Goal: Task Accomplishment & Management: Manage account settings

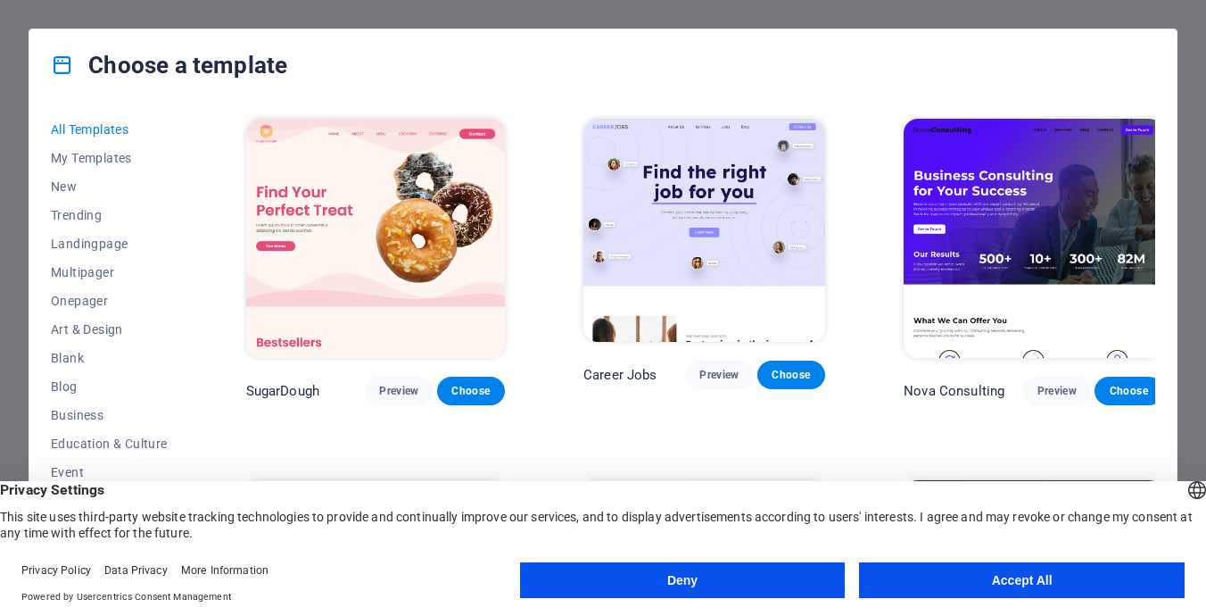
click at [983, 588] on button "Accept All" at bounding box center [1022, 580] width 326 height 36
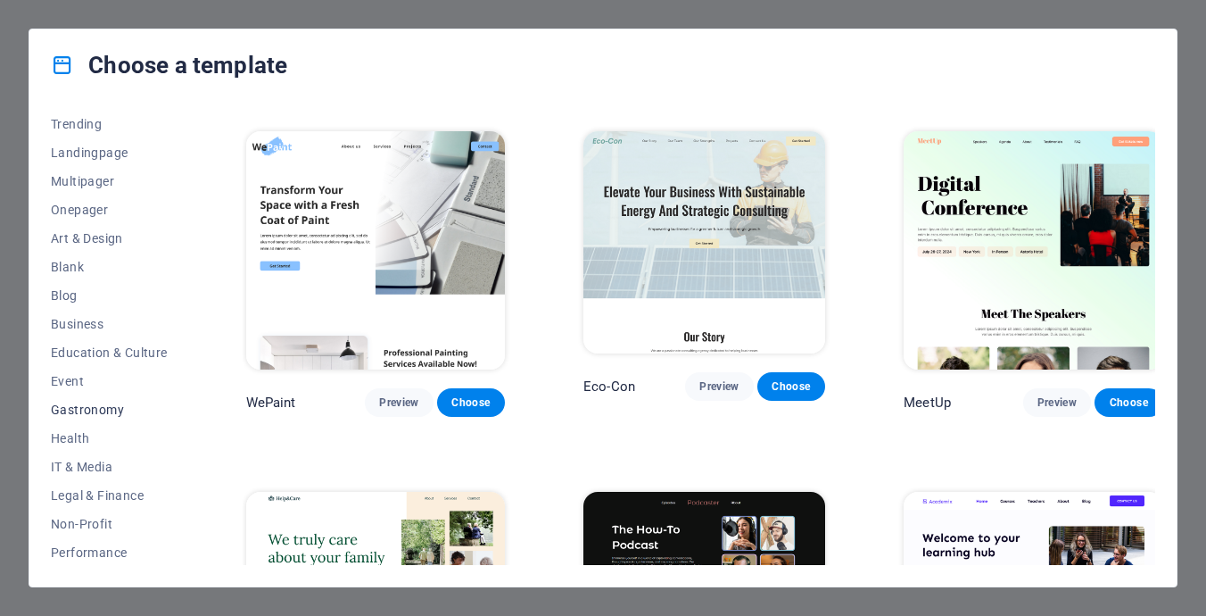
scroll to position [96, 0]
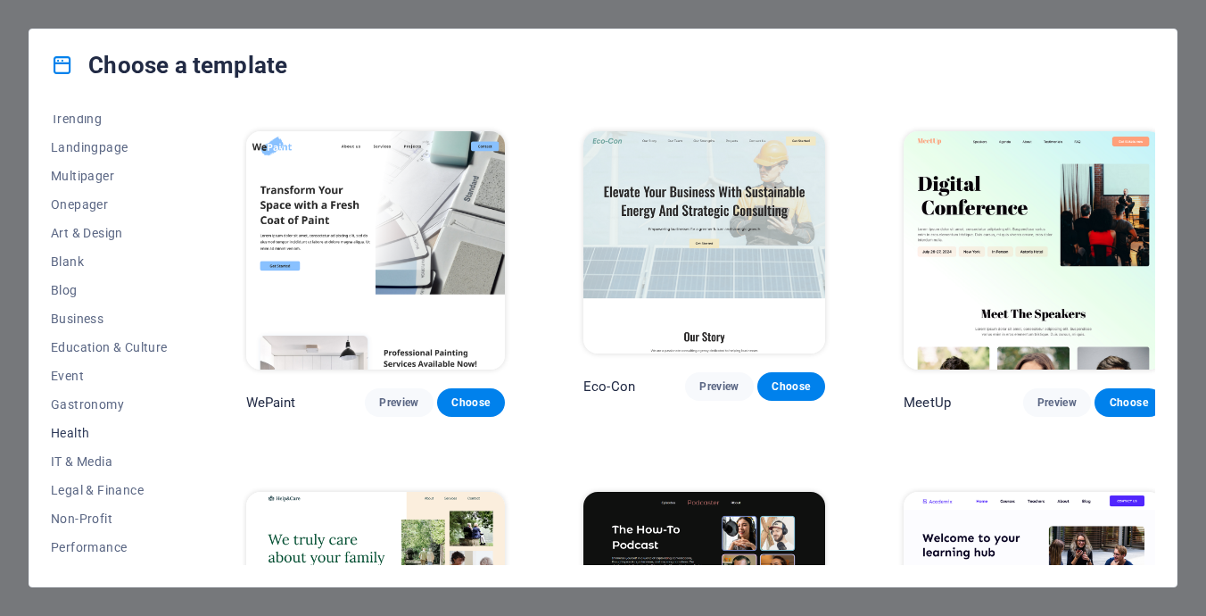
click at [74, 436] on span "Health" at bounding box center [109, 433] width 117 height 14
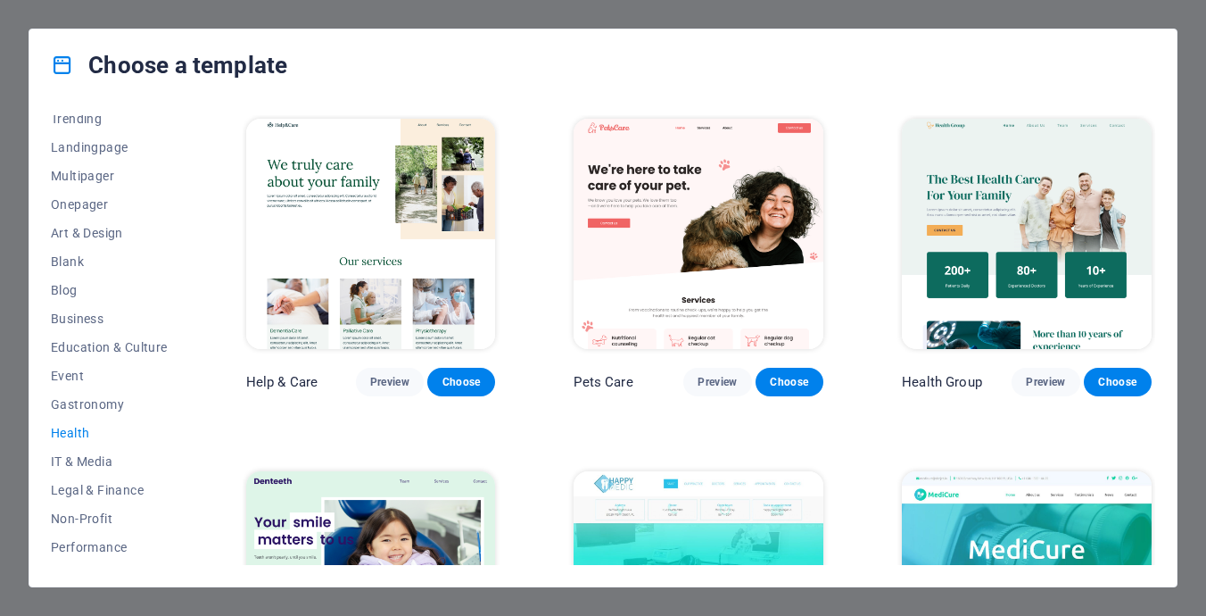
click at [74, 436] on span "Health" at bounding box center [109, 433] width 117 height 14
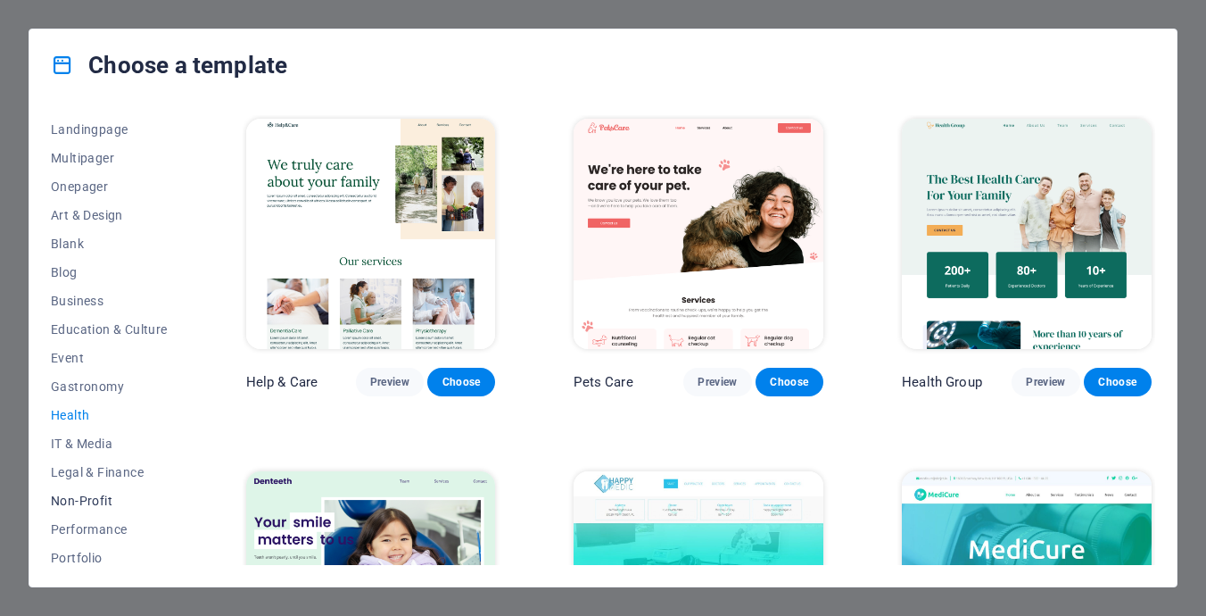
click at [78, 498] on span "Non-Profit" at bounding box center [109, 500] width 117 height 14
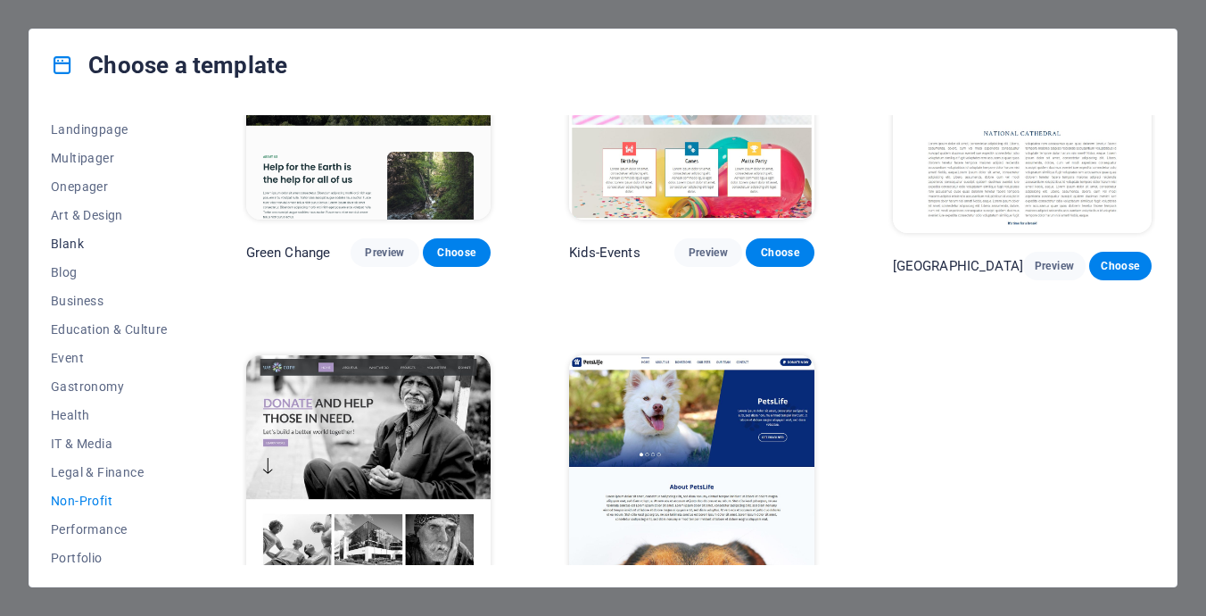
scroll to position [0, 0]
click at [124, 159] on span "My Templates" at bounding box center [109, 158] width 117 height 14
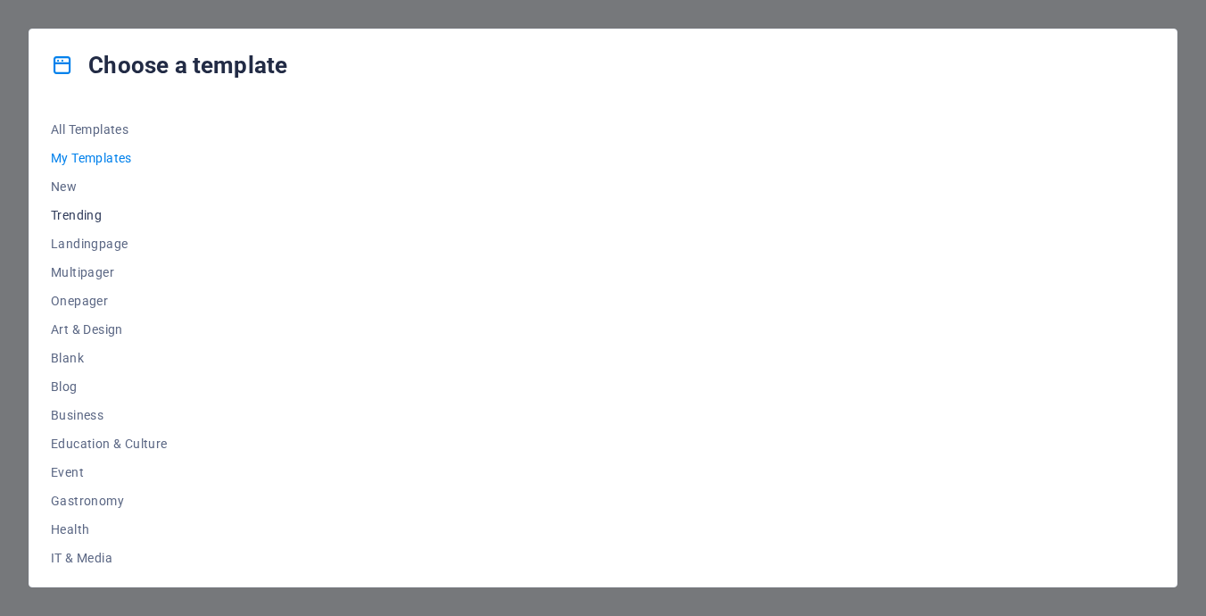
click at [85, 209] on span "Trending" at bounding box center [109, 215] width 117 height 14
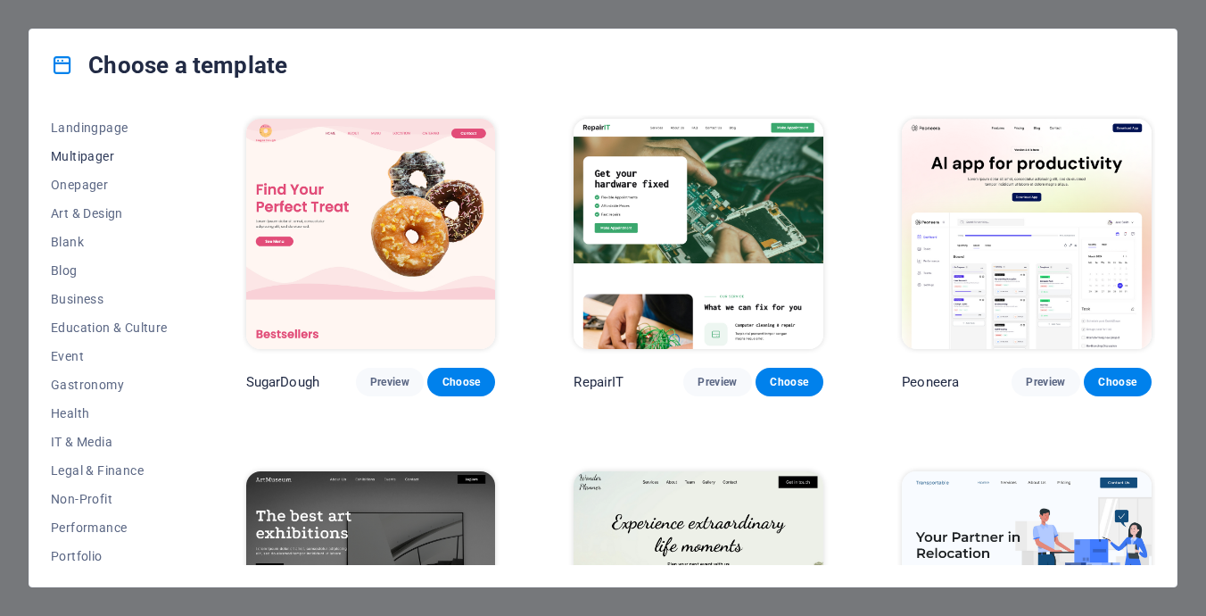
scroll to position [168, 0]
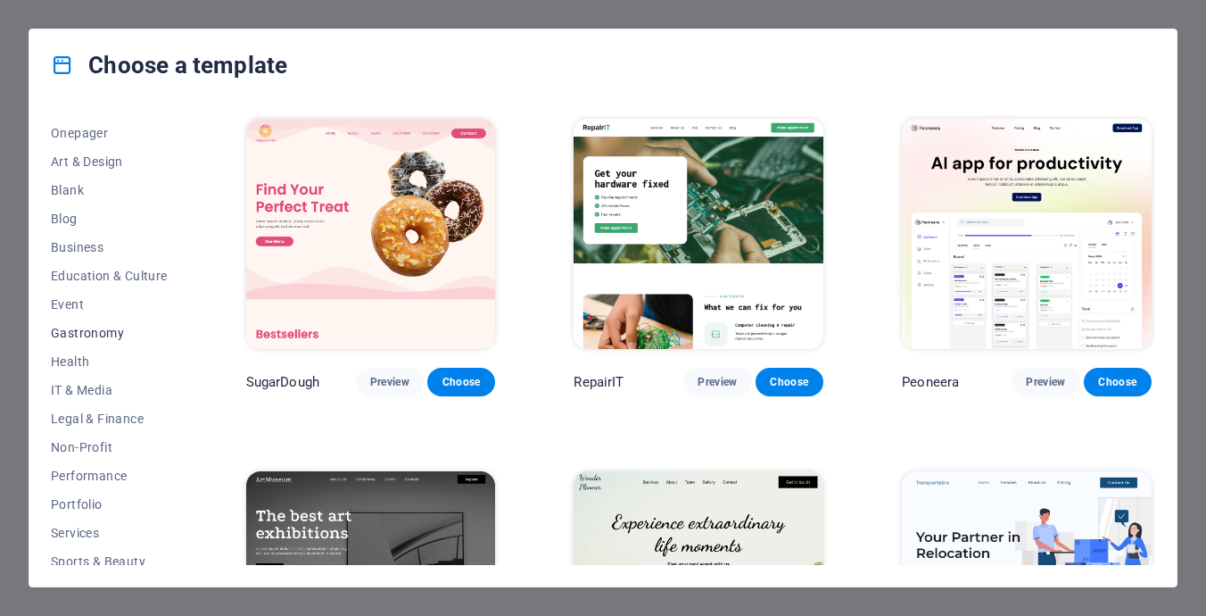
click at [87, 332] on span "Gastronomy" at bounding box center [109, 333] width 117 height 14
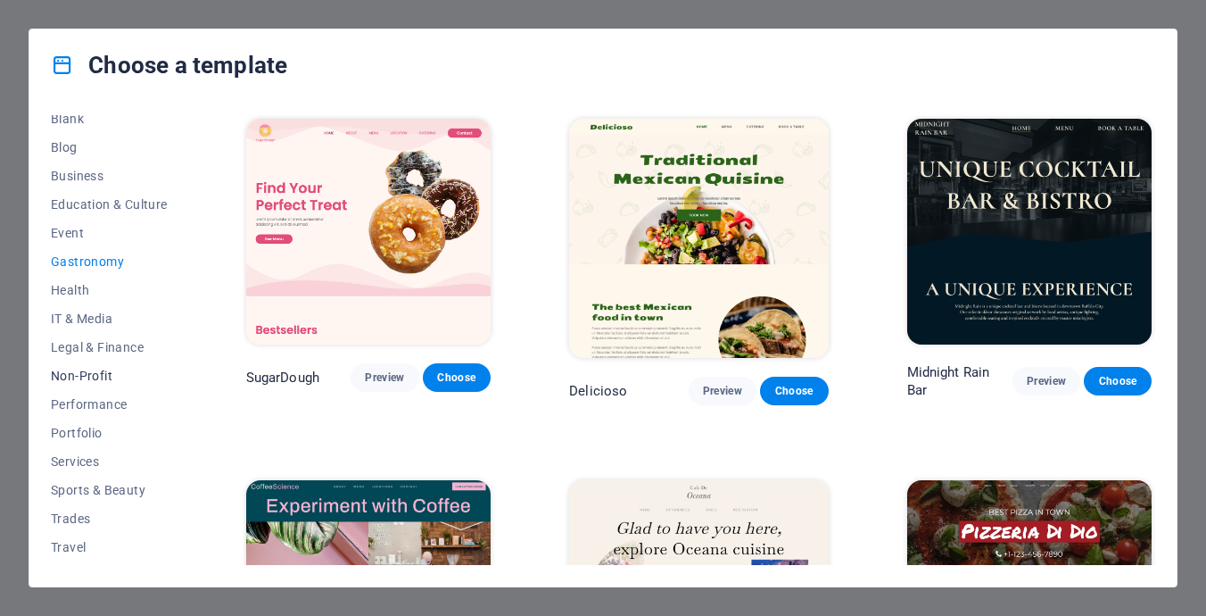
scroll to position [246, 0]
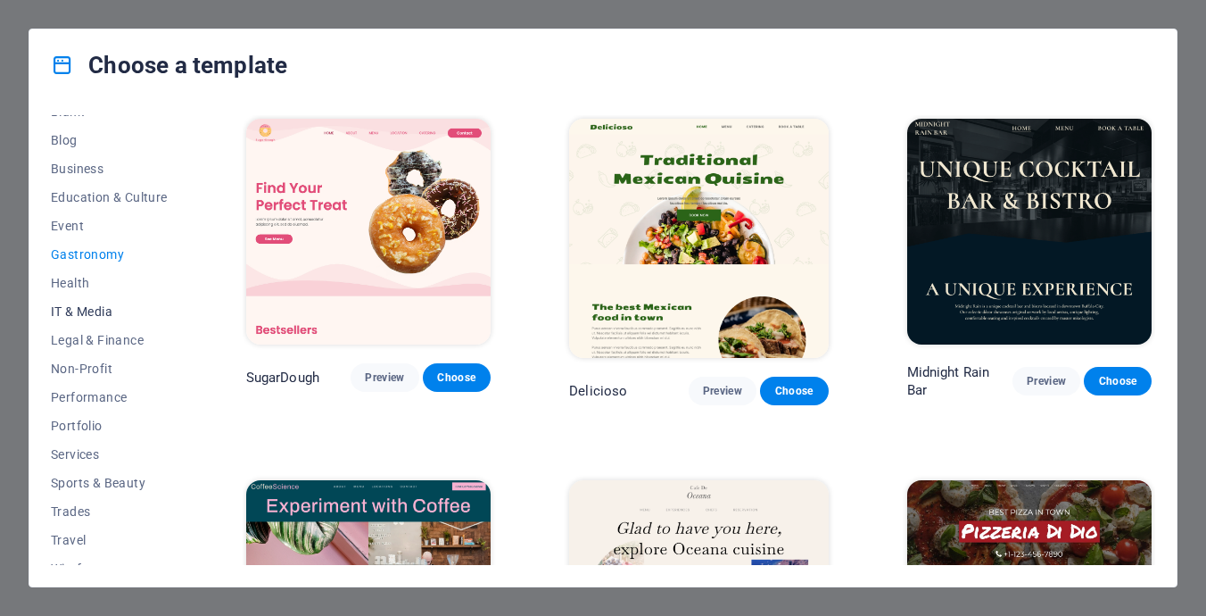
click at [102, 311] on span "IT & Media" at bounding box center [109, 311] width 117 height 14
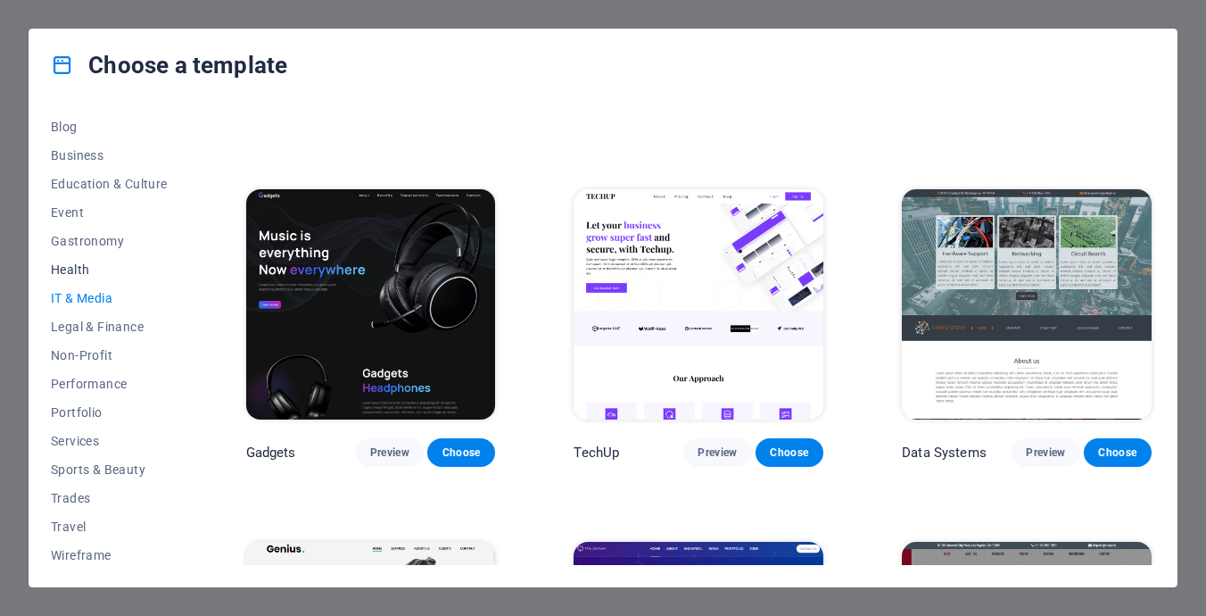
scroll to position [264, 0]
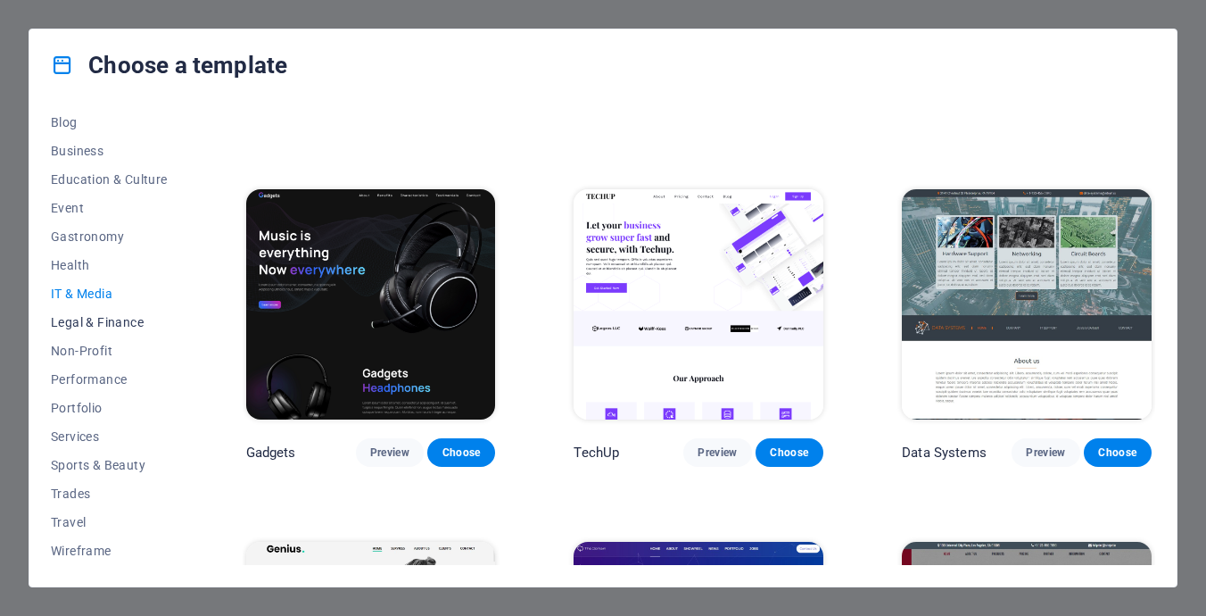
click at [95, 328] on span "Legal & Finance" at bounding box center [109, 322] width 117 height 14
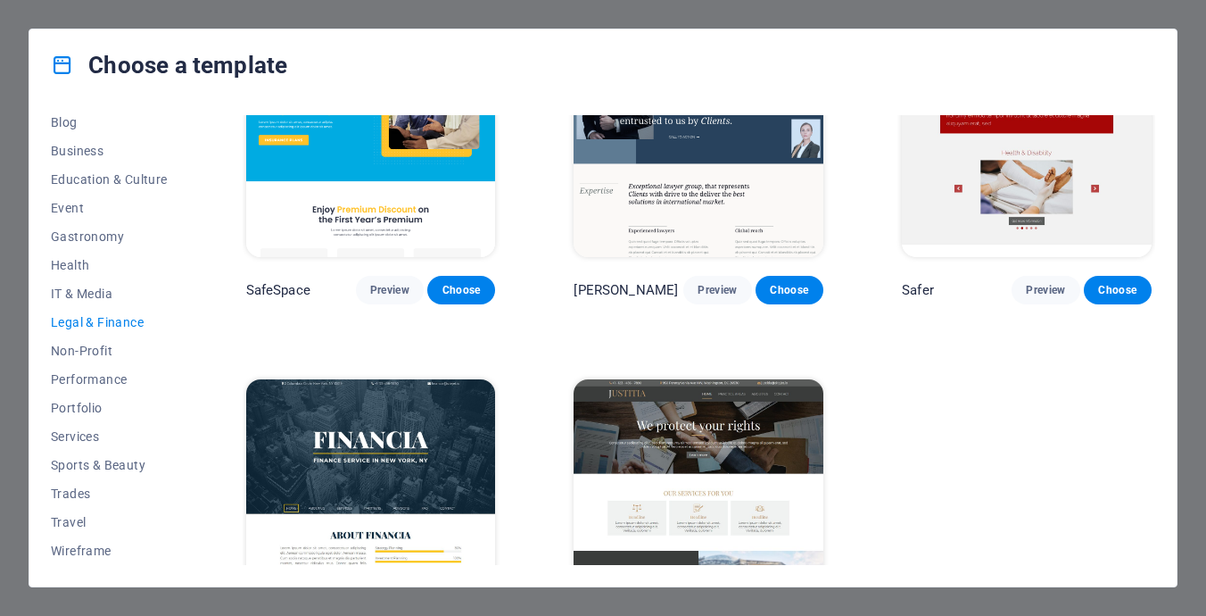
scroll to position [0, 0]
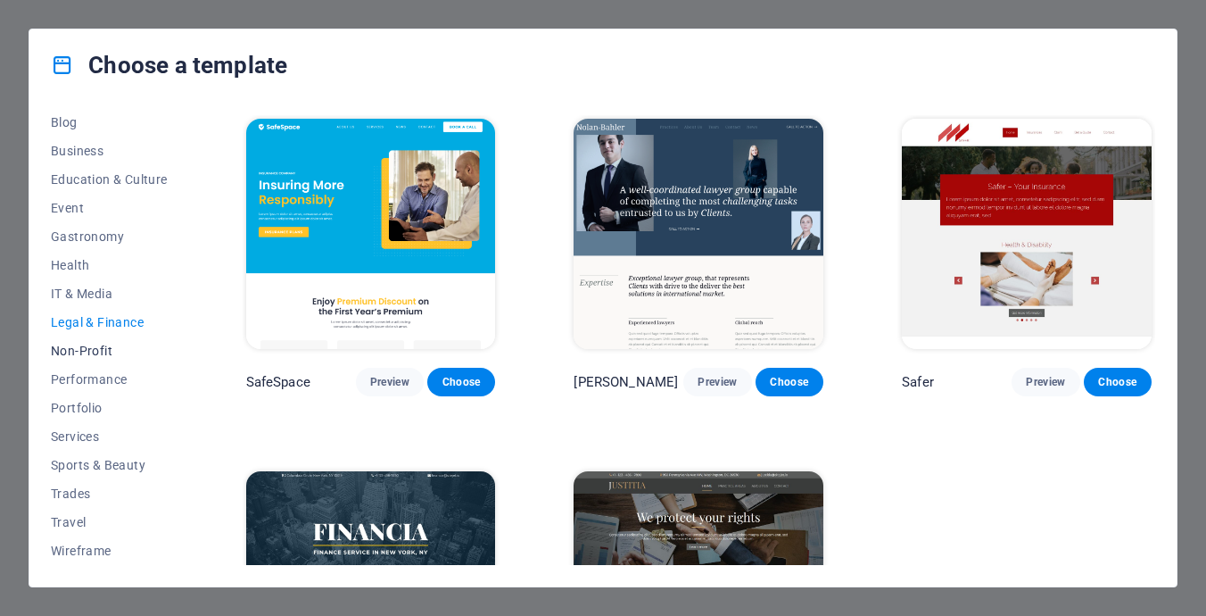
click at [99, 349] on span "Non-Profit" at bounding box center [109, 351] width 117 height 14
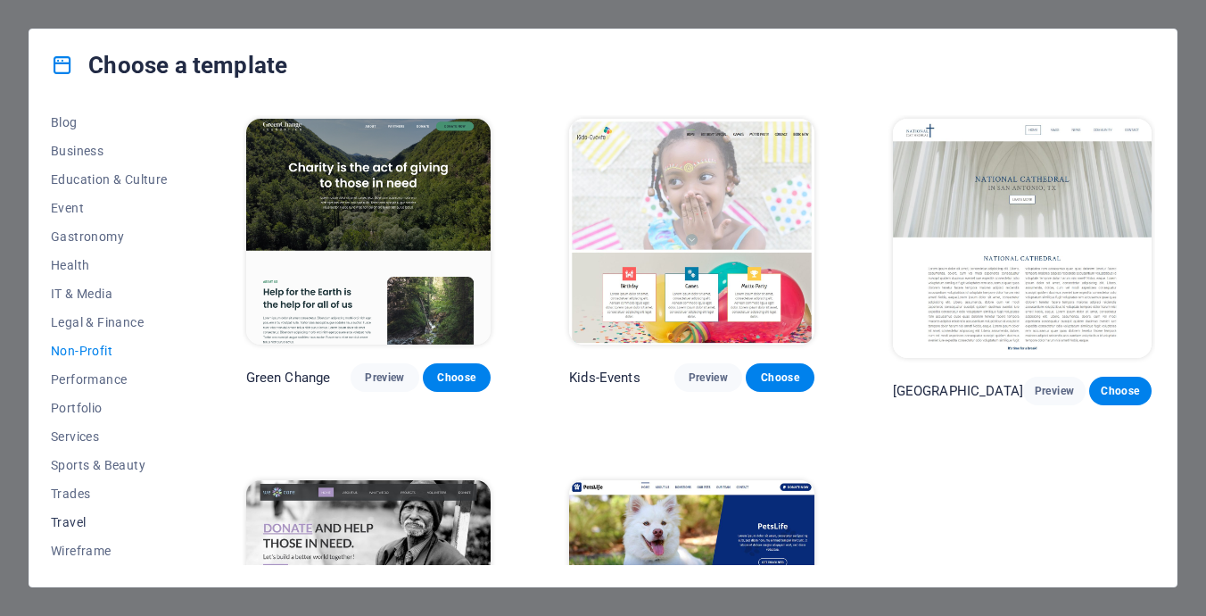
click at [79, 517] on span "Travel" at bounding box center [109, 522] width 117 height 14
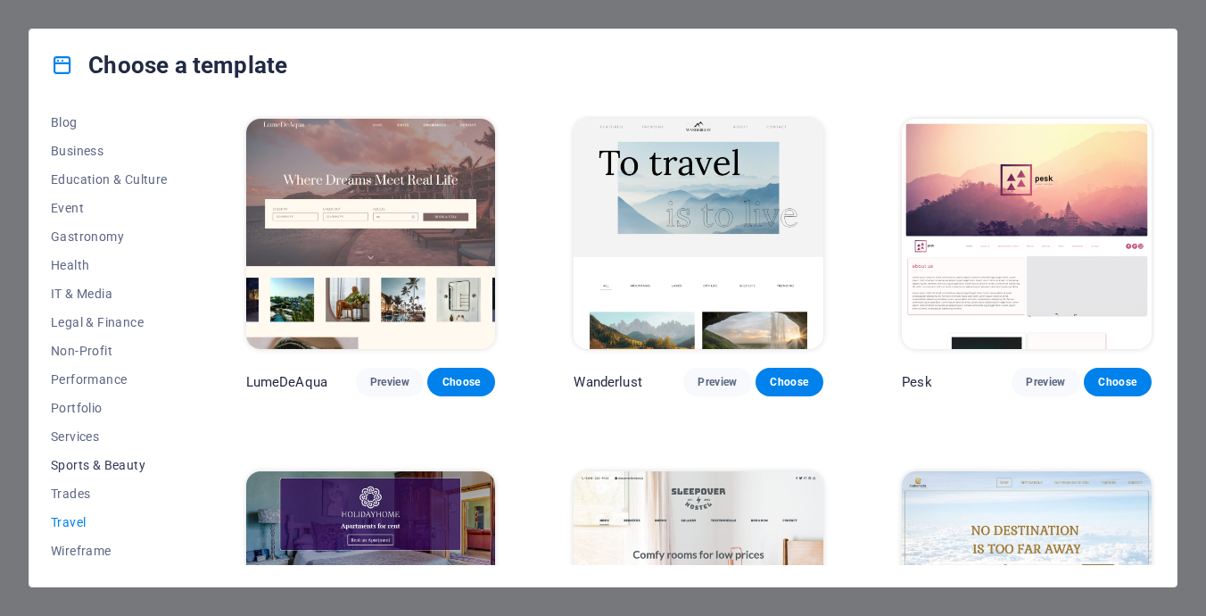
click at [68, 468] on span "Sports & Beauty" at bounding box center [109, 465] width 117 height 14
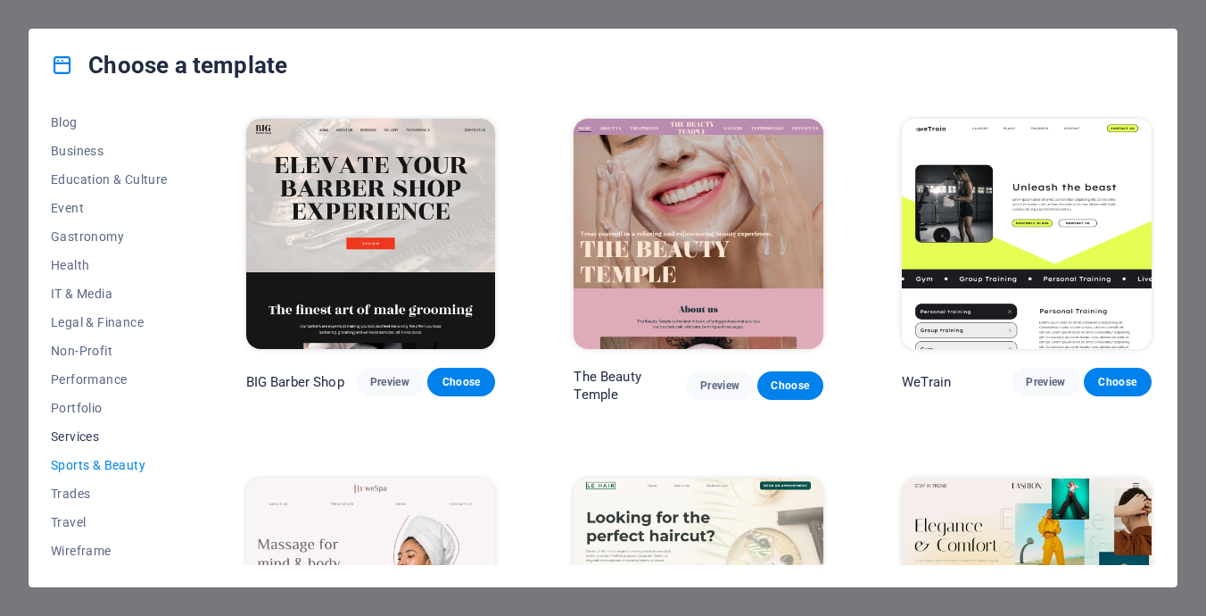
click at [70, 430] on span "Services" at bounding box center [109, 436] width 117 height 14
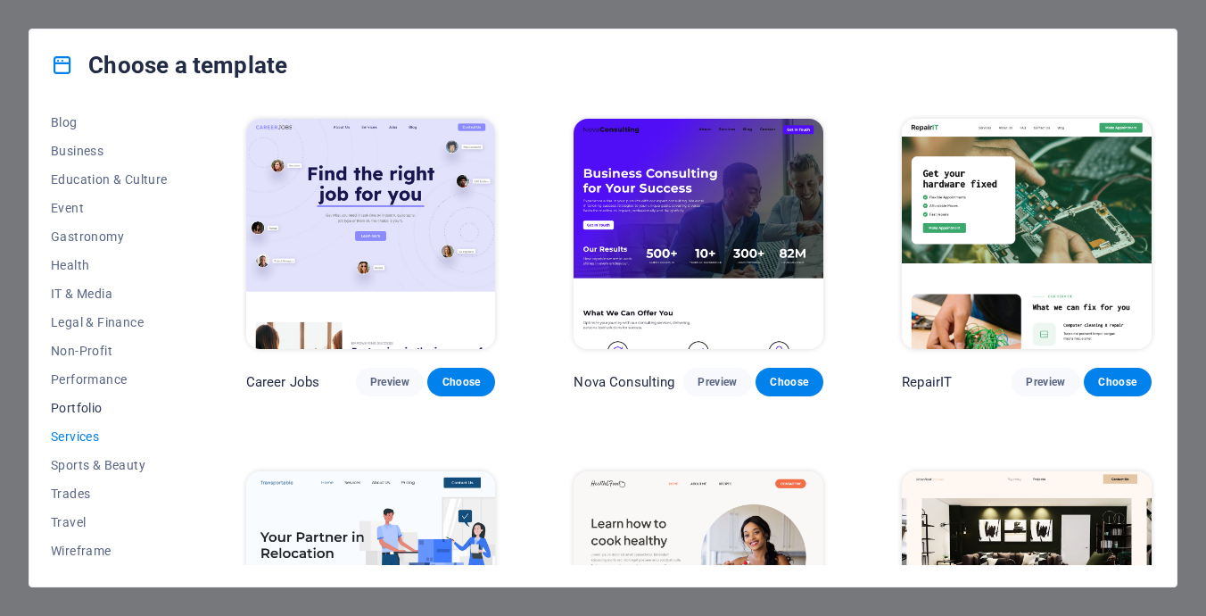
click at [79, 401] on span "Portfolio" at bounding box center [109, 408] width 117 height 14
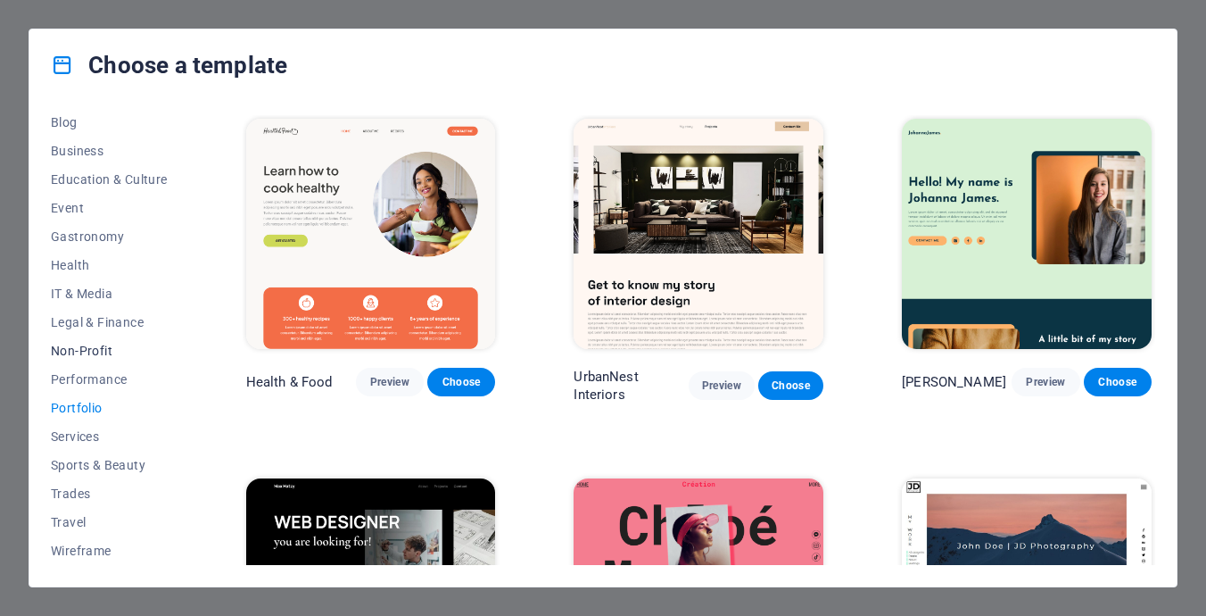
click at [81, 357] on span "Non-Profit" at bounding box center [109, 351] width 117 height 14
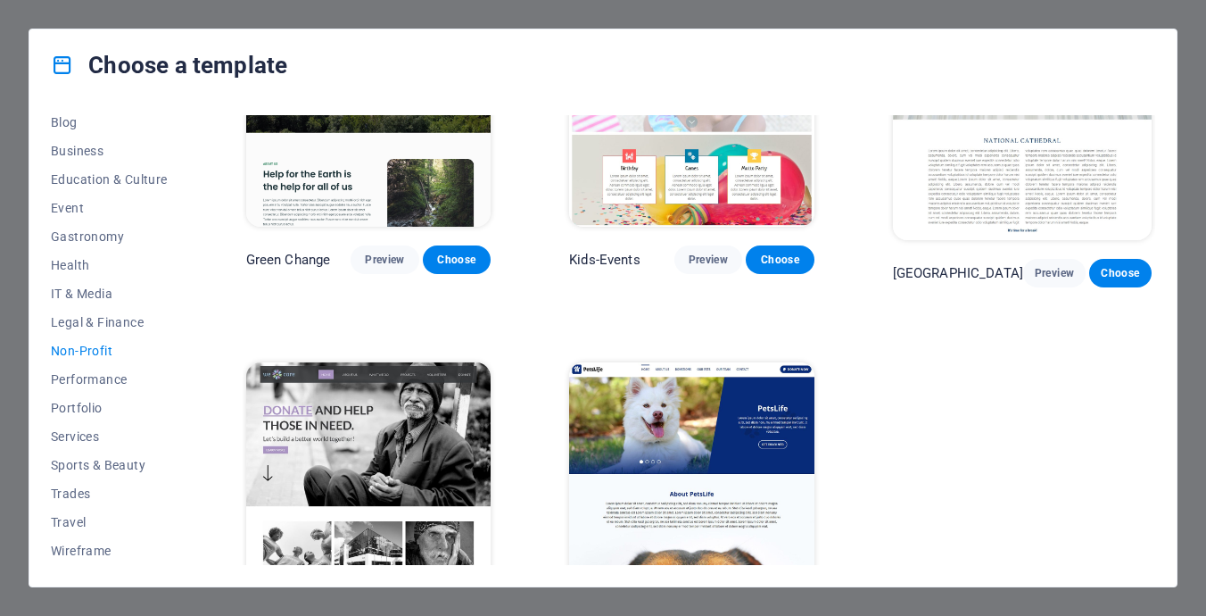
scroll to position [156, 0]
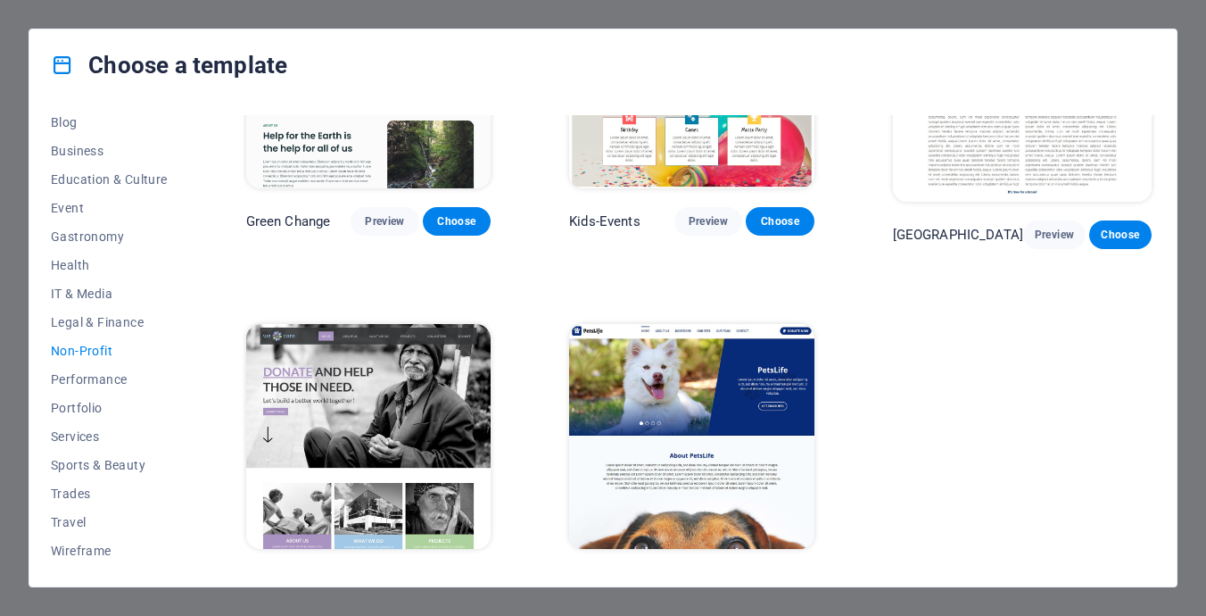
click at [404, 415] on img at bounding box center [368, 437] width 245 height 226
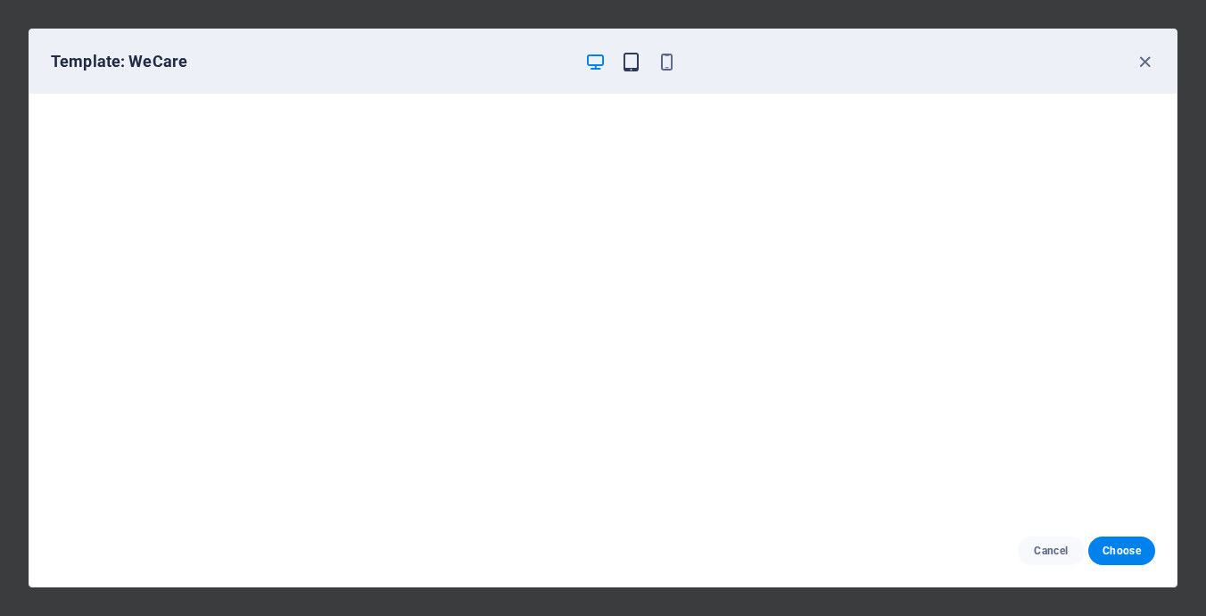
click at [623, 62] on icon "button" at bounding box center [631, 62] width 21 height 21
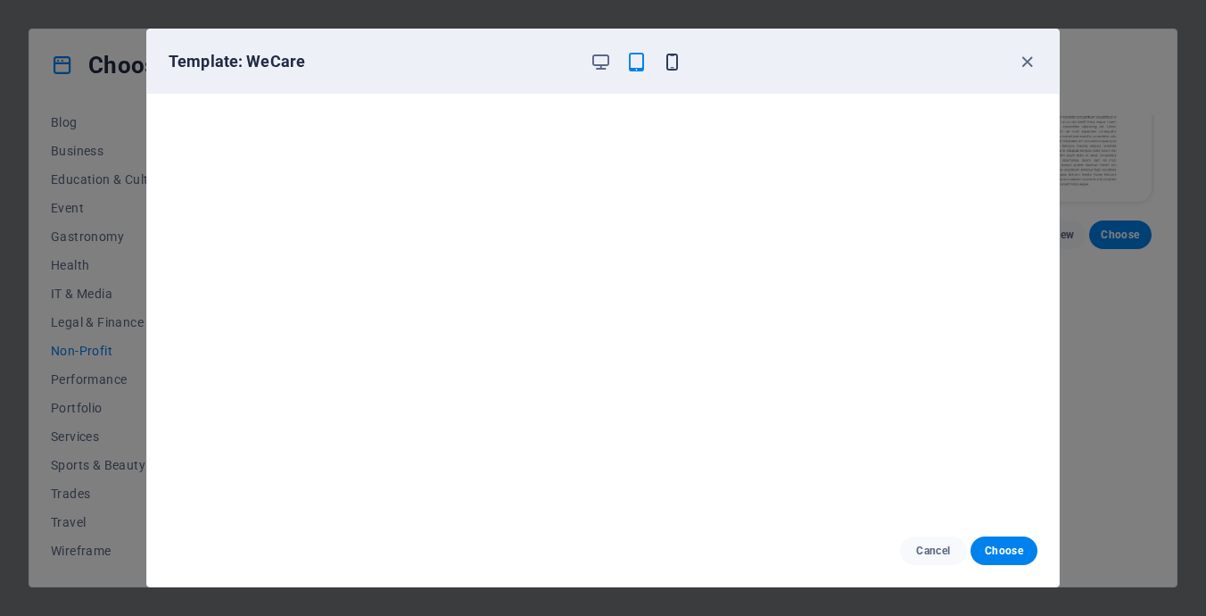
click at [677, 64] on icon "button" at bounding box center [672, 62] width 21 height 21
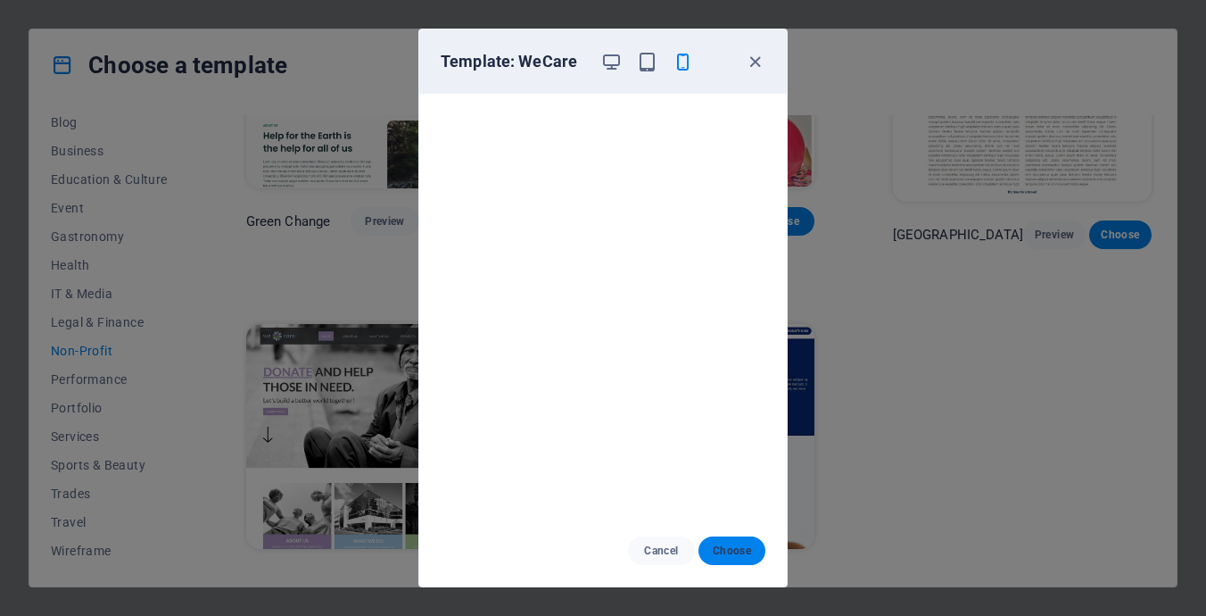
click at [734, 553] on span "Choose" at bounding box center [732, 550] width 38 height 14
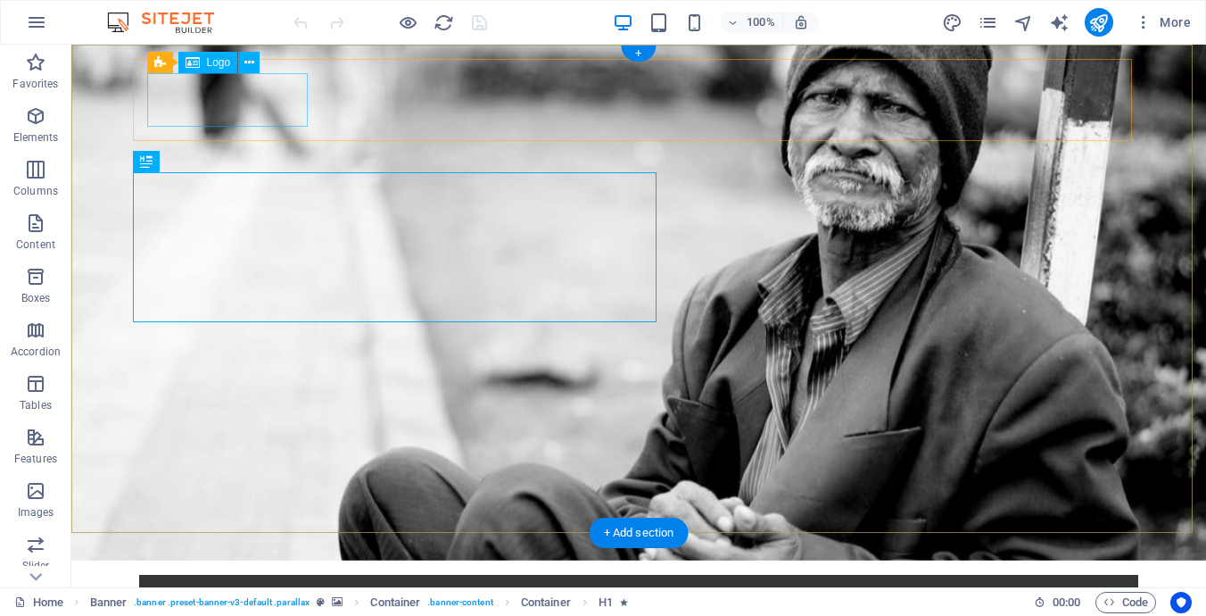
click at [247, 589] on div at bounding box center [638, 616] width 971 height 54
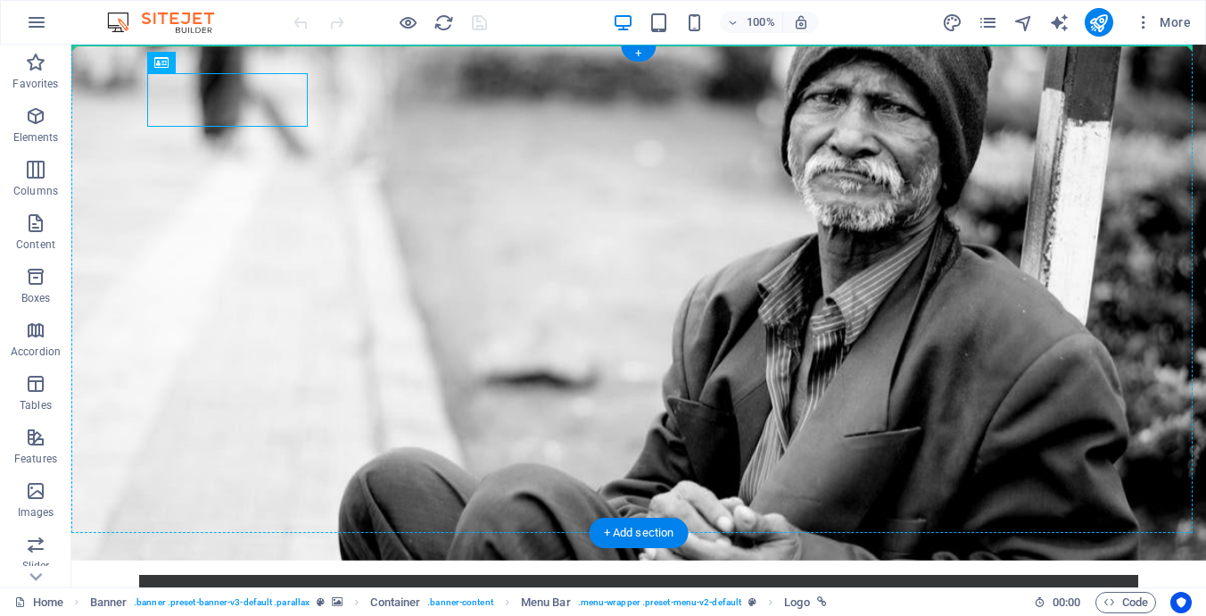
drag, startPoint x: 221, startPoint y: 103, endPoint x: 386, endPoint y: 148, distance: 170.4
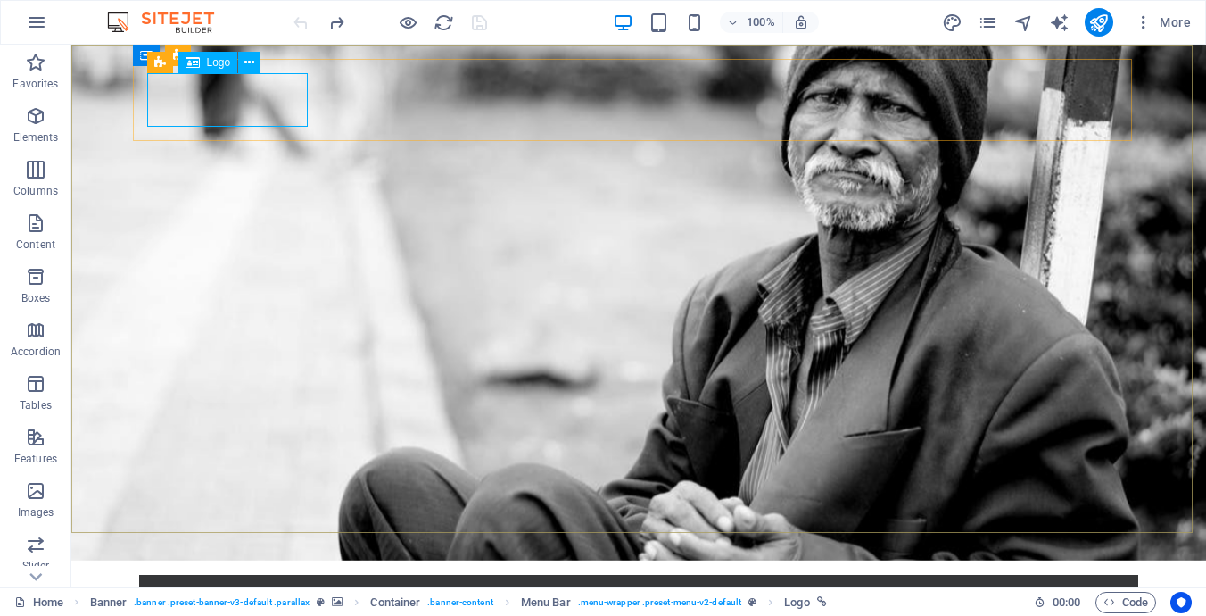
click at [212, 68] on span "Logo" at bounding box center [219, 62] width 24 height 11
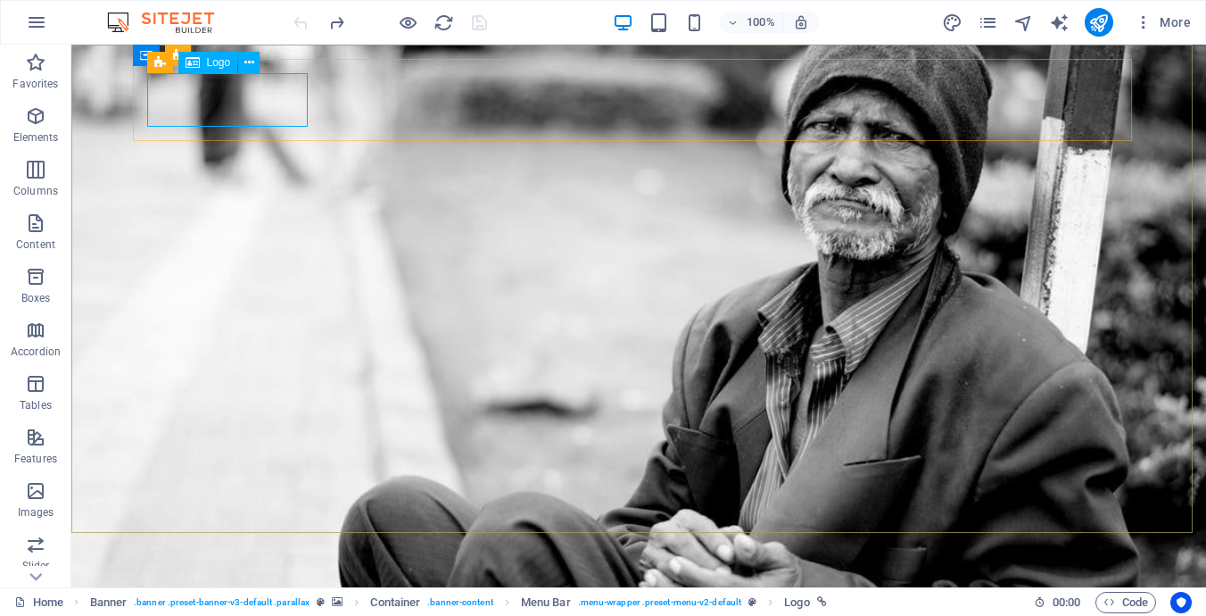
select select "px"
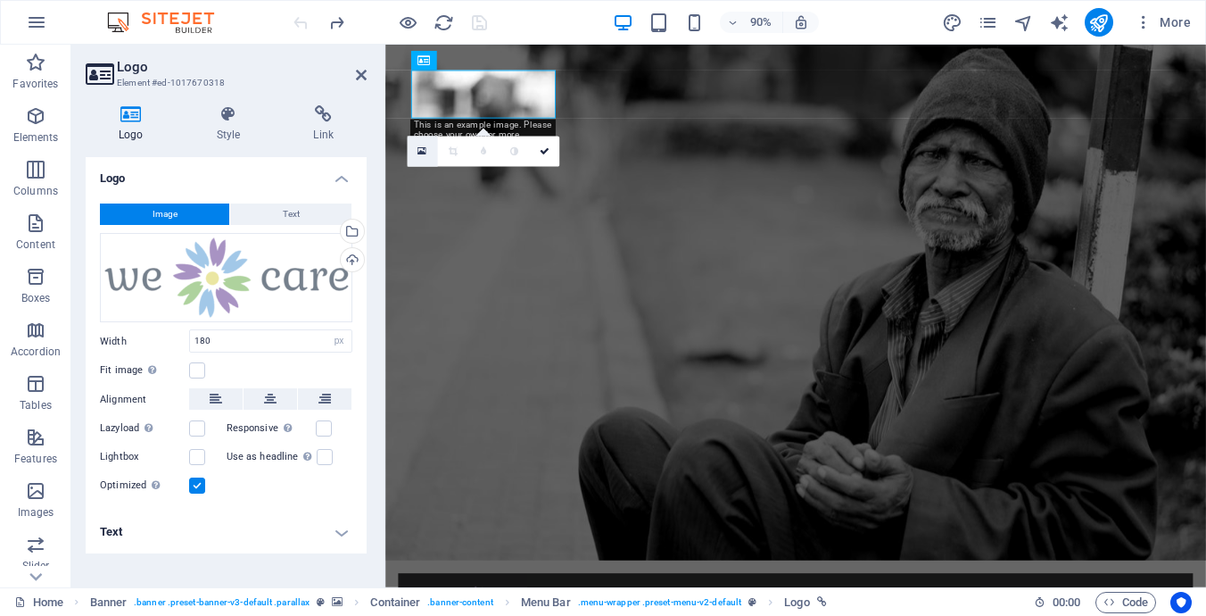
click at [422, 151] on icon at bounding box center [422, 151] width 9 height 12
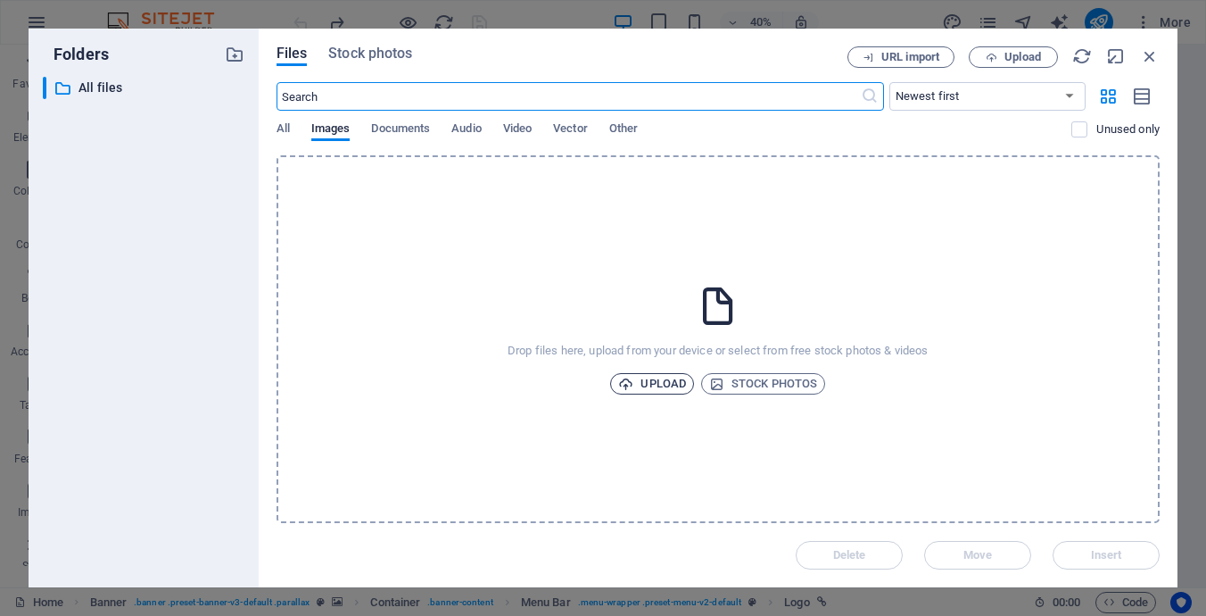
click at [665, 382] on span "Upload" at bounding box center [652, 383] width 68 height 21
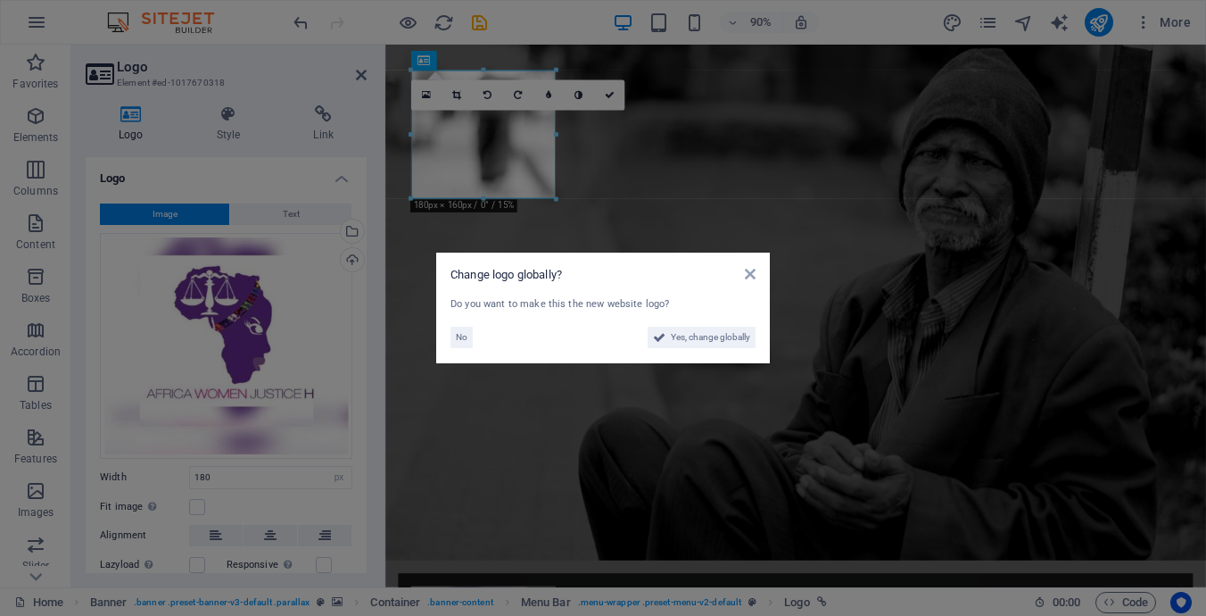
click at [459, 93] on aside "Change logo globally? Do you want to make this the new website logo? No Yes, ch…" at bounding box center [603, 308] width 1206 height 616
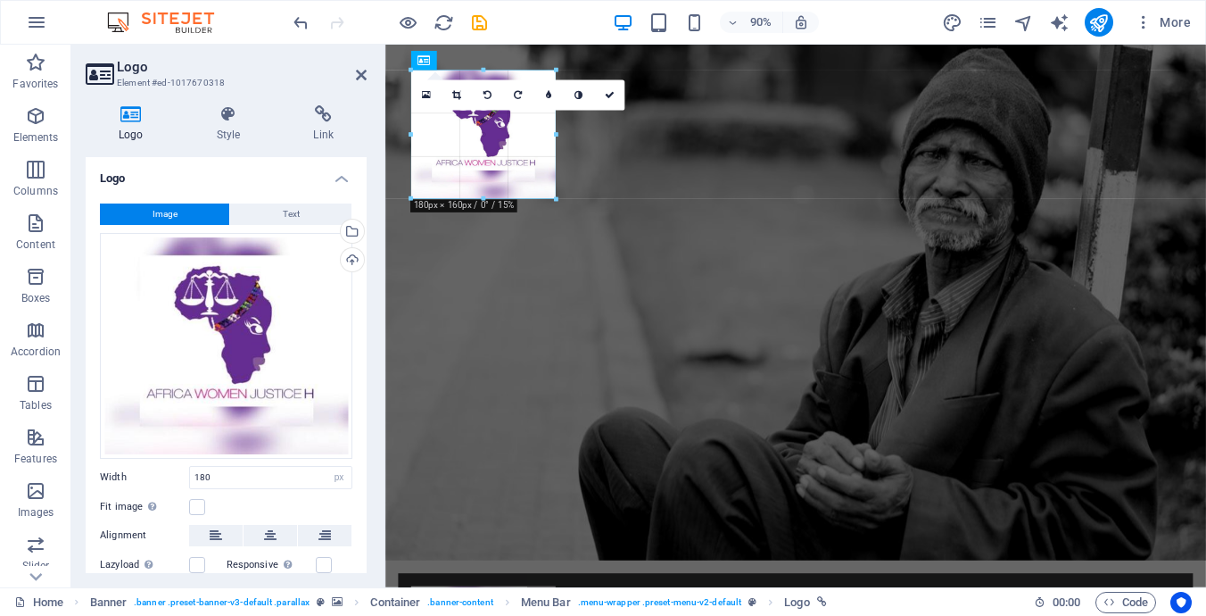
click at [484, 197] on div at bounding box center [483, 198] width 145 height 5
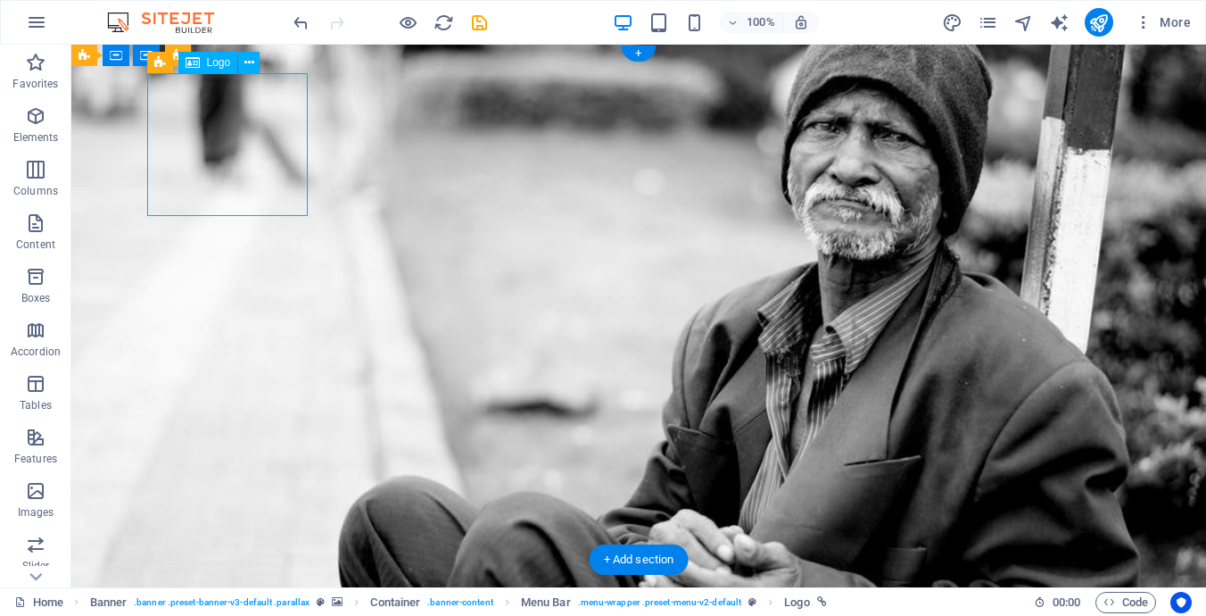
select select "px"
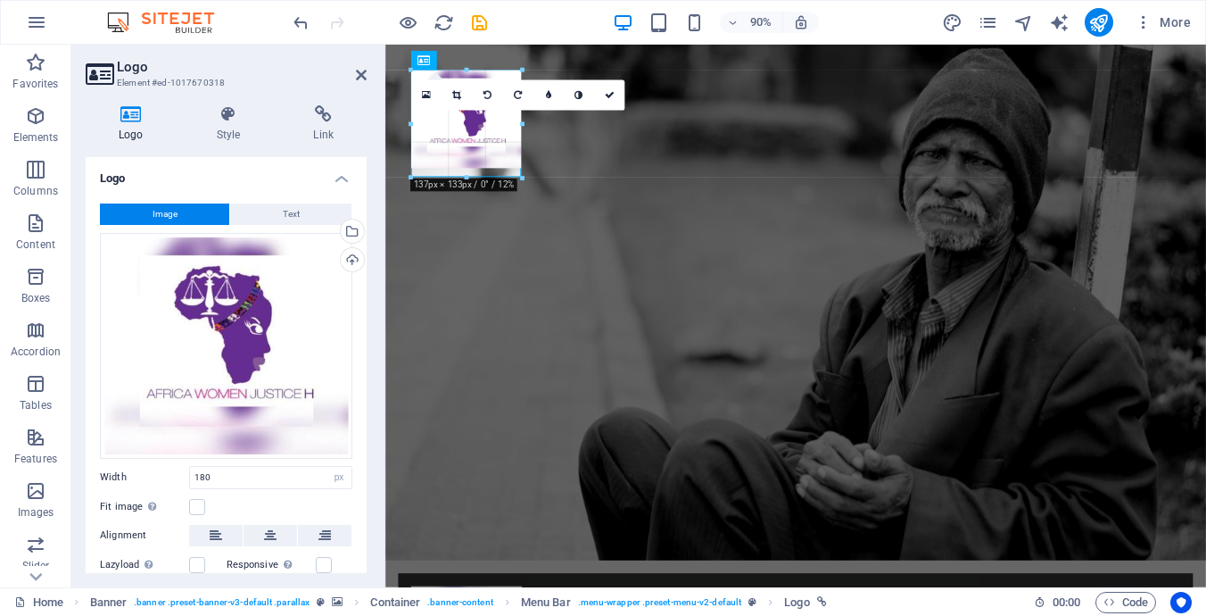
drag, startPoint x: 556, startPoint y: 201, endPoint x: 513, endPoint y: 125, distance: 87.1
type input "138"
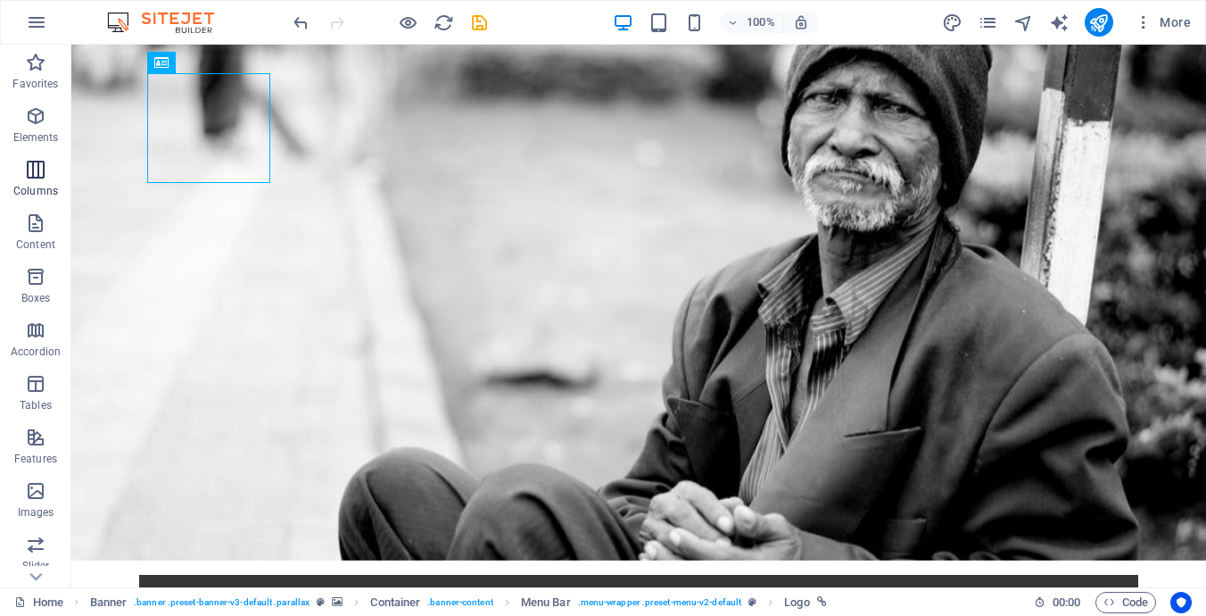
click at [29, 162] on icon "button" at bounding box center [35, 169] width 21 height 21
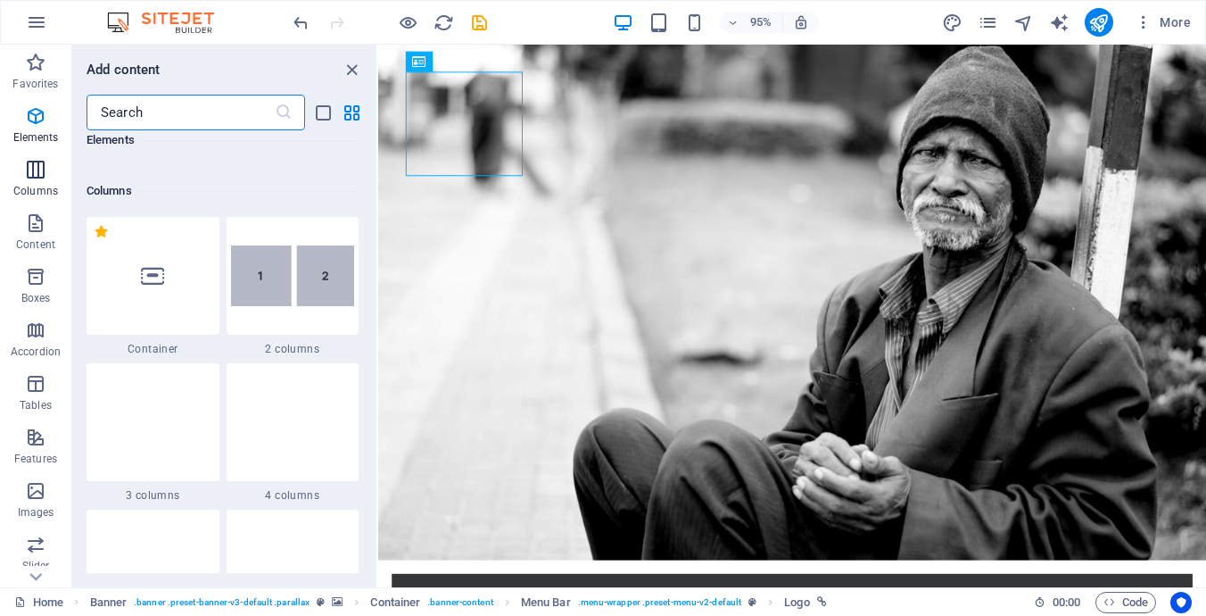
scroll to position [883, 0]
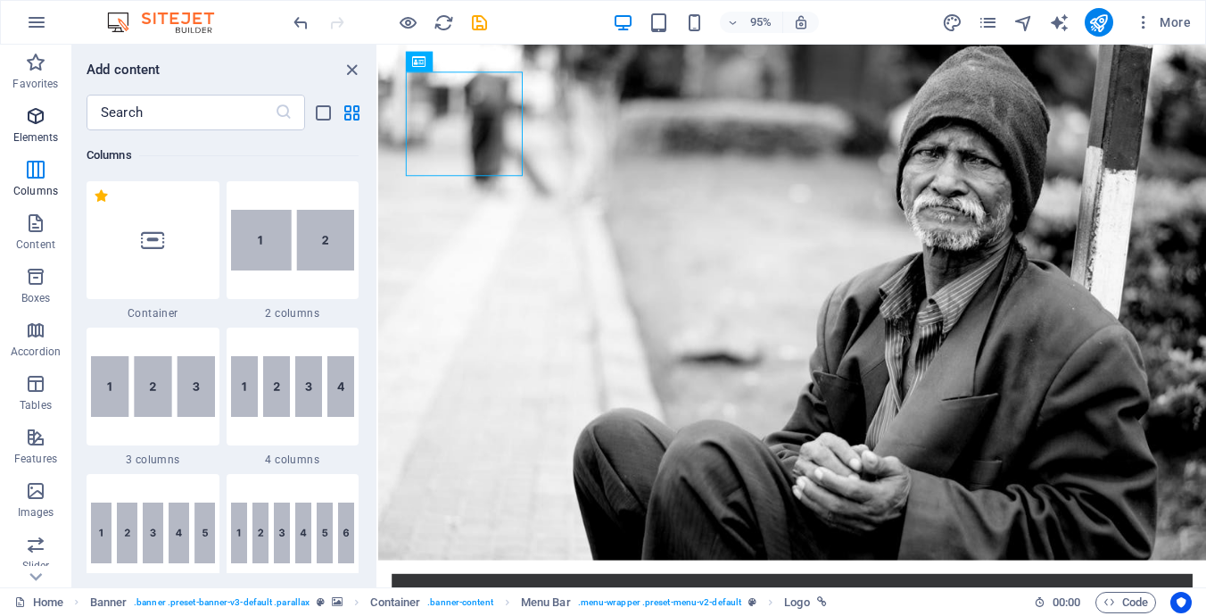
click at [41, 129] on span "Elements" at bounding box center [35, 126] width 71 height 43
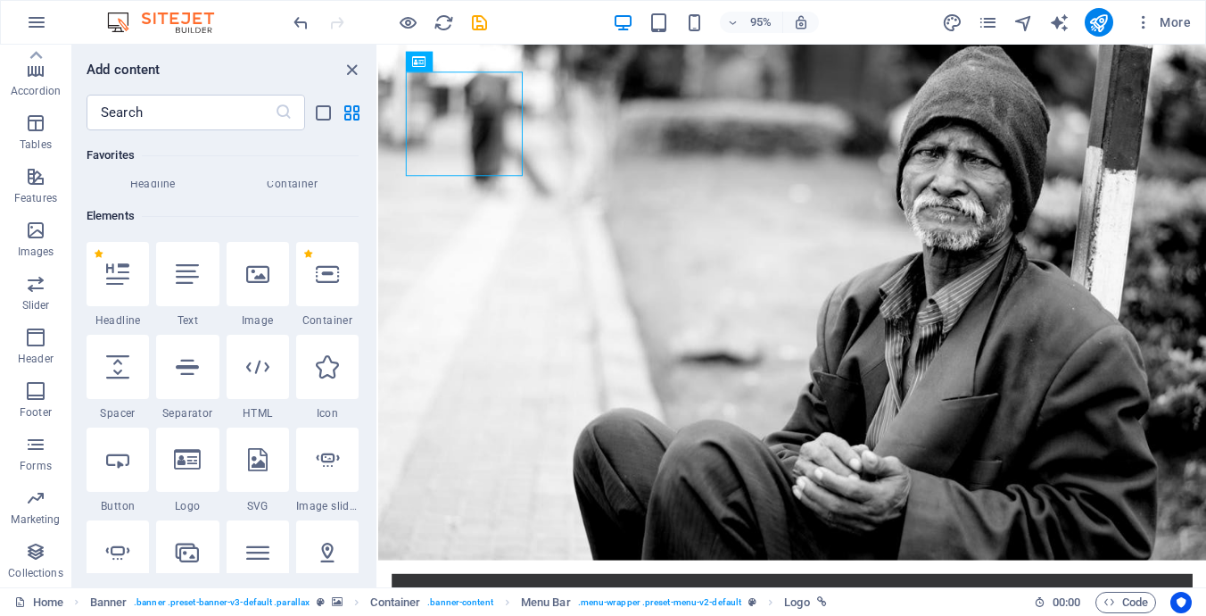
scroll to position [131, 0]
click at [36, 51] on icon at bounding box center [36, 55] width 12 height 8
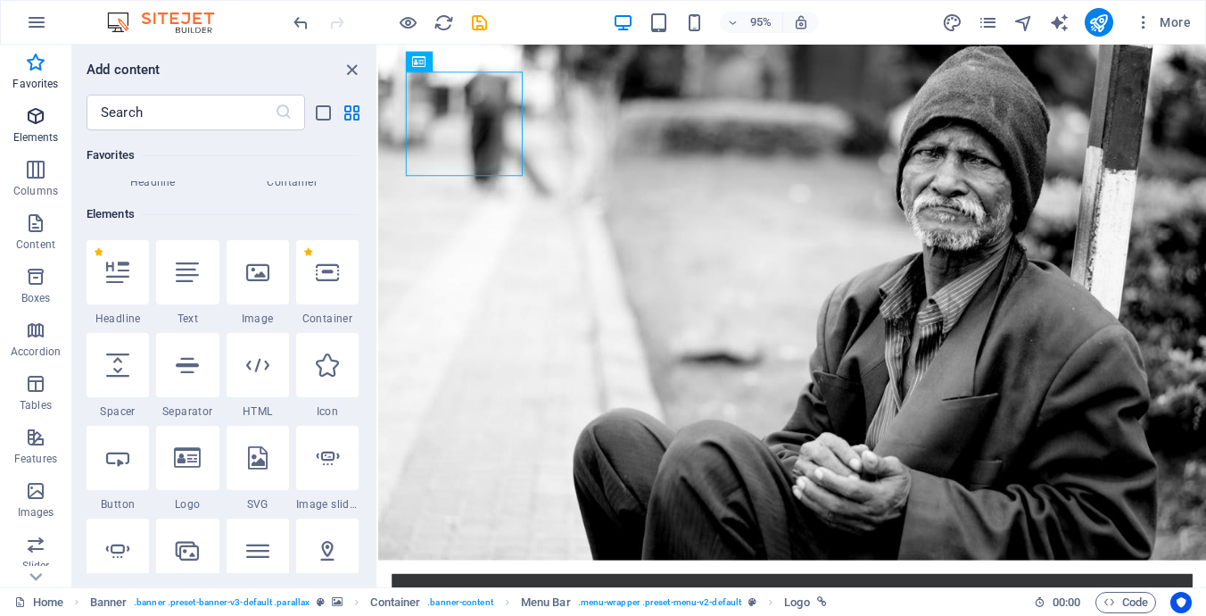
click at [34, 120] on icon "button" at bounding box center [35, 115] width 21 height 21
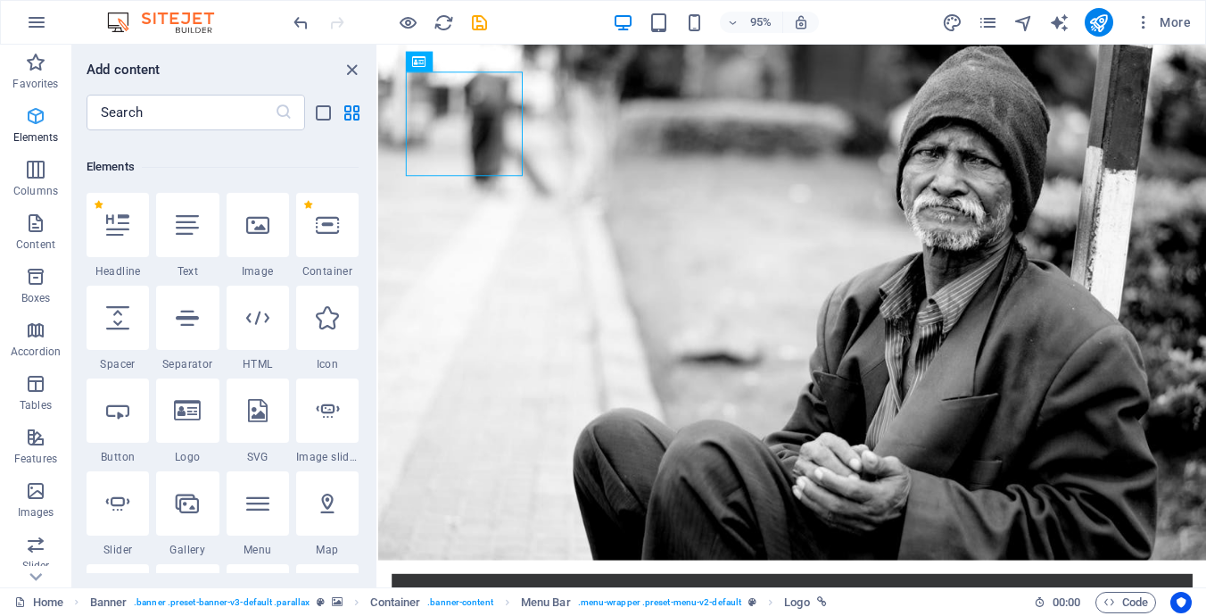
scroll to position [190, 0]
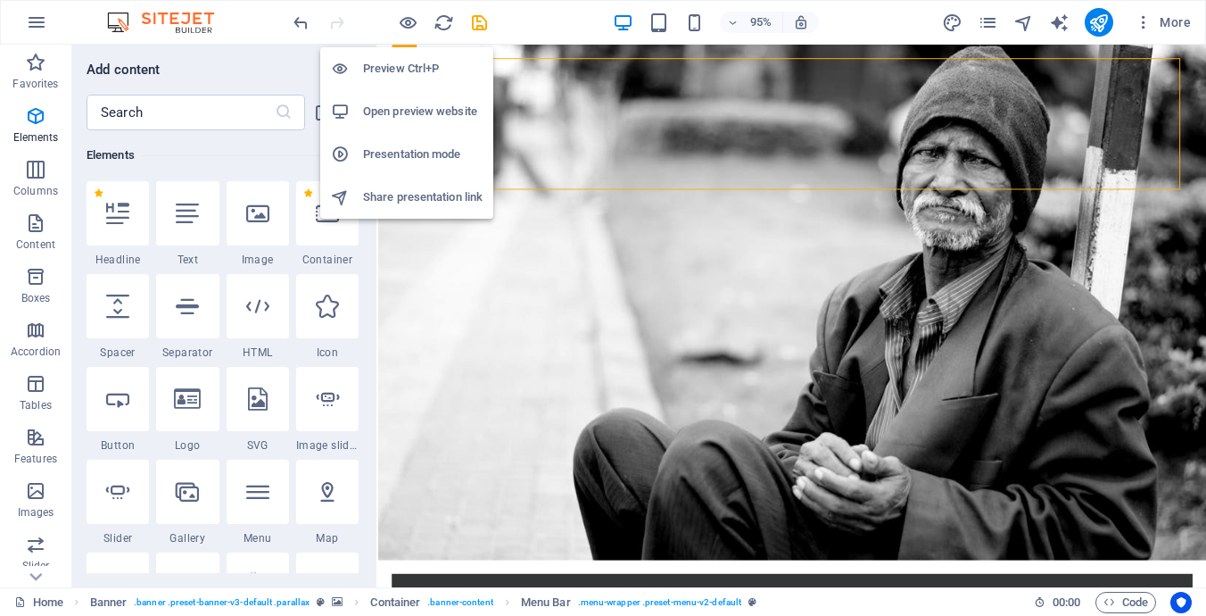
click at [402, 75] on h6 "Preview Ctrl+P" at bounding box center [423, 68] width 120 height 21
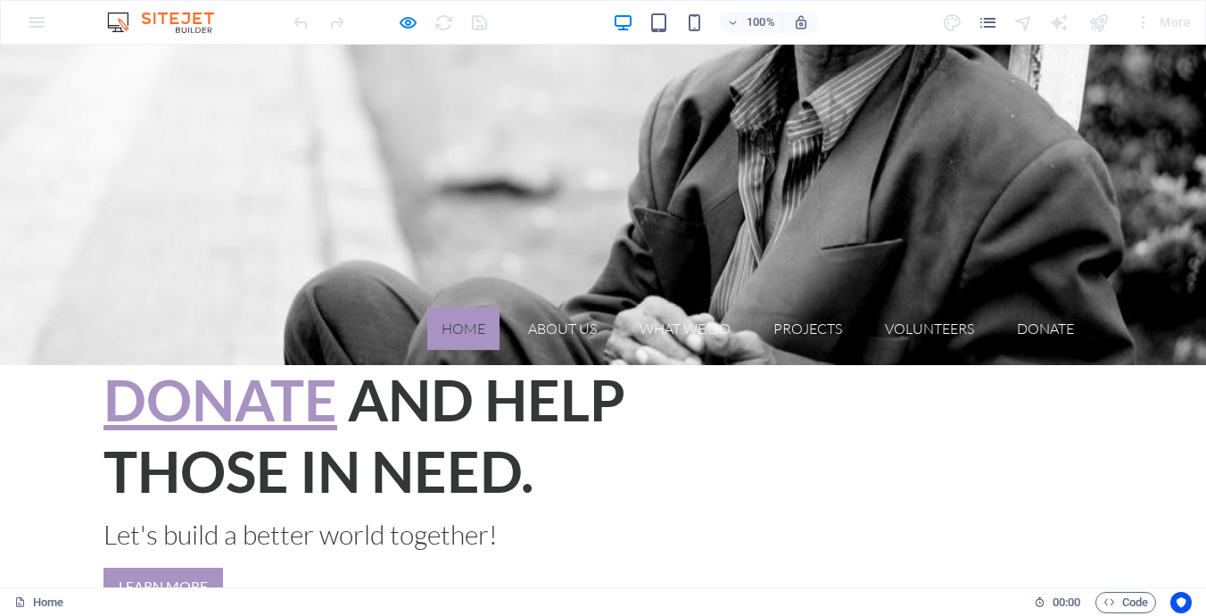
scroll to position [0, 0]
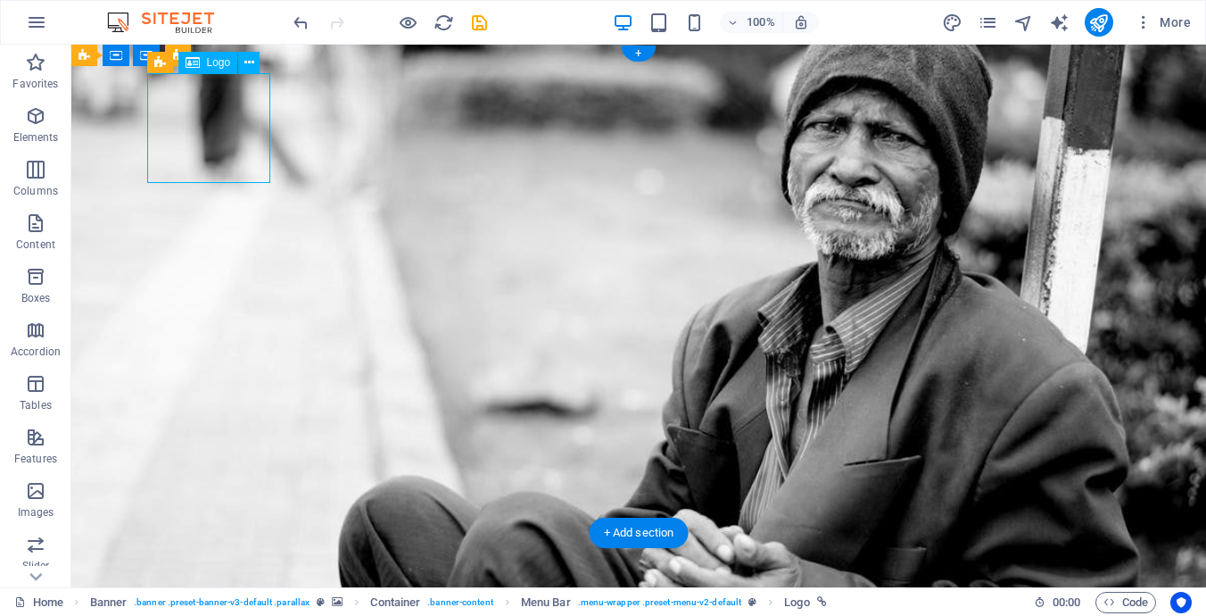
select select "px"
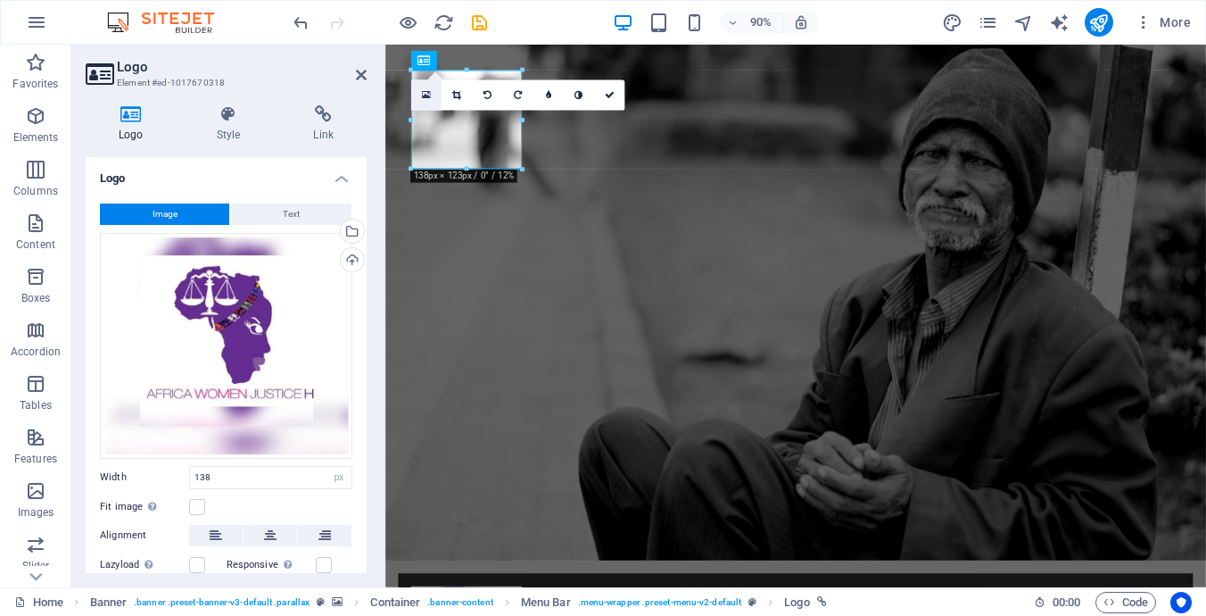
click at [426, 96] on icon at bounding box center [426, 95] width 9 height 12
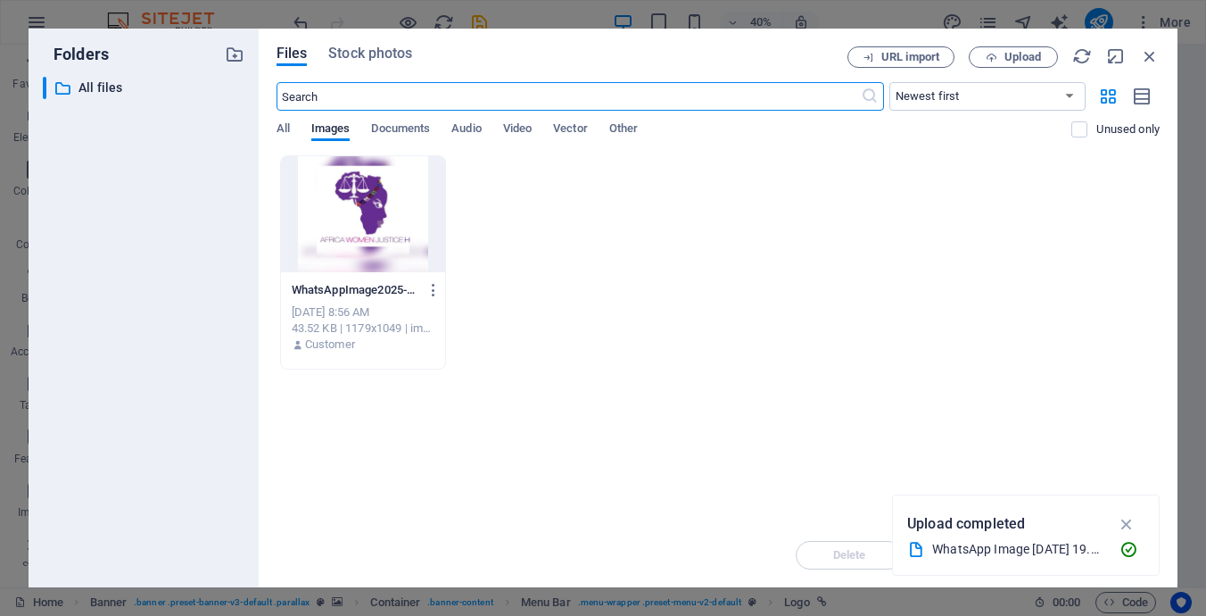
click at [352, 213] on div at bounding box center [363, 214] width 165 height 116
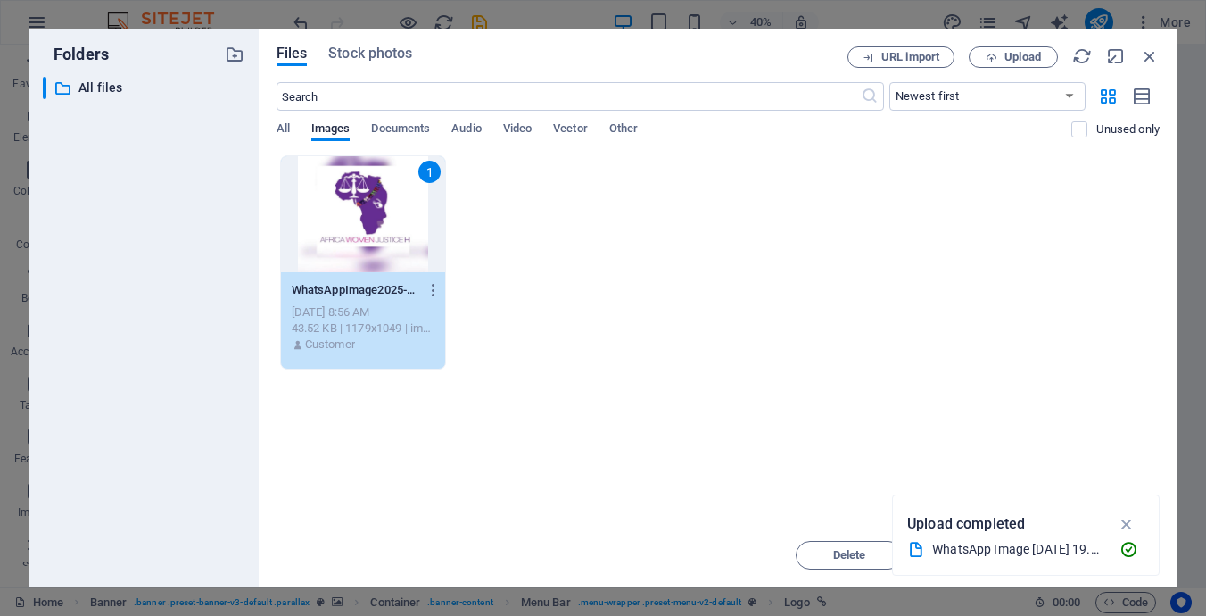
click at [352, 213] on div "1" at bounding box center [363, 214] width 165 height 116
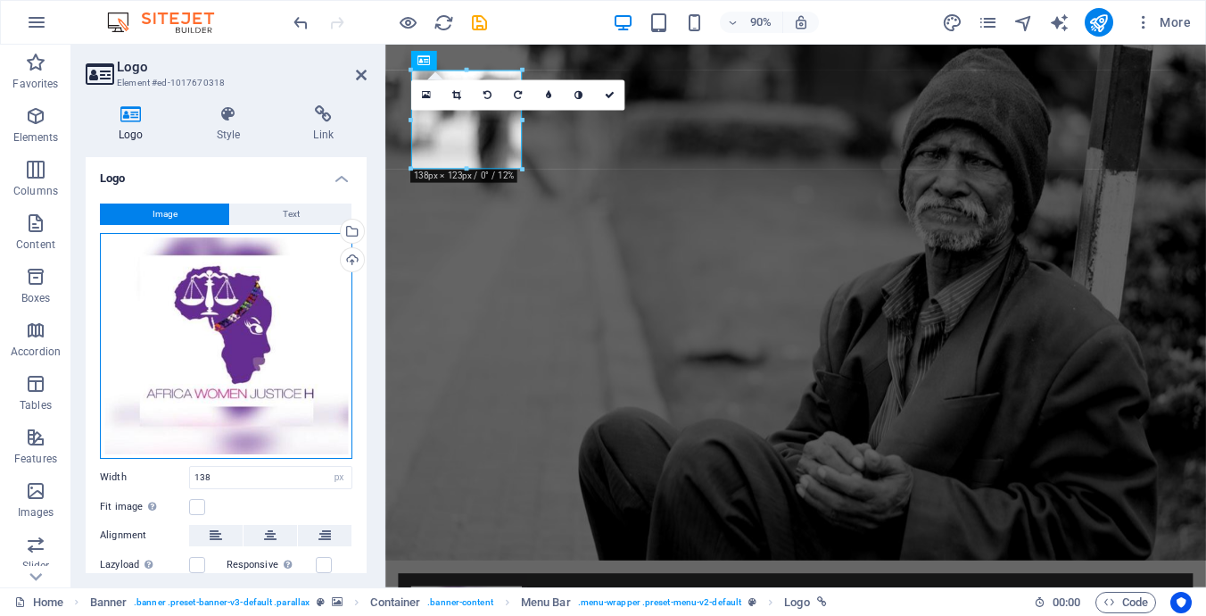
click at [251, 332] on div "Drag files here, click to choose files or select files from Files or our free s…" at bounding box center [226, 346] width 253 height 226
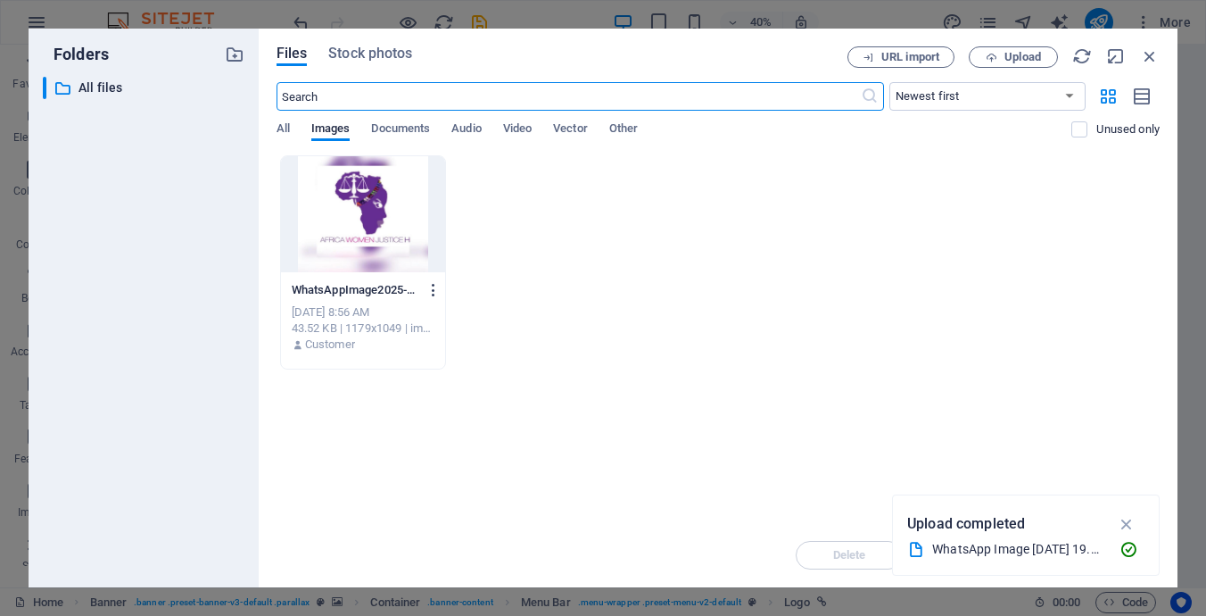
click at [433, 290] on icon "button" at bounding box center [434, 290] width 17 height 16
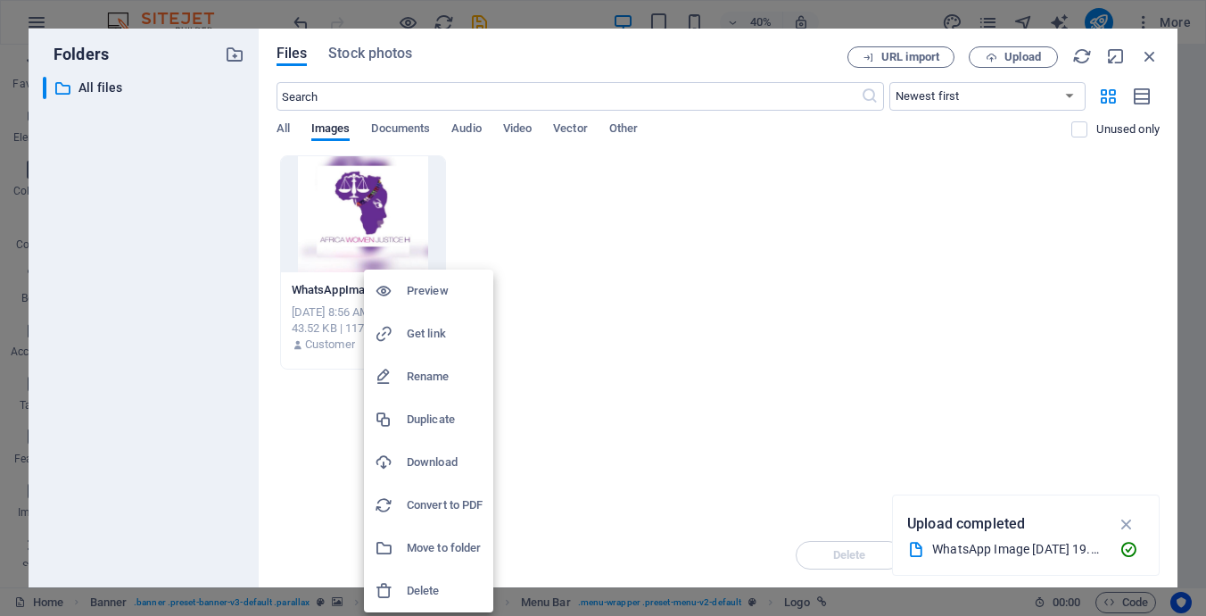
click at [429, 581] on h6 "Delete" at bounding box center [445, 590] width 76 height 21
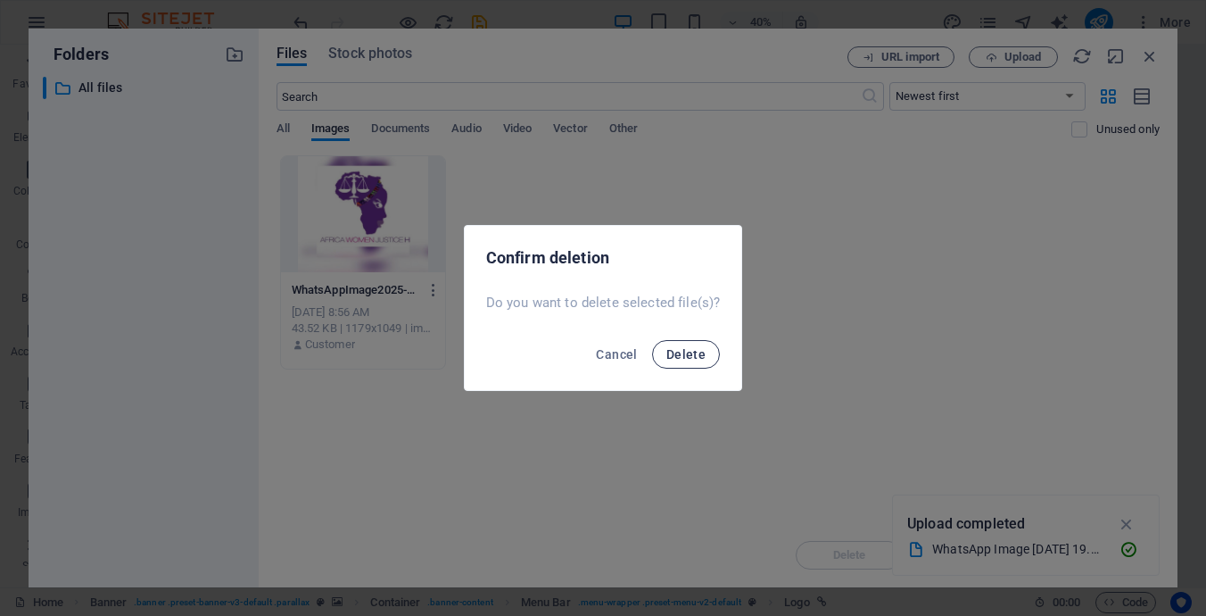
click at [701, 361] on button "Delete" at bounding box center [686, 354] width 68 height 29
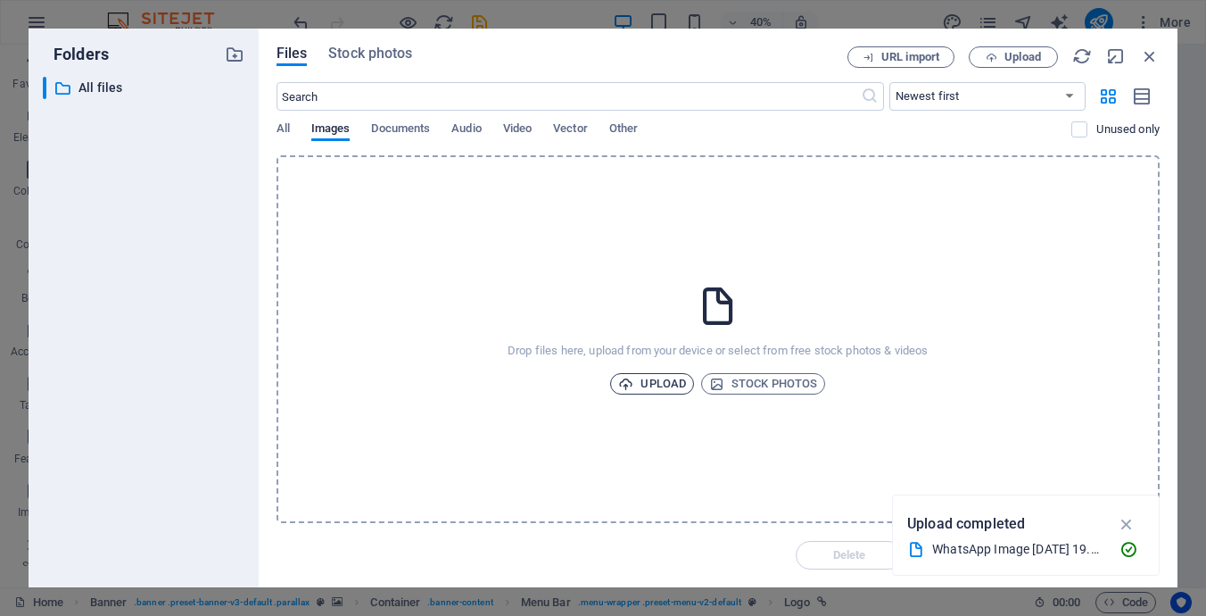
click at [638, 386] on span "Upload" at bounding box center [652, 383] width 68 height 21
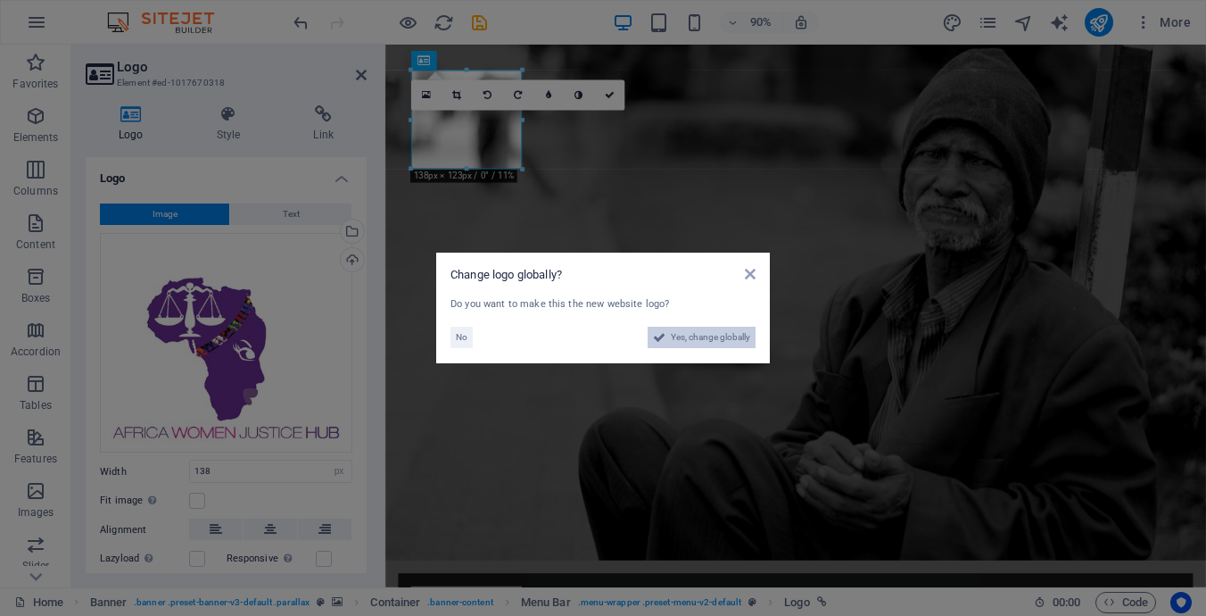
click at [728, 341] on span "Yes, change globally" at bounding box center [710, 337] width 79 height 21
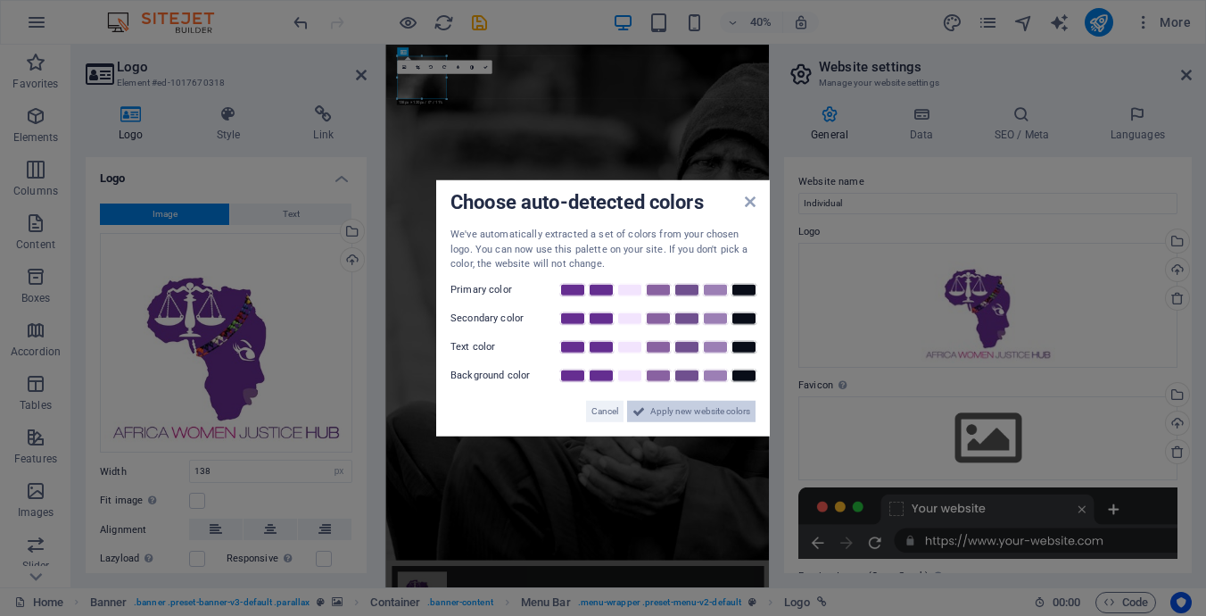
click at [698, 418] on span "Apply new website colors" at bounding box center [701, 410] width 100 height 21
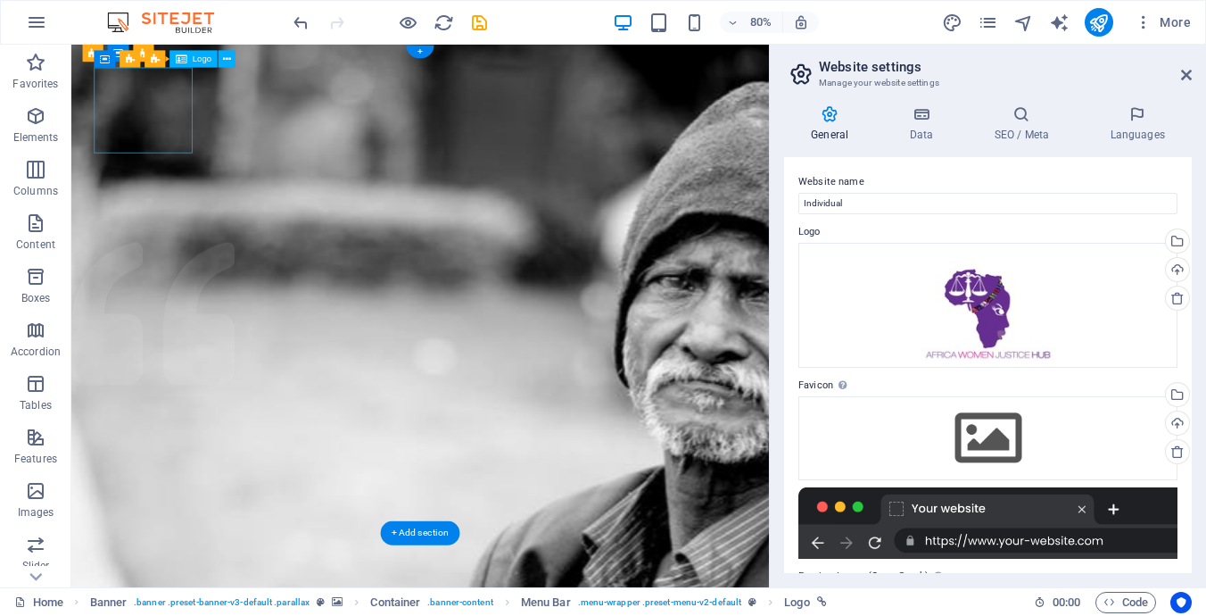
select select "px"
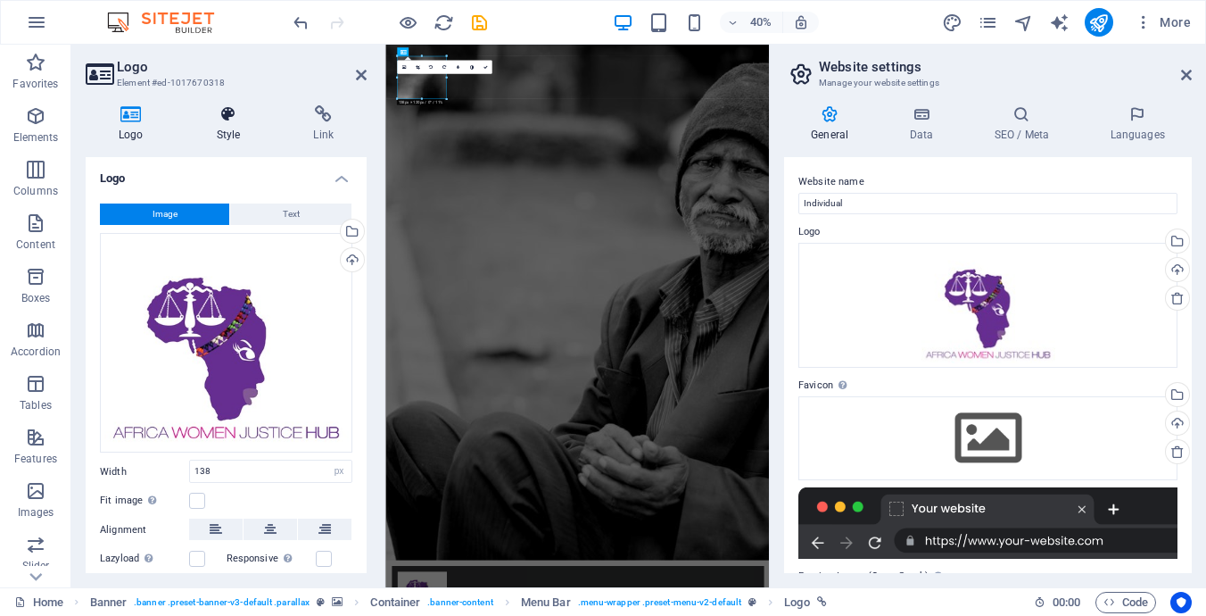
click at [230, 127] on h4 "Style" at bounding box center [232, 123] width 97 height 37
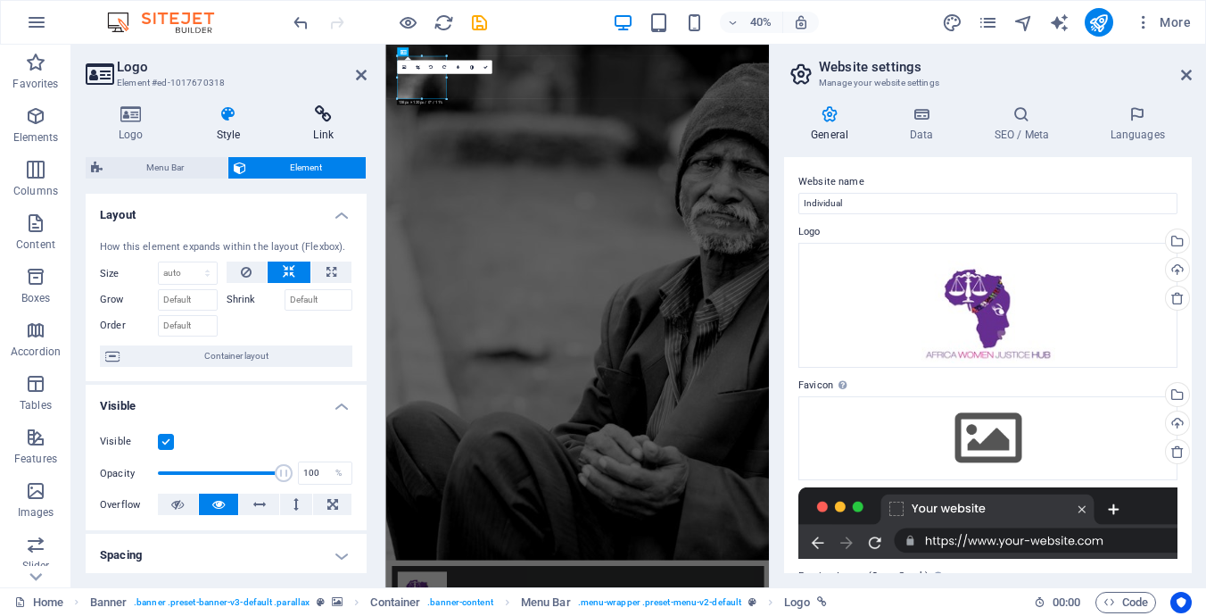
click at [327, 132] on h4 "Link" at bounding box center [323, 123] width 87 height 37
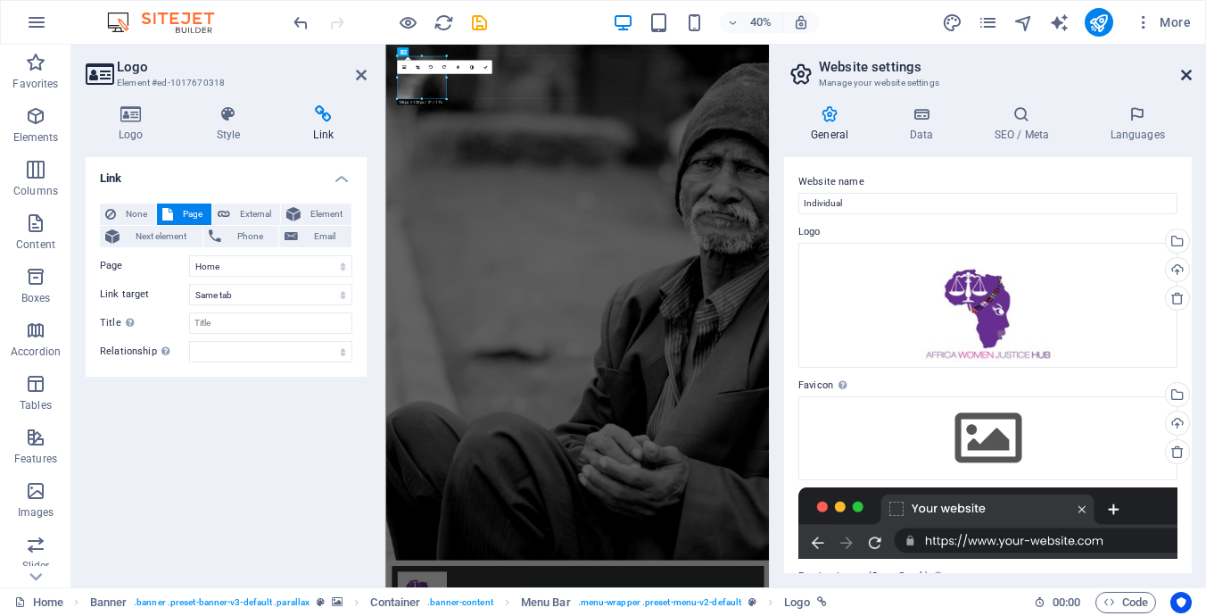
click at [1185, 71] on icon at bounding box center [1186, 75] width 11 height 14
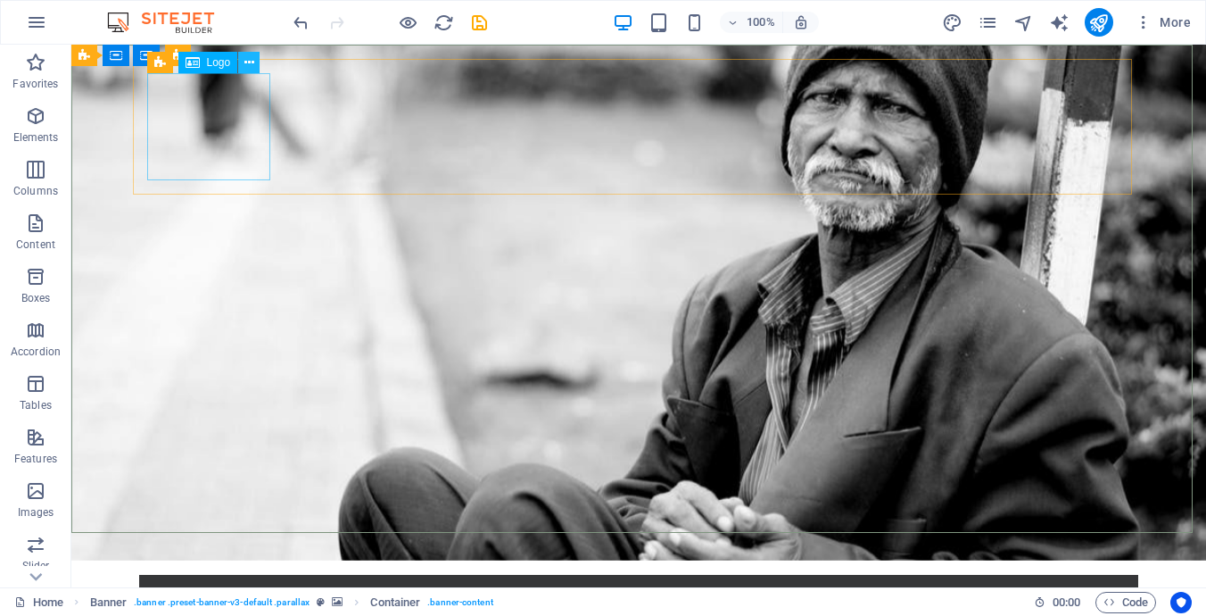
click at [249, 65] on icon at bounding box center [250, 63] width 10 height 19
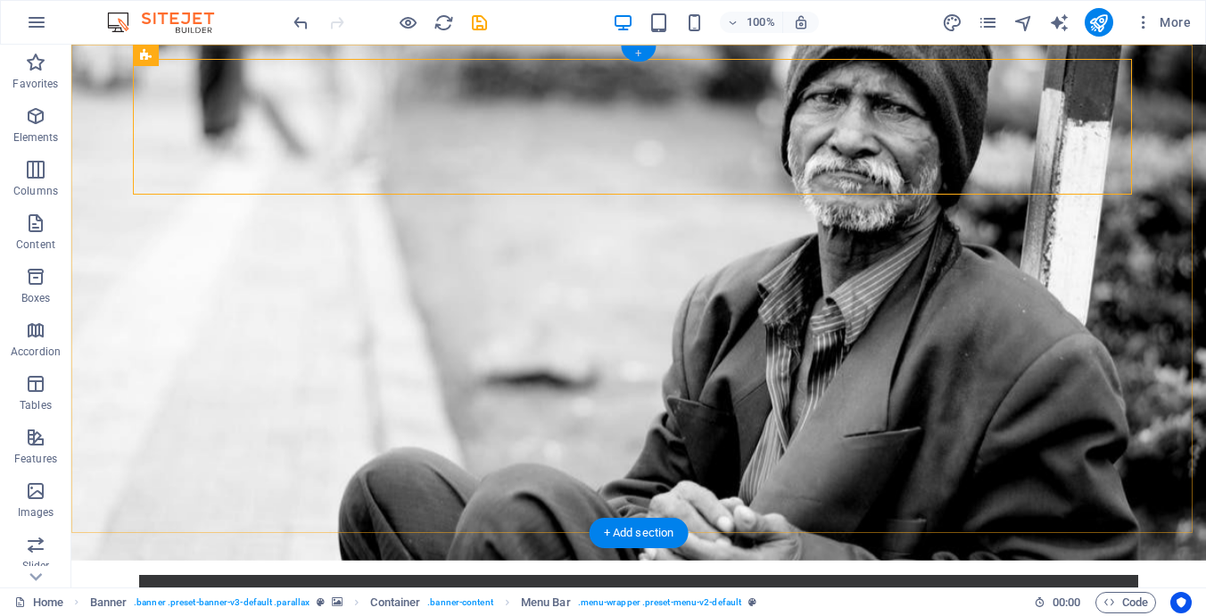
click at [640, 53] on div "+" at bounding box center [638, 54] width 35 height 16
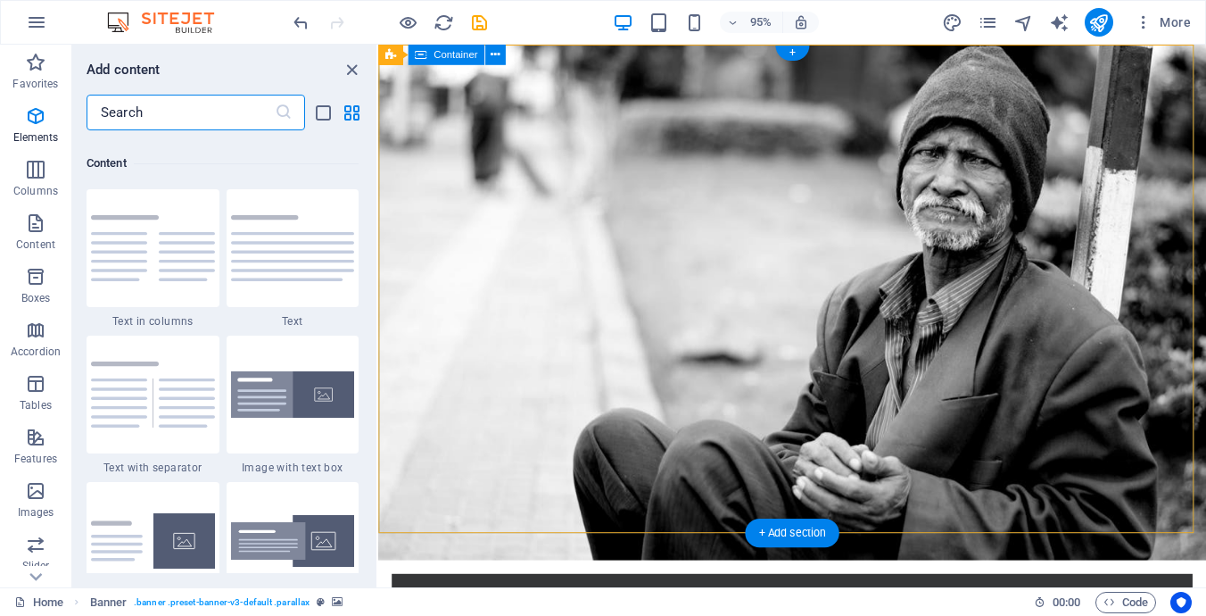
scroll to position [3122, 0]
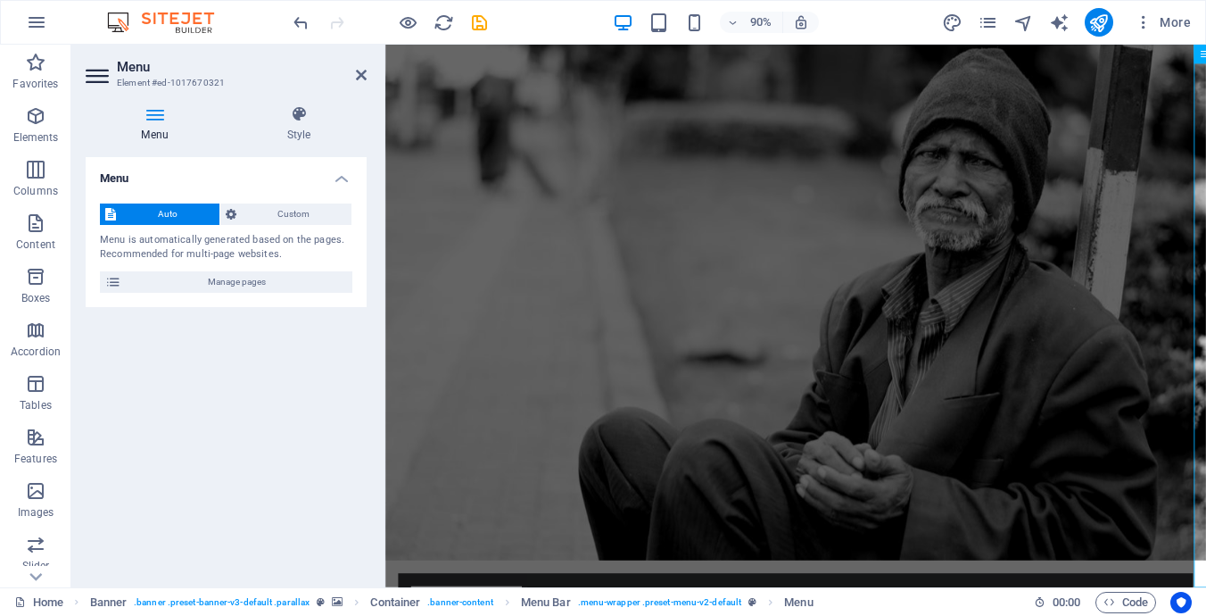
click at [150, 118] on icon at bounding box center [155, 114] width 138 height 18
click at [110, 275] on icon at bounding box center [113, 281] width 16 height 21
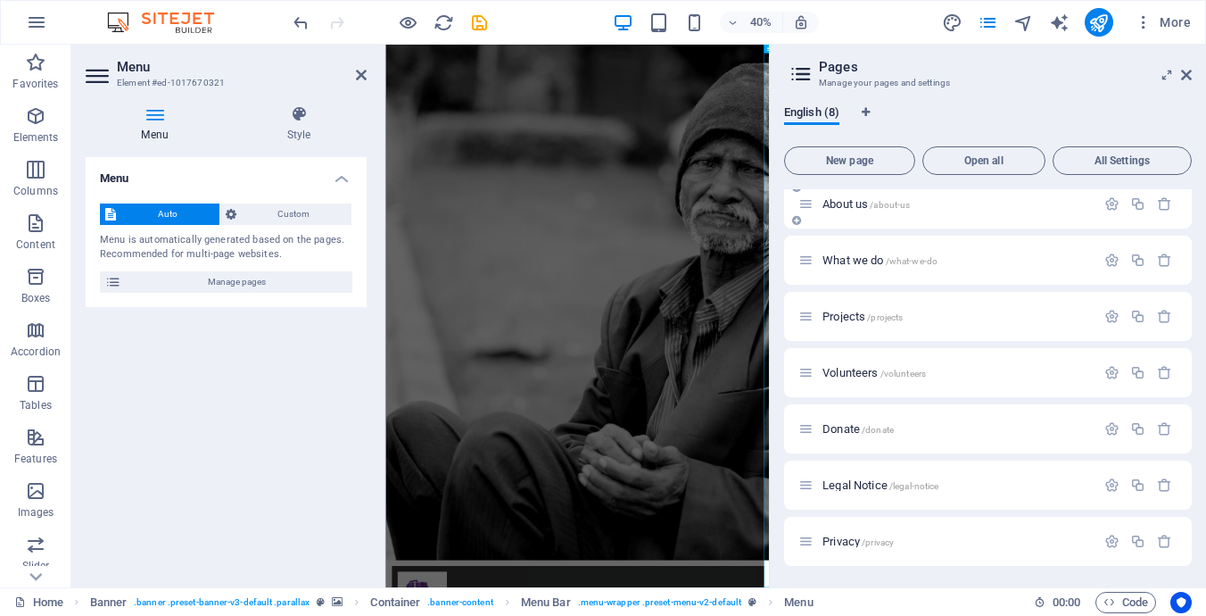
scroll to position [0, 0]
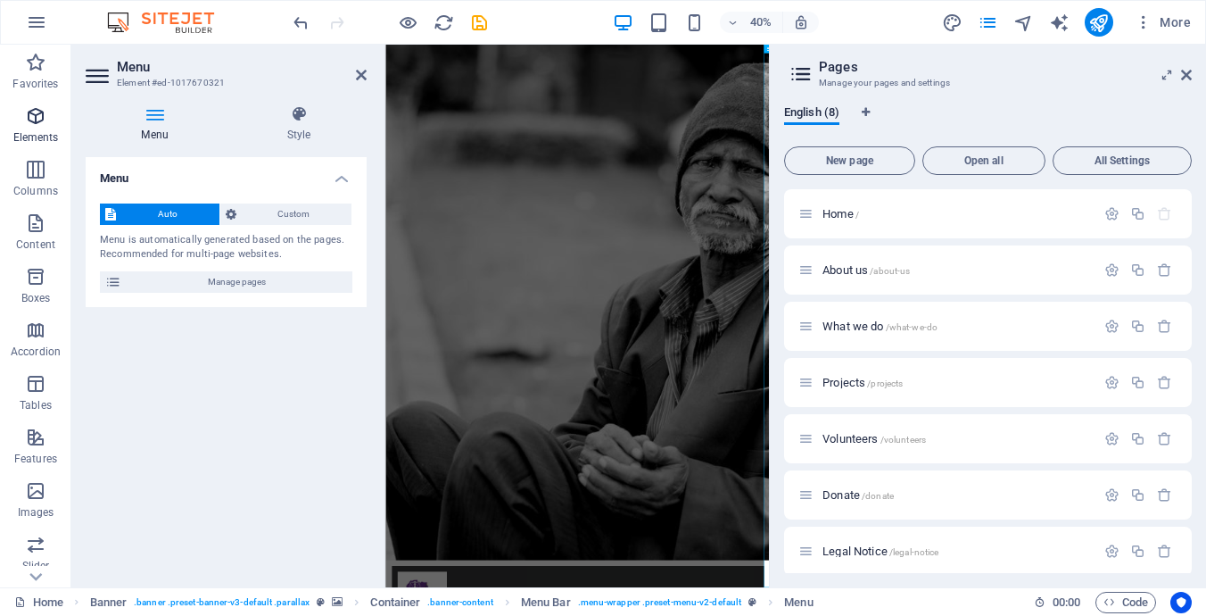
click at [36, 118] on icon "button" at bounding box center [35, 115] width 21 height 21
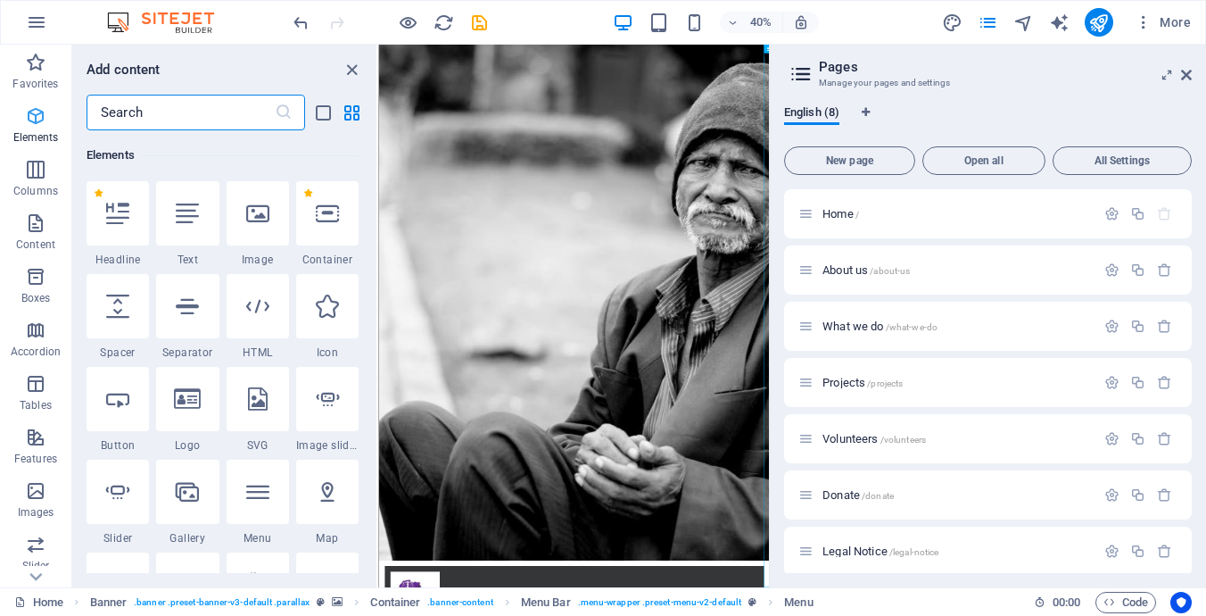
scroll to position [190, 0]
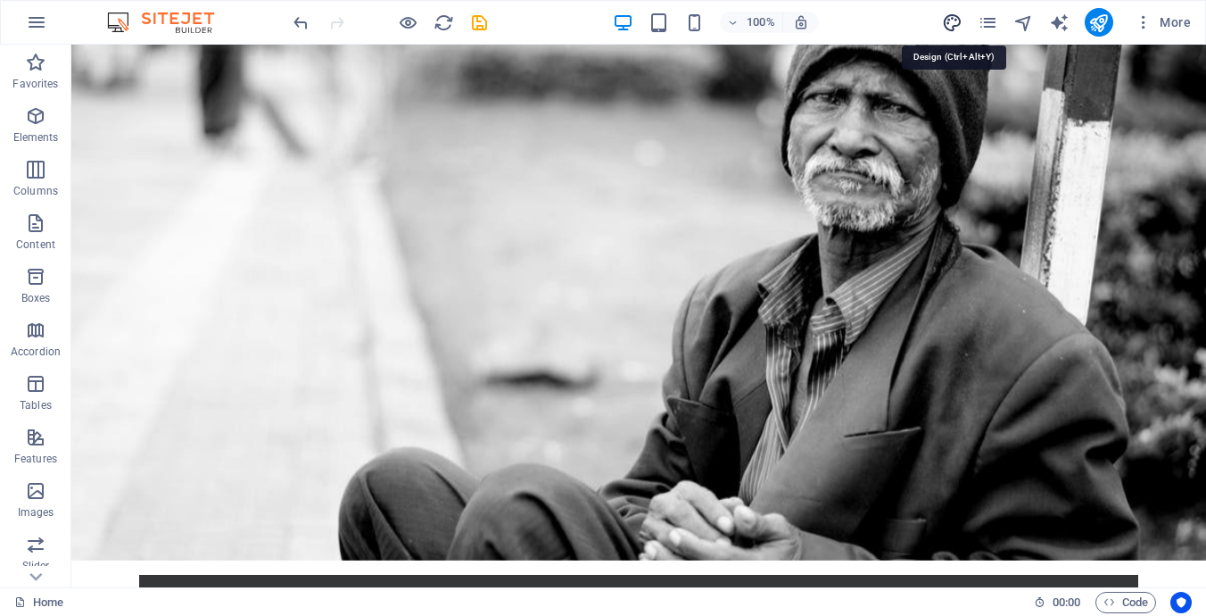
click at [955, 24] on icon "design" at bounding box center [952, 22] width 21 height 21
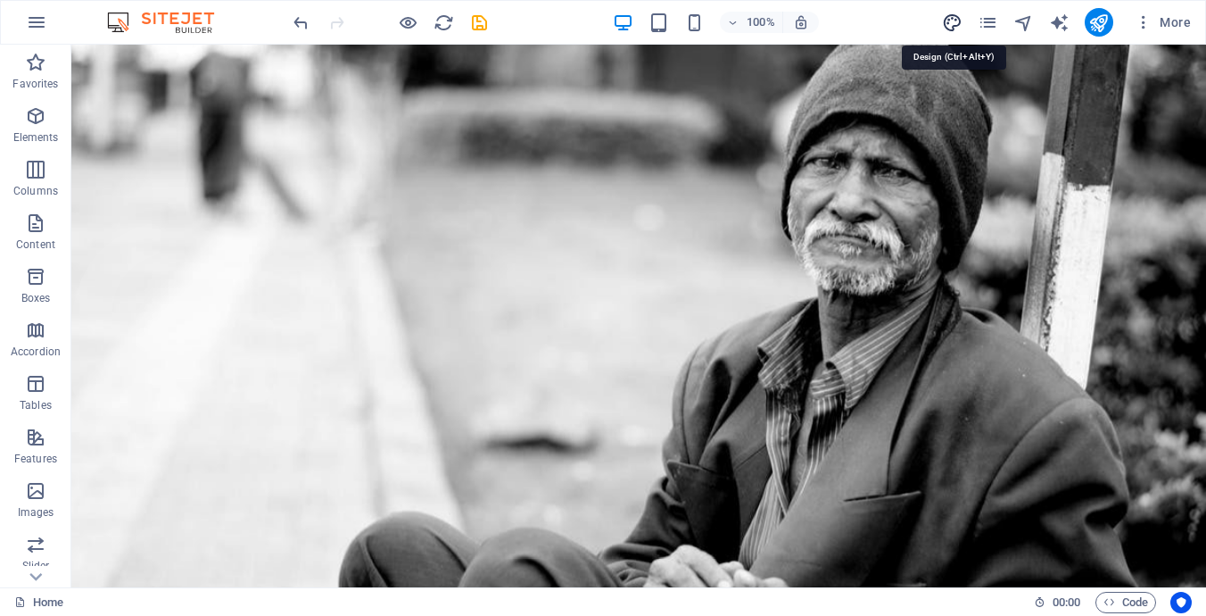
select select "rem"
select select "300"
select select "px"
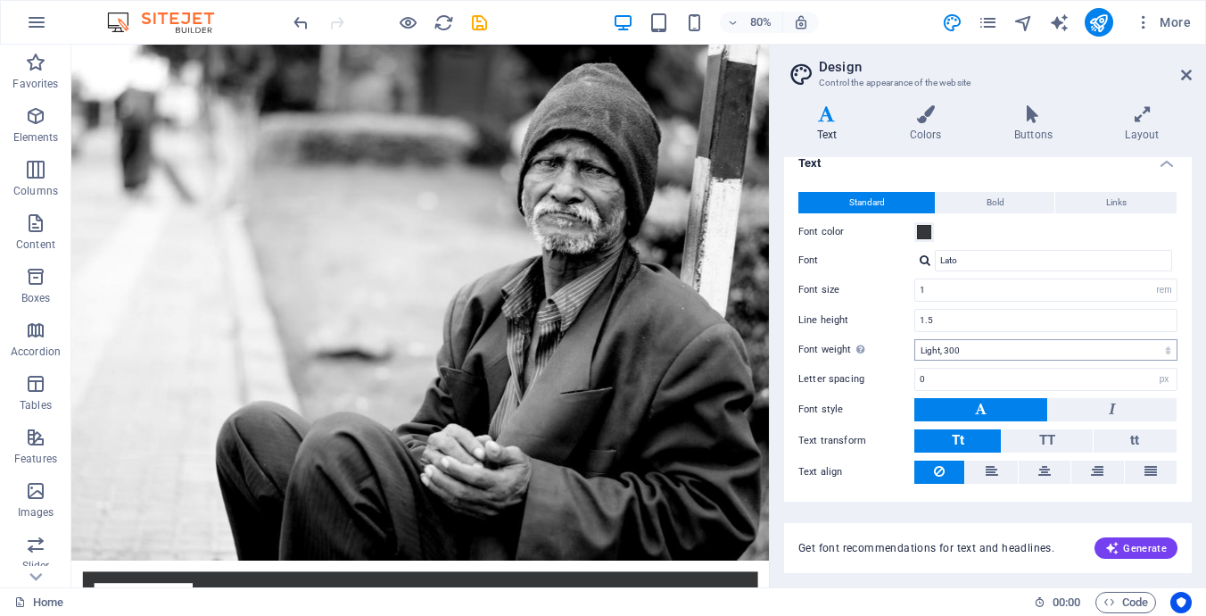
scroll to position [0, 0]
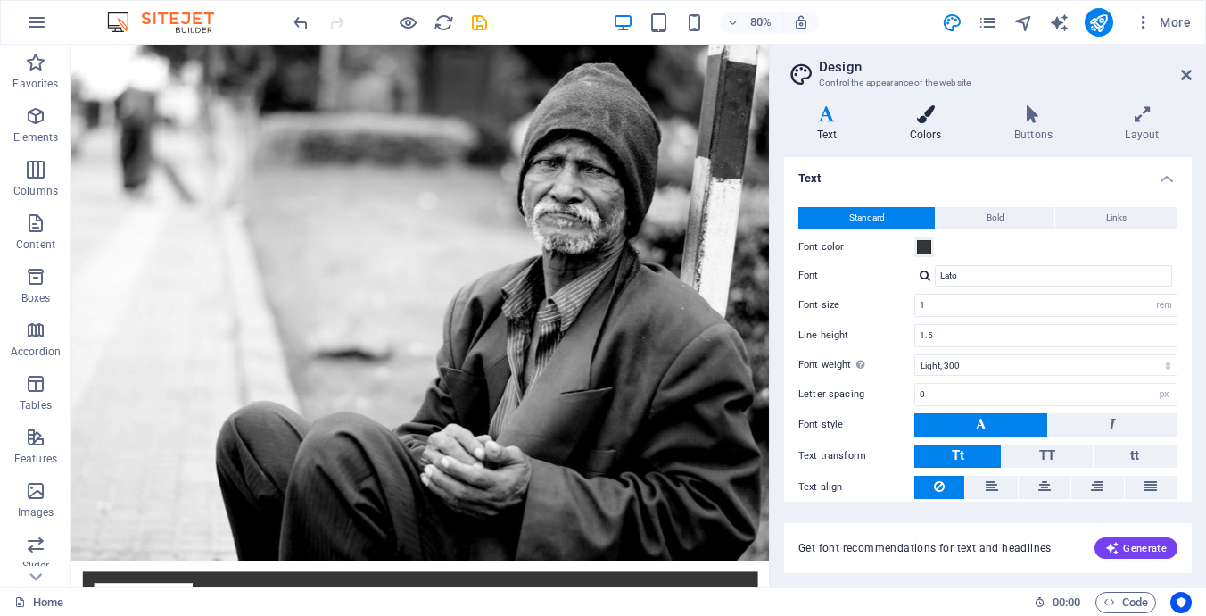
click at [928, 119] on icon at bounding box center [925, 114] width 97 height 18
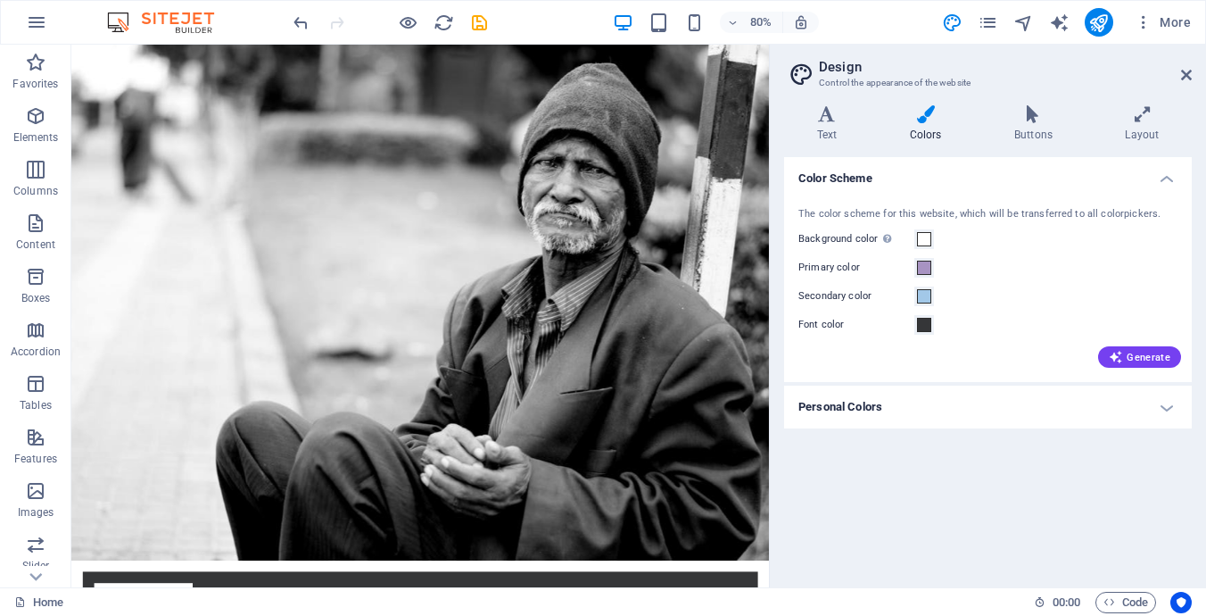
click at [928, 119] on icon at bounding box center [925, 114] width 97 height 18
click at [924, 269] on span at bounding box center [924, 268] width 14 height 14
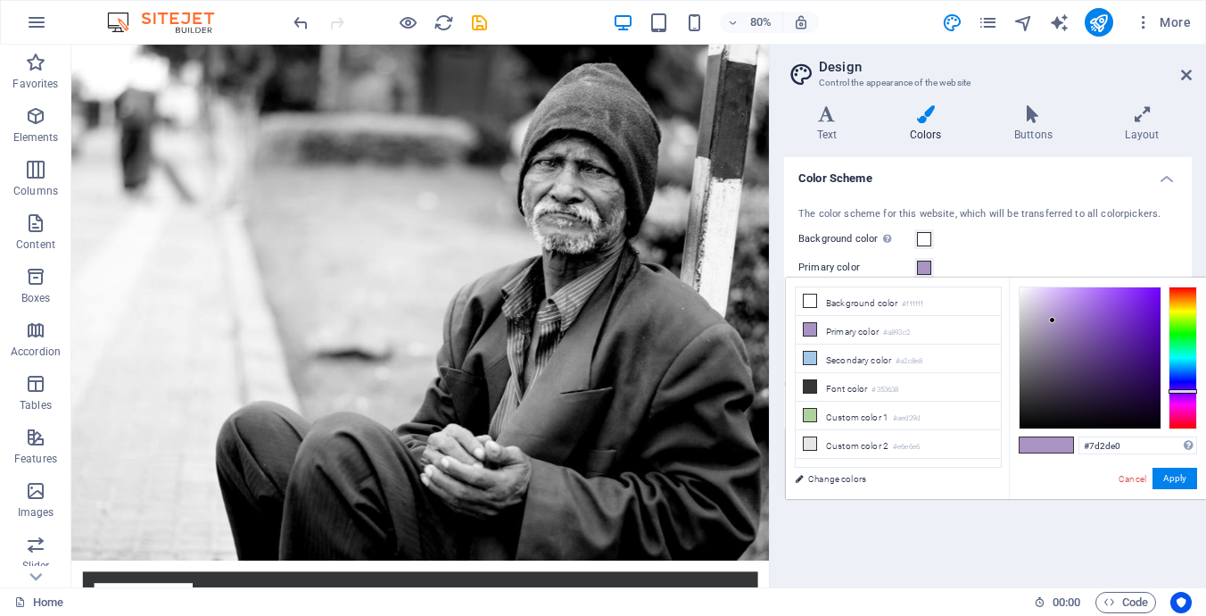
click at [1132, 303] on div at bounding box center [1090, 357] width 141 height 141
click at [1135, 321] on div at bounding box center [1090, 357] width 141 height 141
click at [1138, 299] on div at bounding box center [1090, 357] width 141 height 141
click at [1134, 304] on div at bounding box center [1090, 357] width 141 height 141
click at [1149, 292] on div at bounding box center [1090, 357] width 141 height 141
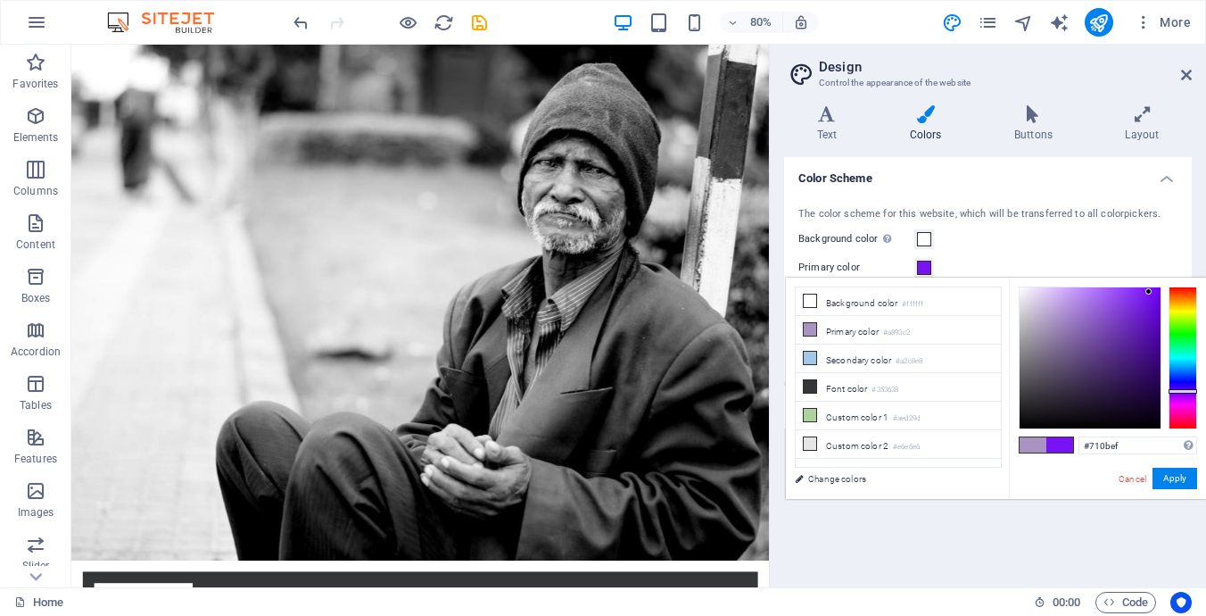
click at [1154, 295] on div at bounding box center [1090, 357] width 141 height 141
type input "#6f13e2"
click at [1148, 303] on div at bounding box center [1090, 357] width 141 height 141
click at [1178, 481] on button "Apply" at bounding box center [1175, 478] width 45 height 21
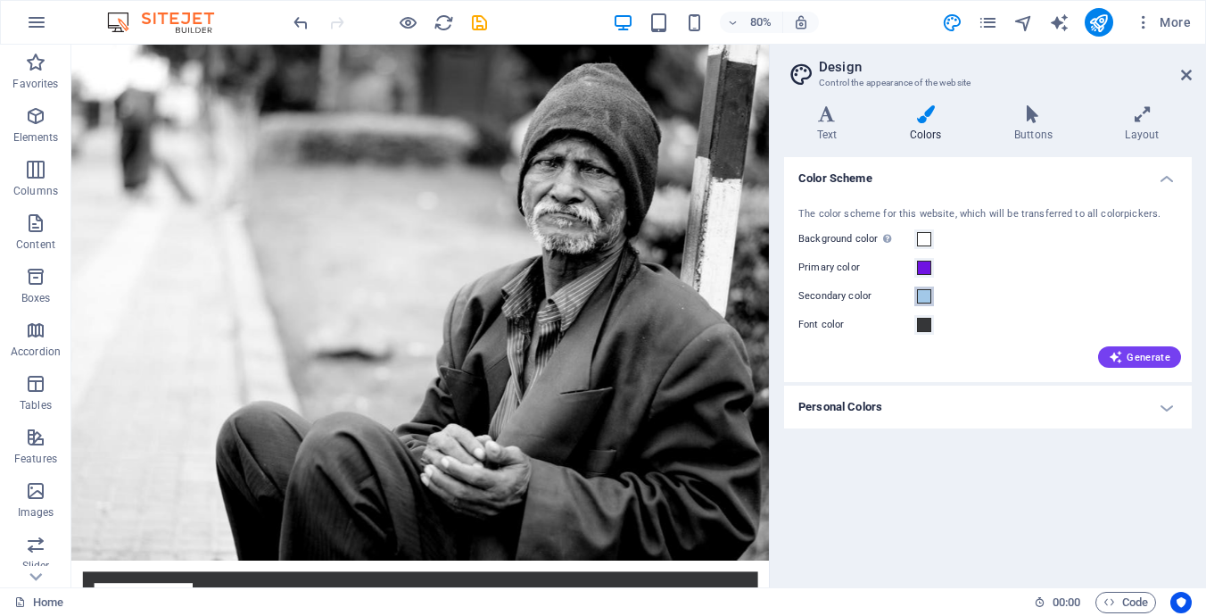
click at [925, 294] on span at bounding box center [924, 296] width 14 height 14
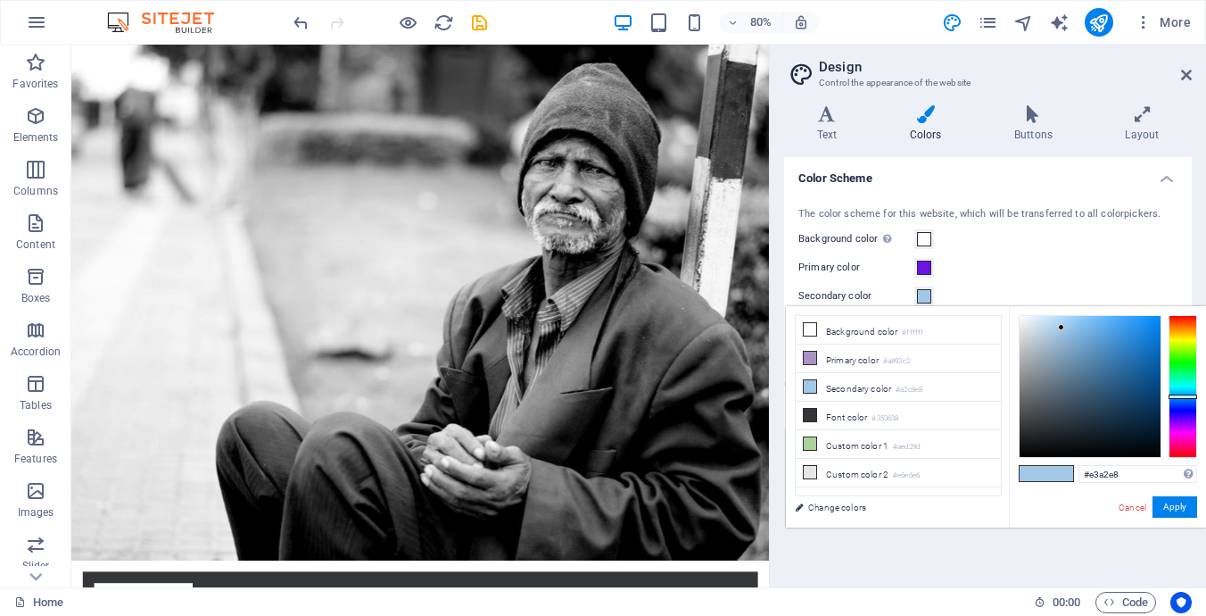
click at [1185, 431] on div at bounding box center [1183, 386] width 29 height 143
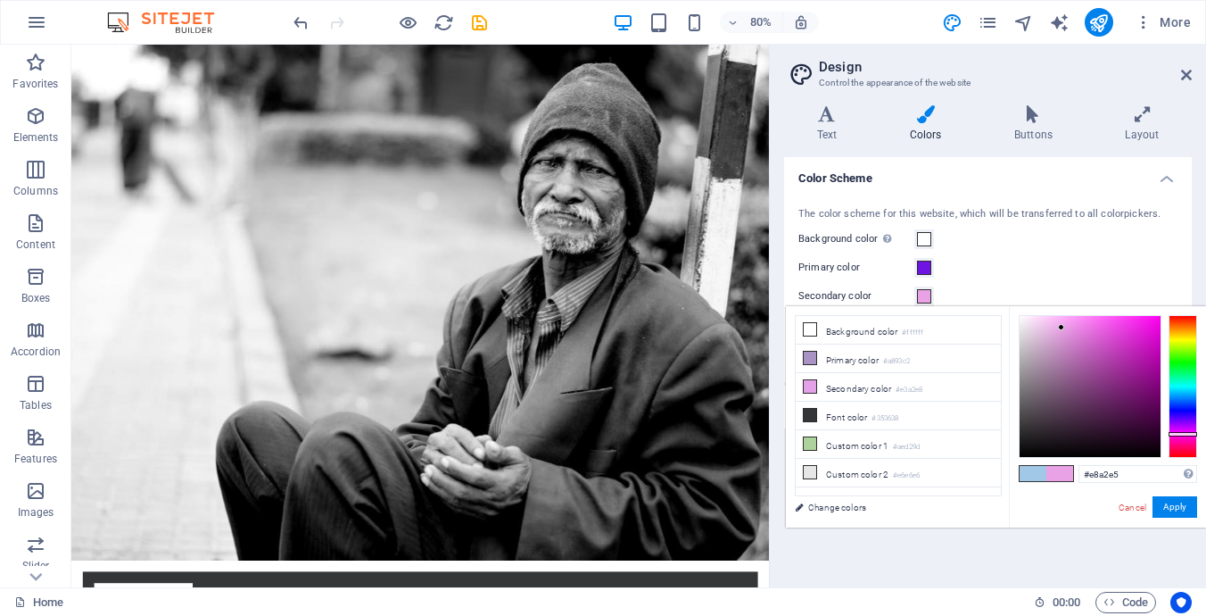
click at [1184, 434] on div at bounding box center [1183, 386] width 29 height 143
click at [1184, 435] on div at bounding box center [1183, 435] width 29 height 4
click at [1186, 445] on div at bounding box center [1183, 386] width 29 height 143
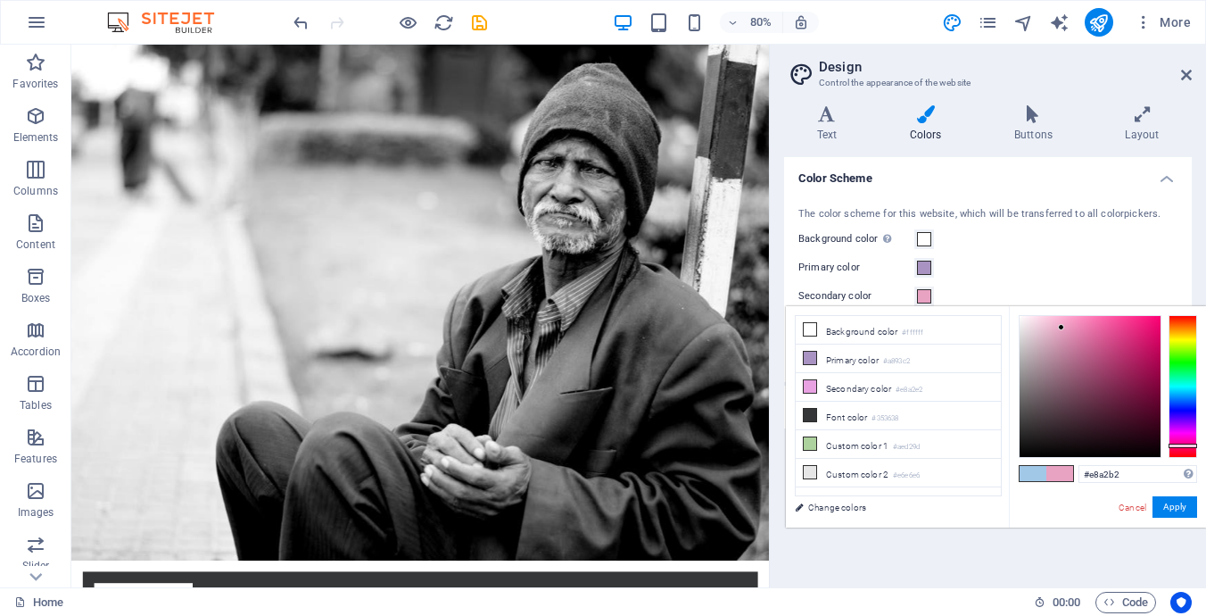
click at [1184, 451] on div at bounding box center [1183, 386] width 29 height 143
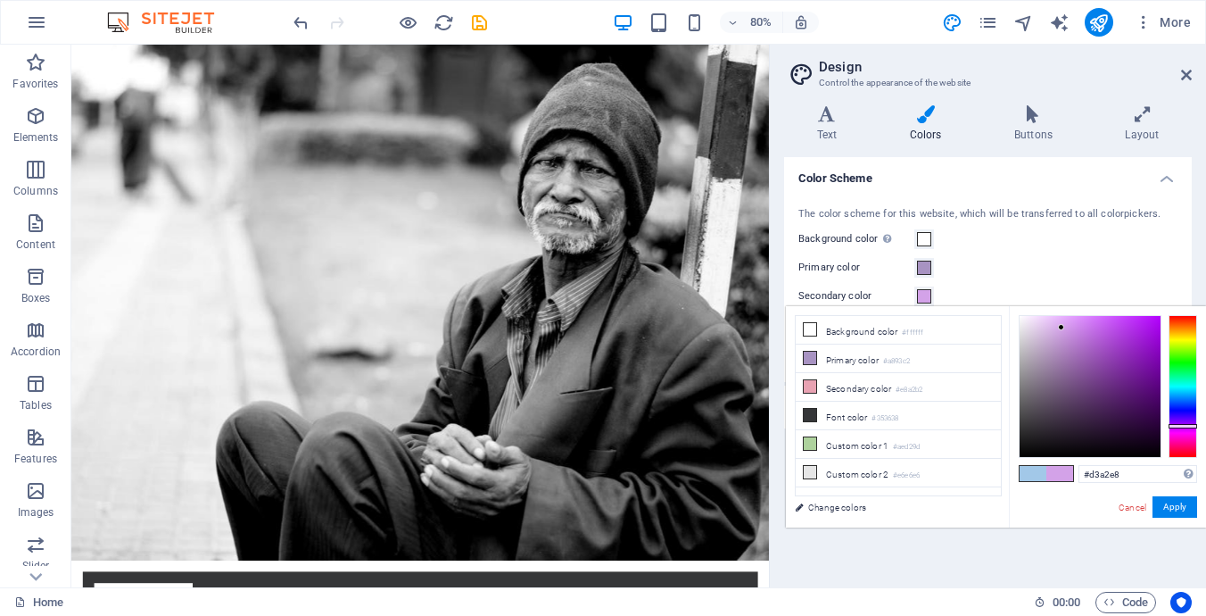
drag, startPoint x: 1185, startPoint y: 449, endPoint x: 1184, endPoint y: 426, distance: 23.2
click at [1184, 426] on div at bounding box center [1183, 426] width 29 height 4
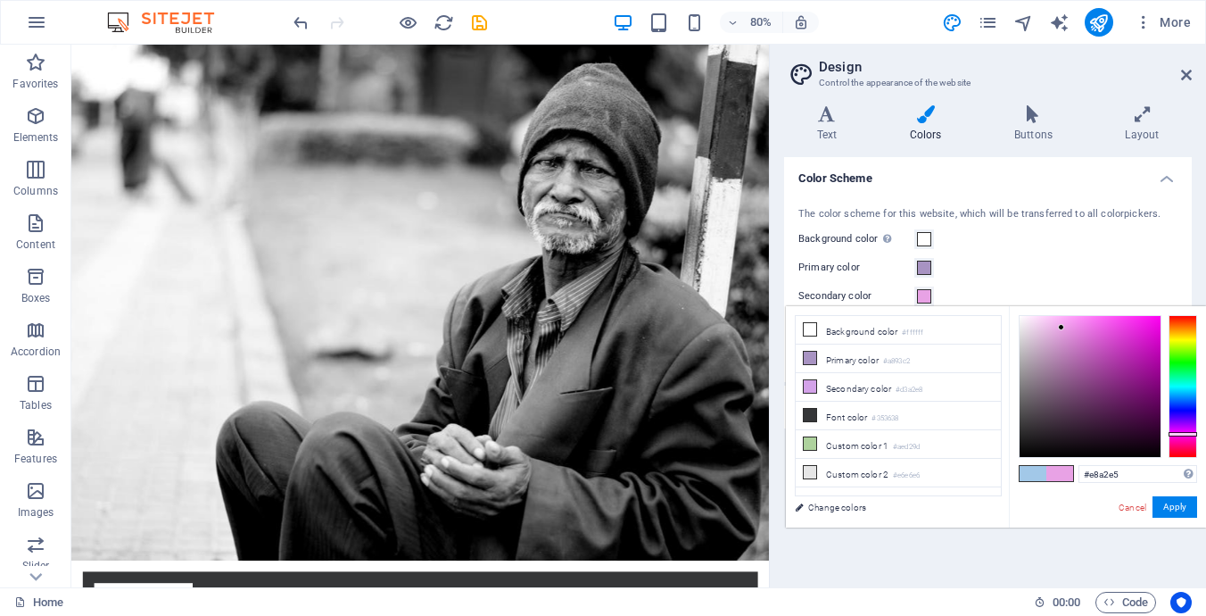
drag, startPoint x: 1184, startPoint y: 426, endPoint x: 1190, endPoint y: 434, distance: 10.2
click at [1190, 434] on div at bounding box center [1183, 434] width 29 height 4
click at [1151, 329] on div at bounding box center [1090, 386] width 141 height 141
click at [895, 362] on small "#a893c2" at bounding box center [896, 361] width 27 height 12
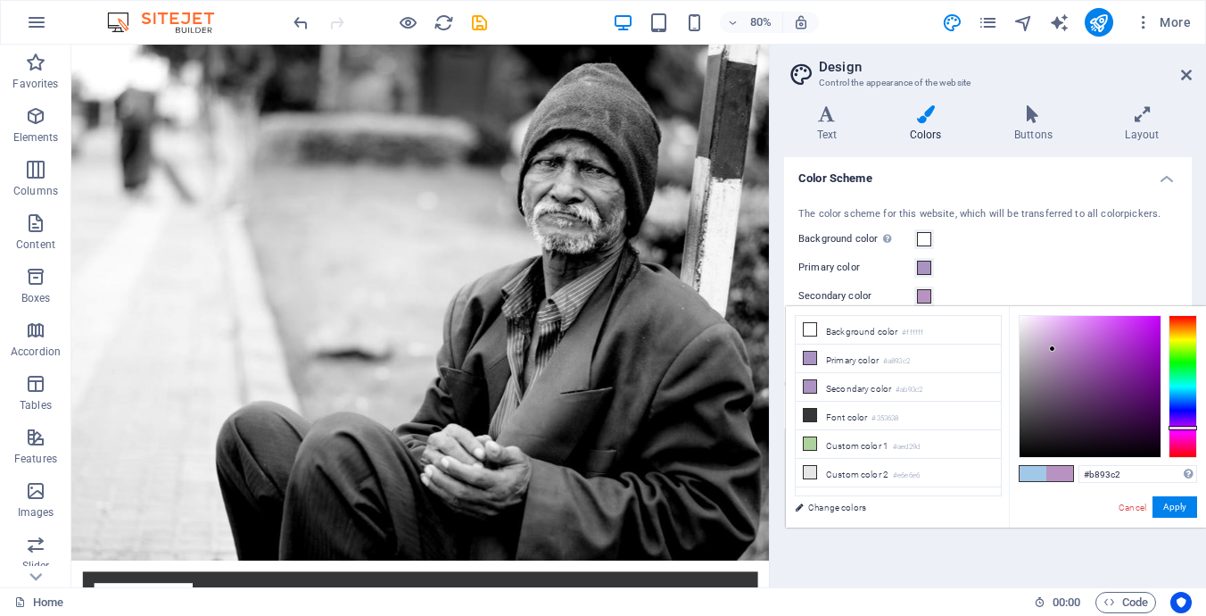
click at [1189, 427] on div at bounding box center [1183, 428] width 29 height 4
type input "#c112f2"
click at [1149, 322] on div at bounding box center [1090, 386] width 141 height 141
click at [1186, 508] on button "Apply" at bounding box center [1175, 506] width 45 height 21
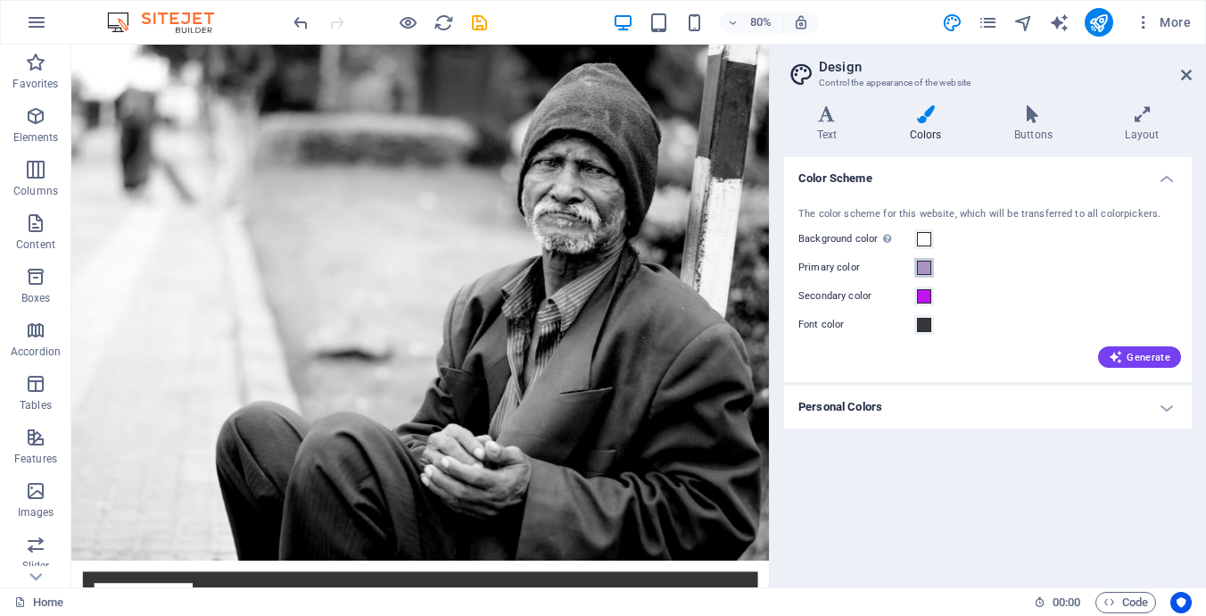
click at [924, 264] on span at bounding box center [924, 268] width 14 height 14
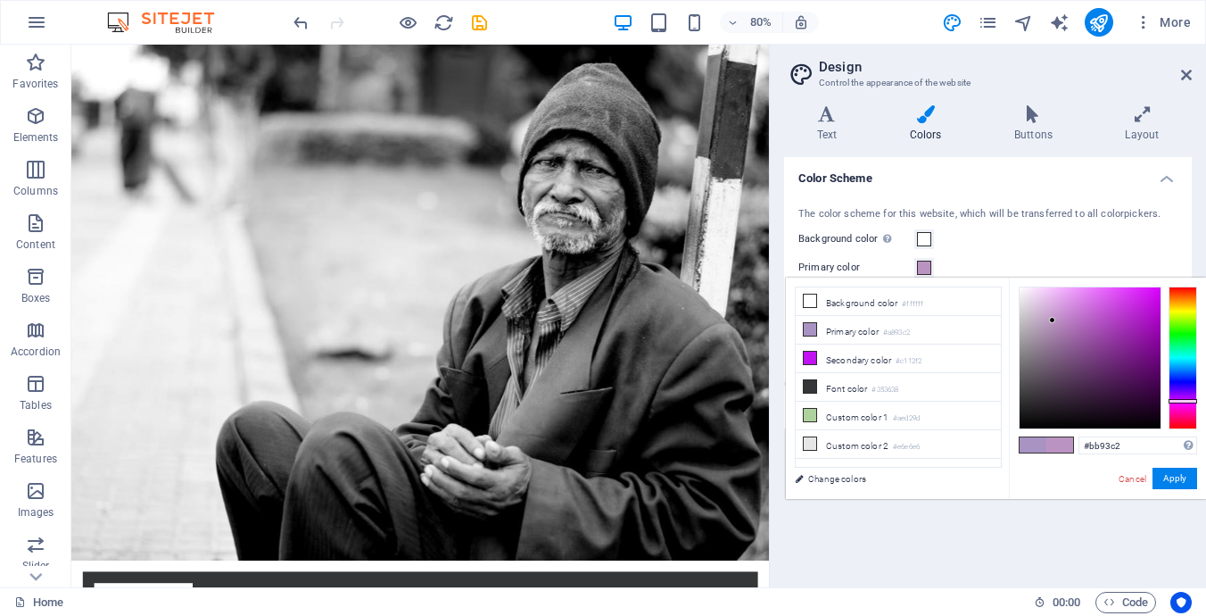
drag, startPoint x: 1185, startPoint y: 391, endPoint x: 1186, endPoint y: 401, distance: 9.9
click at [1186, 401] on div at bounding box center [1183, 401] width 29 height 4
click at [1154, 298] on div at bounding box center [1090, 357] width 141 height 141
click at [1154, 314] on div at bounding box center [1090, 357] width 141 height 141
click at [1154, 329] on div at bounding box center [1090, 357] width 141 height 141
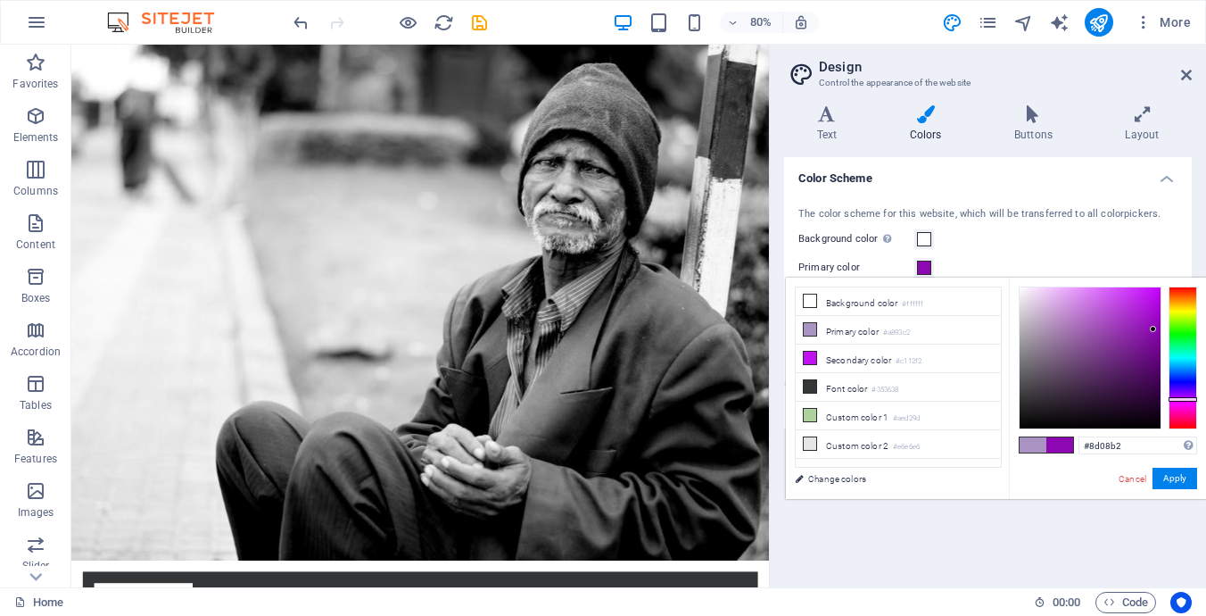
click at [1187, 399] on div at bounding box center [1183, 399] width 29 height 4
type input "#b812e7"
click at [1149, 300] on div at bounding box center [1090, 357] width 141 height 141
click at [1174, 478] on button "Apply" at bounding box center [1175, 478] width 45 height 21
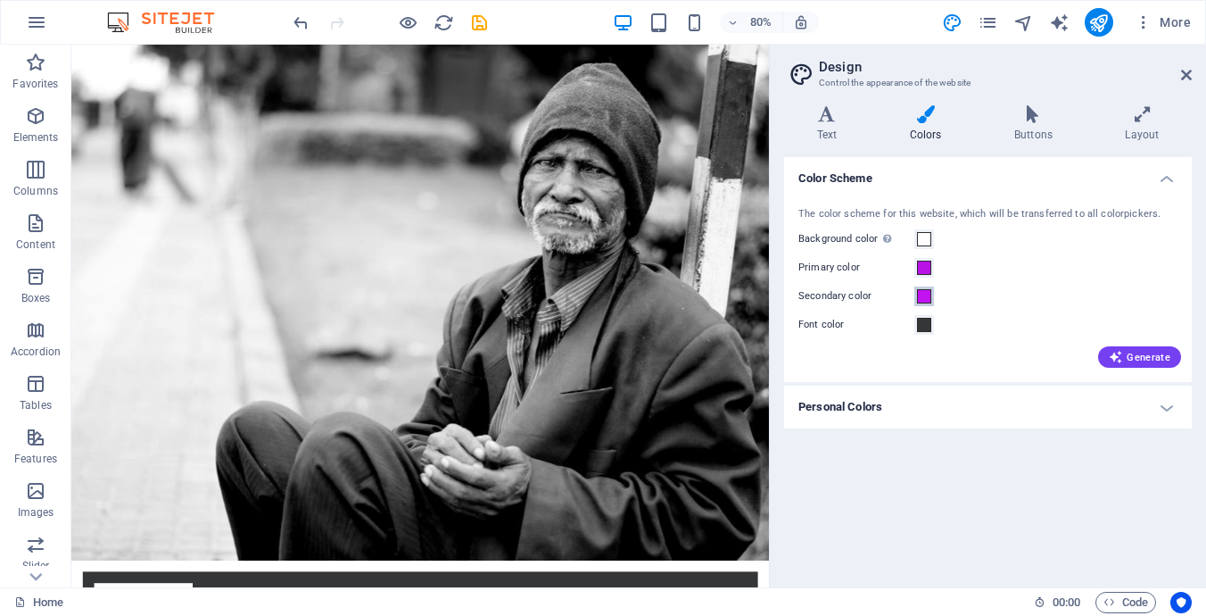
click at [926, 299] on span at bounding box center [924, 296] width 14 height 14
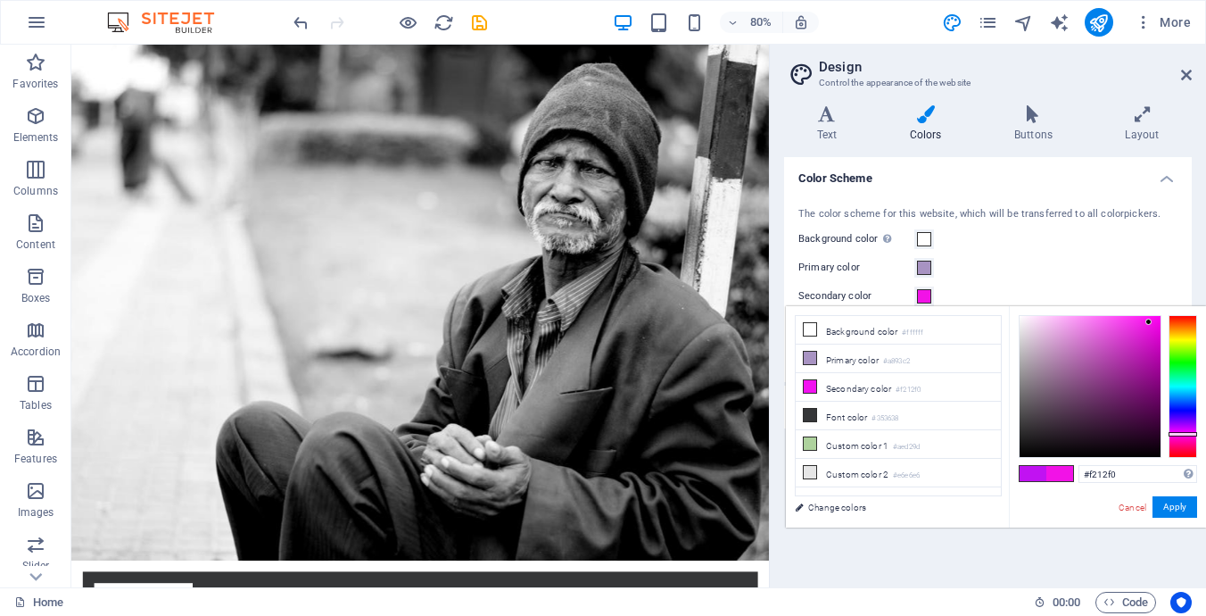
type input "#f212e7"
click at [1190, 434] on div at bounding box center [1183, 434] width 29 height 4
click at [1134, 502] on link "Cancel" at bounding box center [1132, 507] width 31 height 13
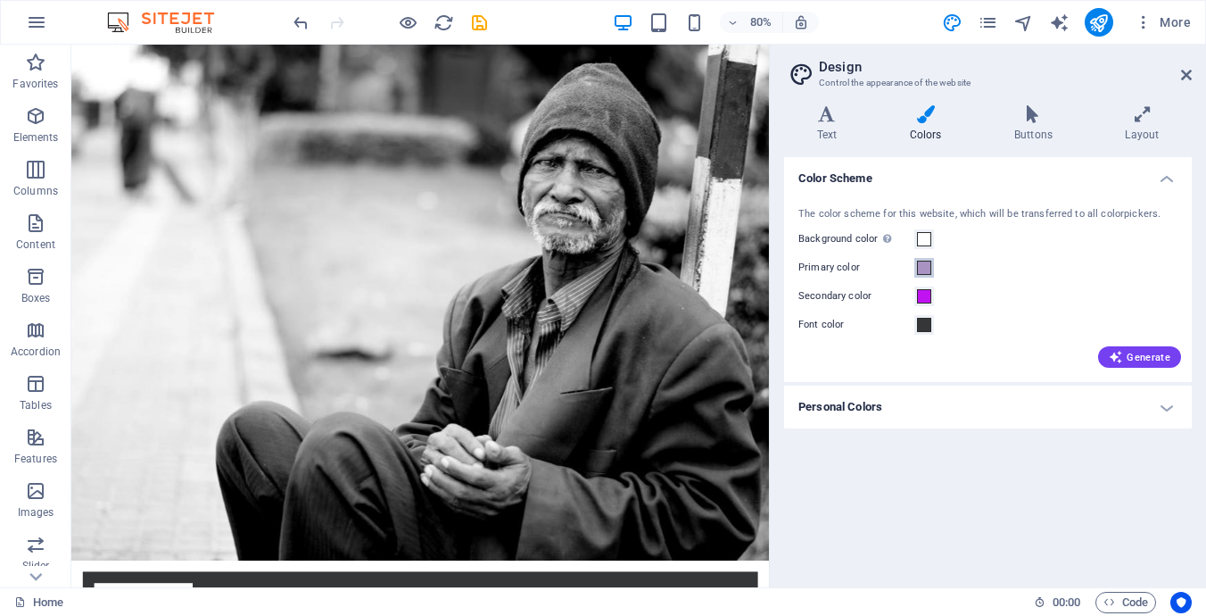
click at [920, 271] on span at bounding box center [924, 268] width 14 height 14
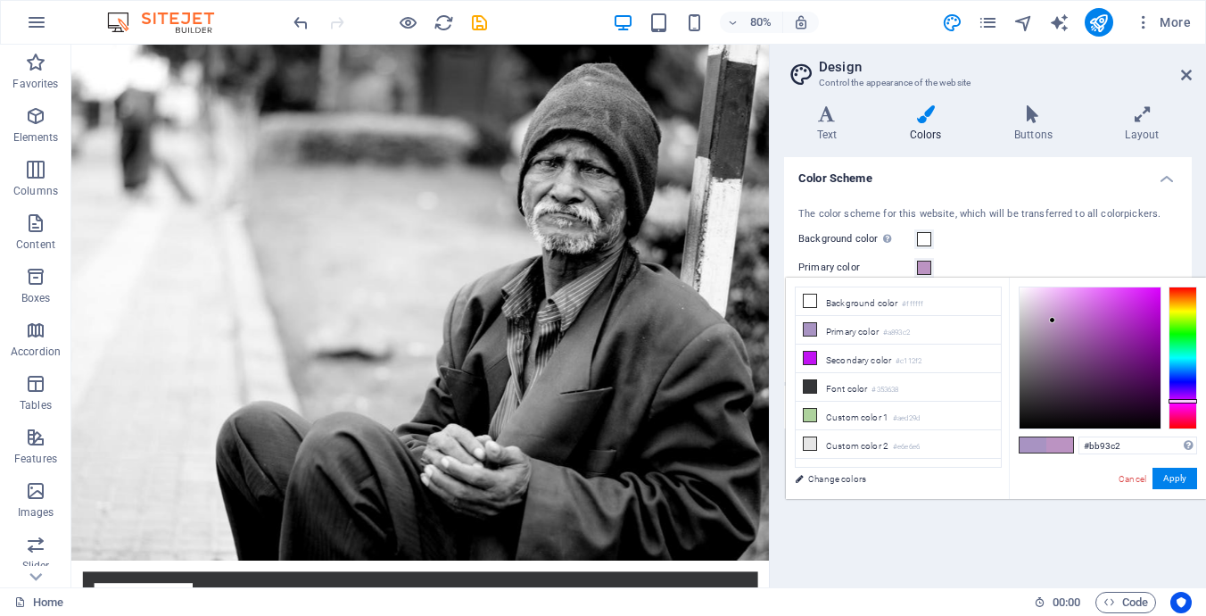
click at [1186, 401] on div at bounding box center [1183, 401] width 29 height 4
click at [1187, 402] on div at bounding box center [1183, 402] width 29 height 4
click at [900, 328] on small "#a893c2" at bounding box center [896, 333] width 27 height 12
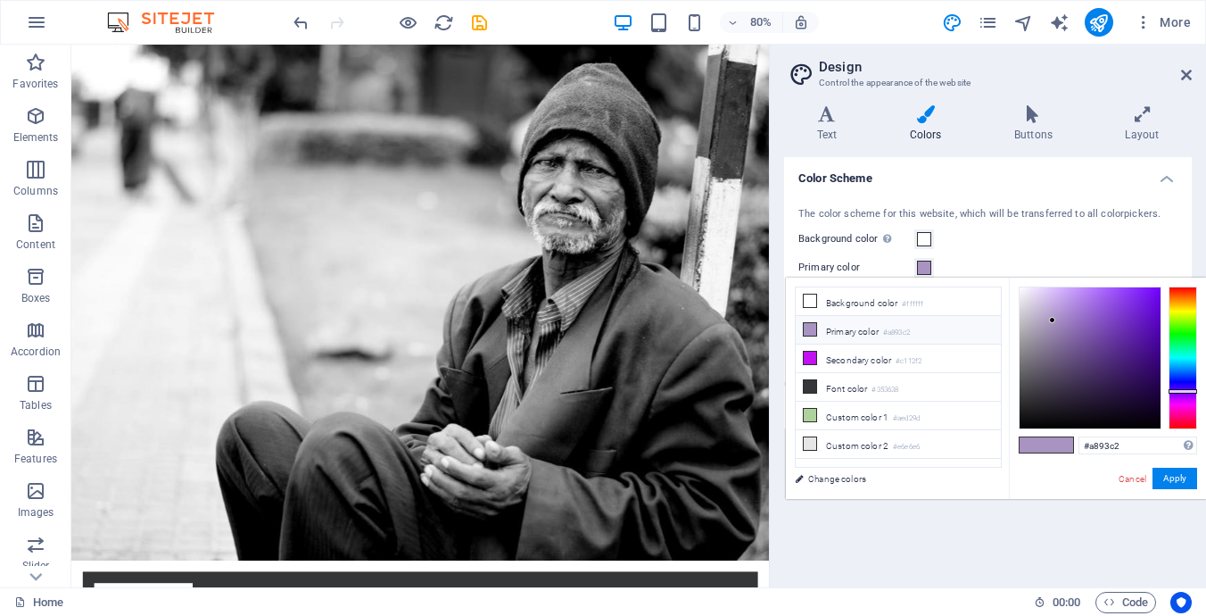
click at [842, 326] on li "Primary color #a893c2" at bounding box center [898, 330] width 205 height 29
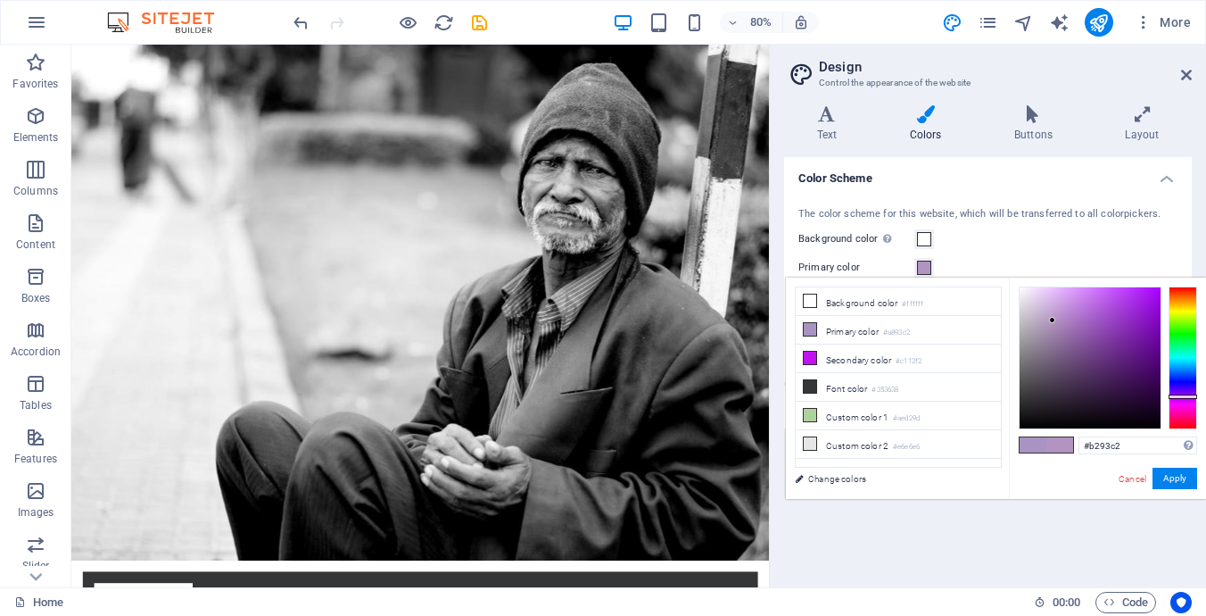
click at [1186, 396] on div at bounding box center [1183, 396] width 29 height 4
type input "#a013e7"
click at [1148, 300] on div at bounding box center [1090, 357] width 141 height 141
click at [1173, 477] on button "Apply" at bounding box center [1175, 478] width 45 height 21
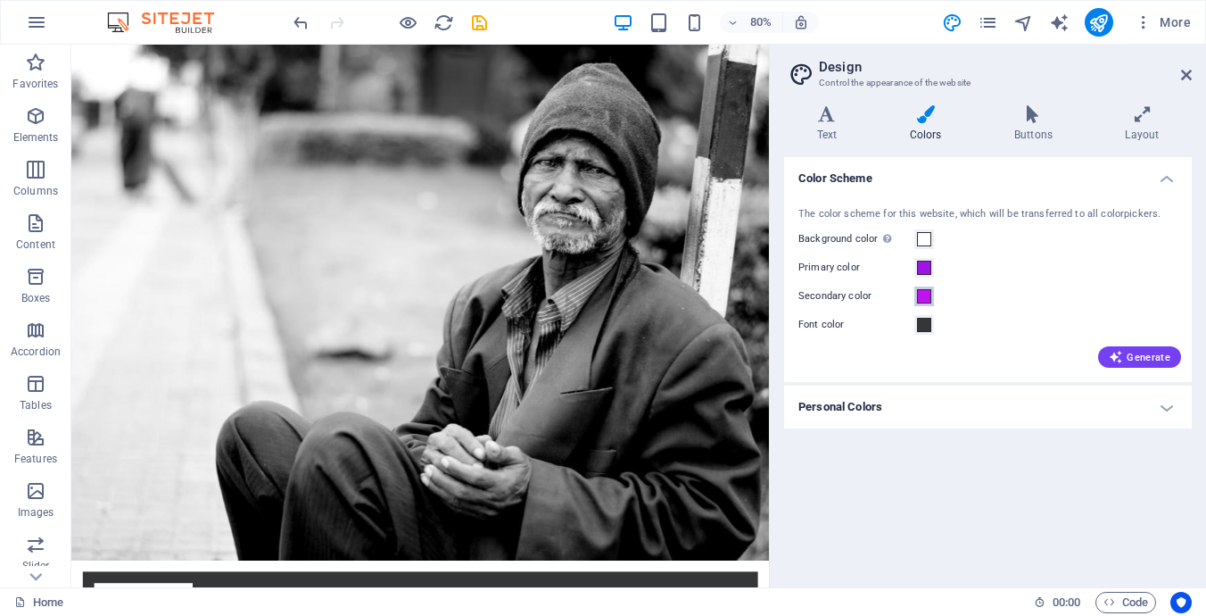
click at [924, 292] on span at bounding box center [924, 296] width 14 height 14
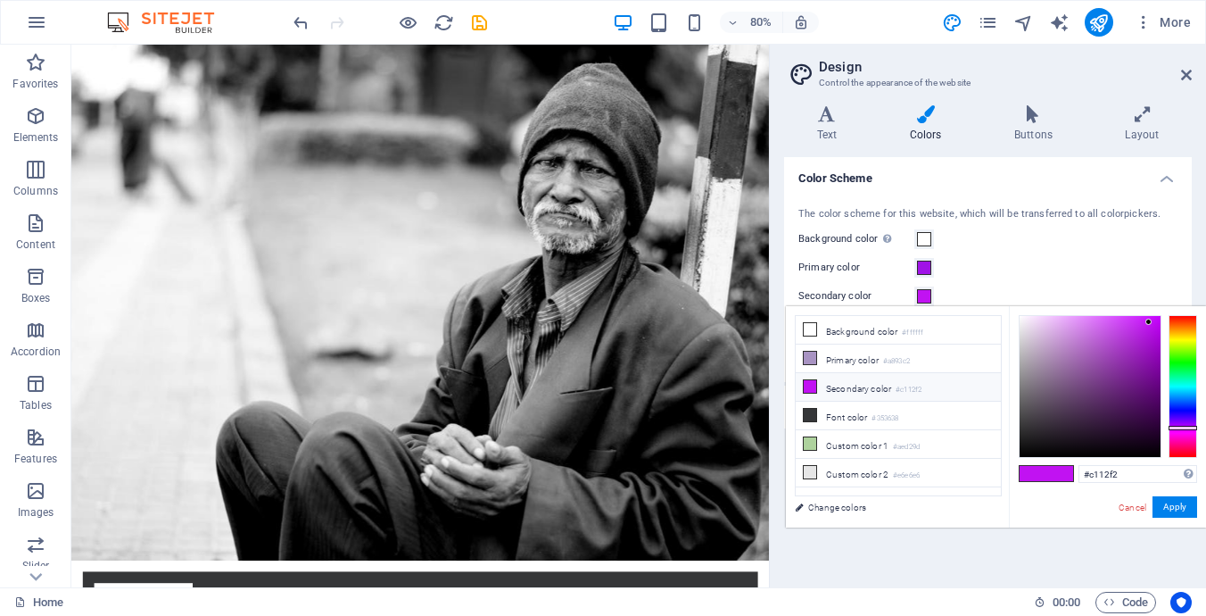
click at [870, 390] on li "Secondary color #c112f2" at bounding box center [898, 387] width 205 height 29
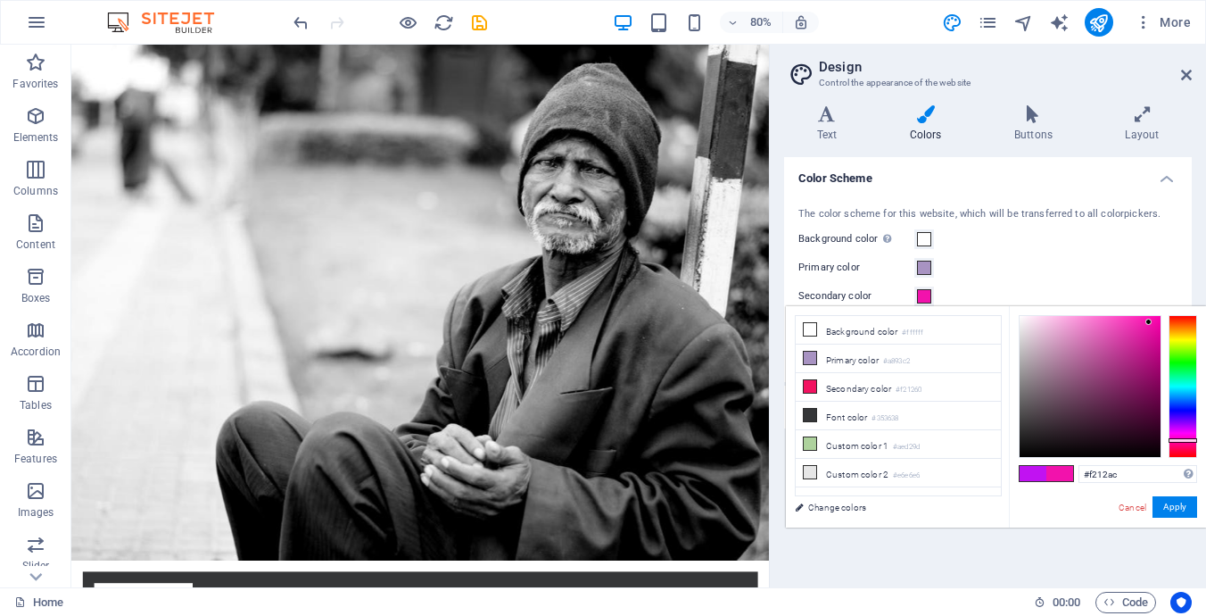
drag, startPoint x: 1181, startPoint y: 431, endPoint x: 1190, endPoint y: 440, distance: 12.6
click at [1190, 440] on div at bounding box center [1183, 386] width 29 height 143
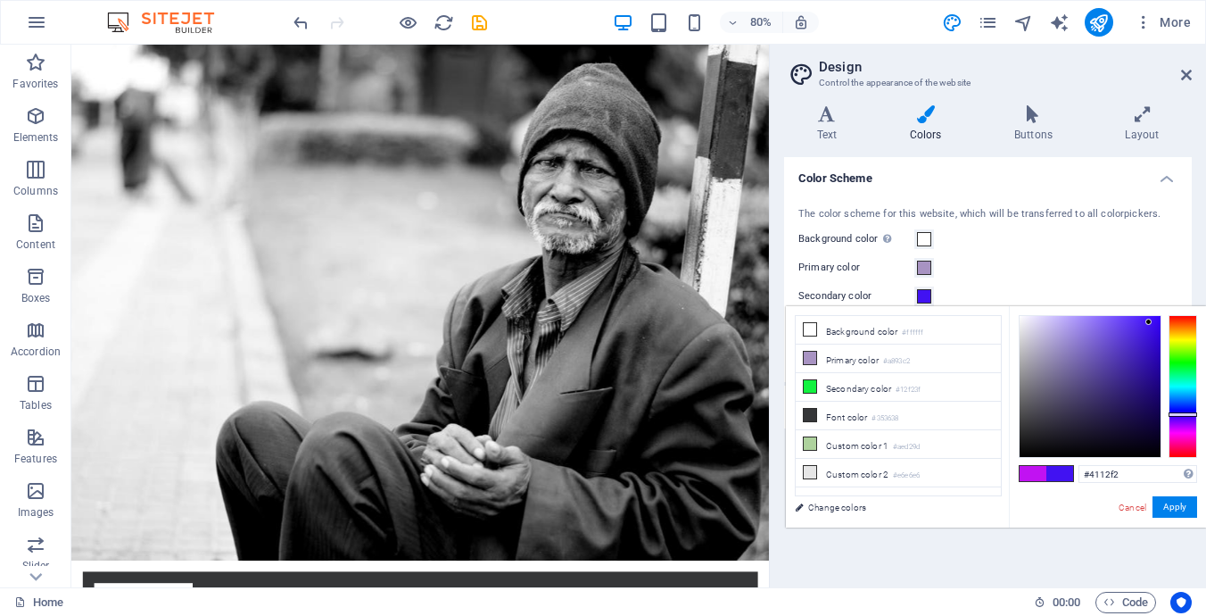
drag, startPoint x: 1184, startPoint y: 438, endPoint x: 1192, endPoint y: 414, distance: 25.4
click at [1192, 414] on div at bounding box center [1183, 414] width 29 height 4
click at [1124, 472] on input "#4112f2" at bounding box center [1138, 474] width 119 height 18
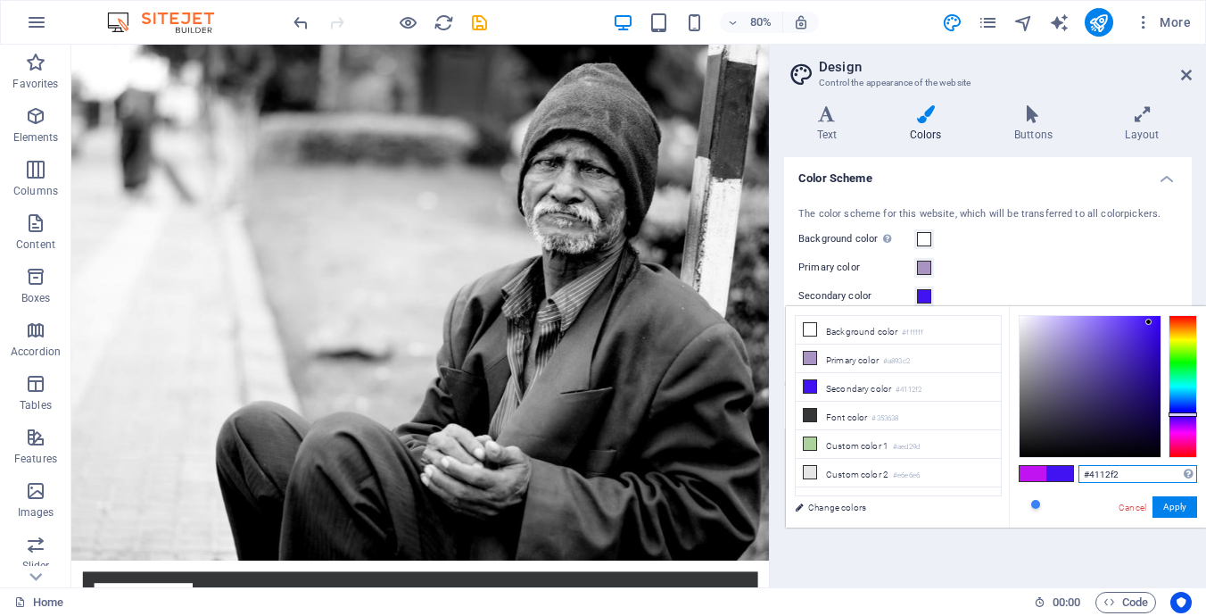
paste input "FF69B4"
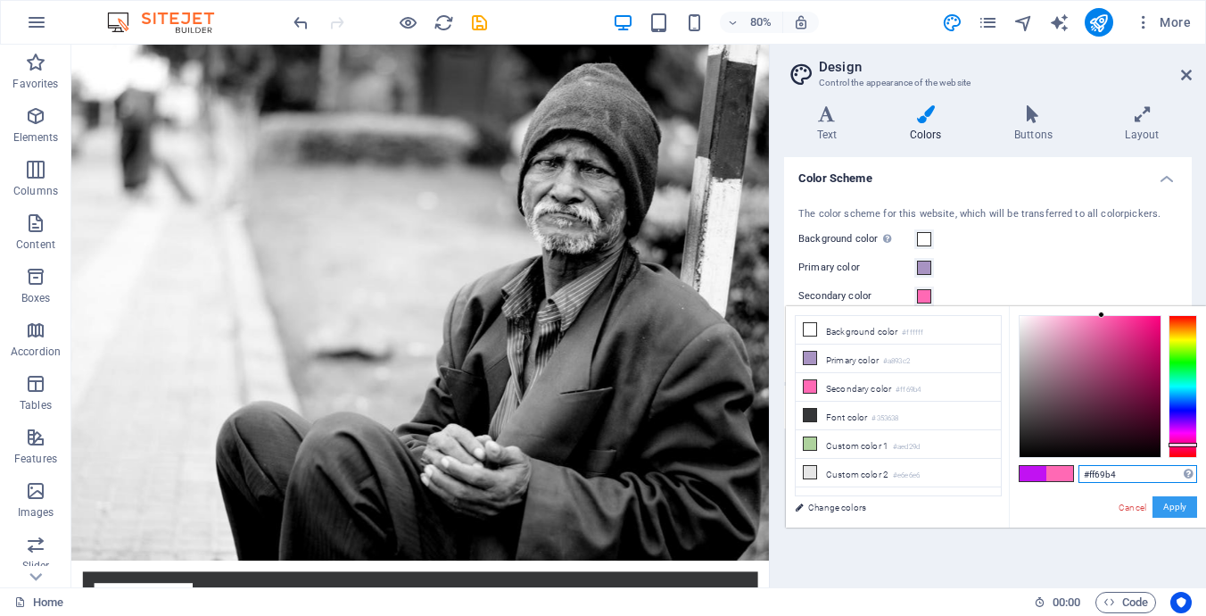
type input "#ff69b4"
click at [1174, 507] on button "Apply" at bounding box center [1175, 506] width 45 height 21
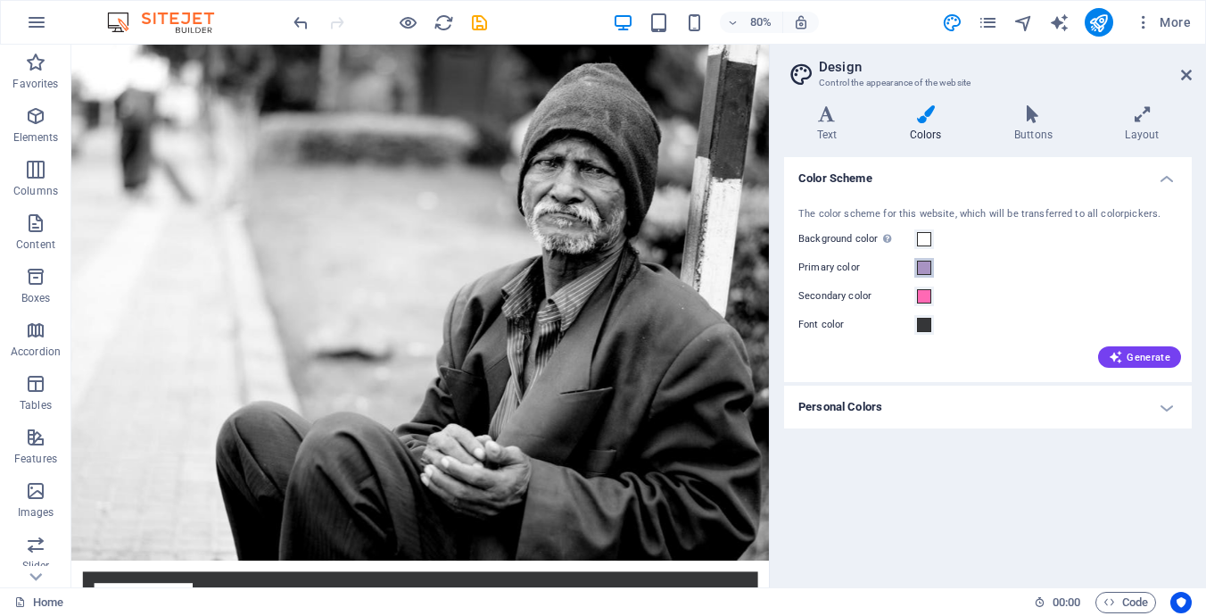
click at [925, 269] on span at bounding box center [924, 268] width 14 height 14
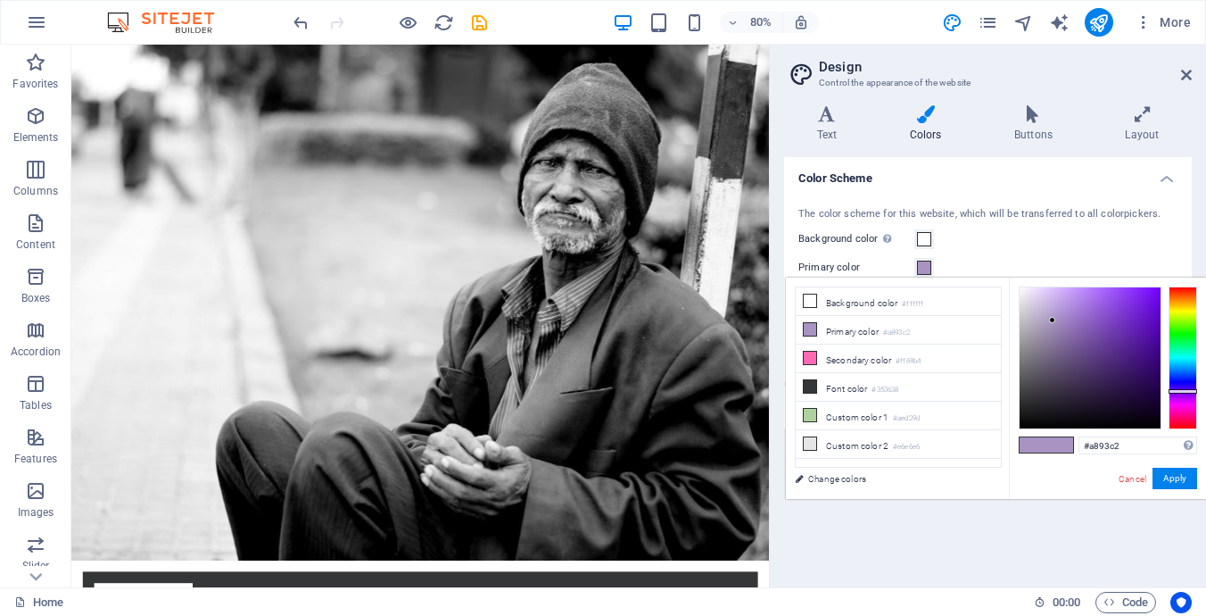
type input "#6818cb"
click at [1143, 315] on div at bounding box center [1090, 357] width 141 height 141
click at [1187, 485] on button "Apply" at bounding box center [1175, 478] width 45 height 21
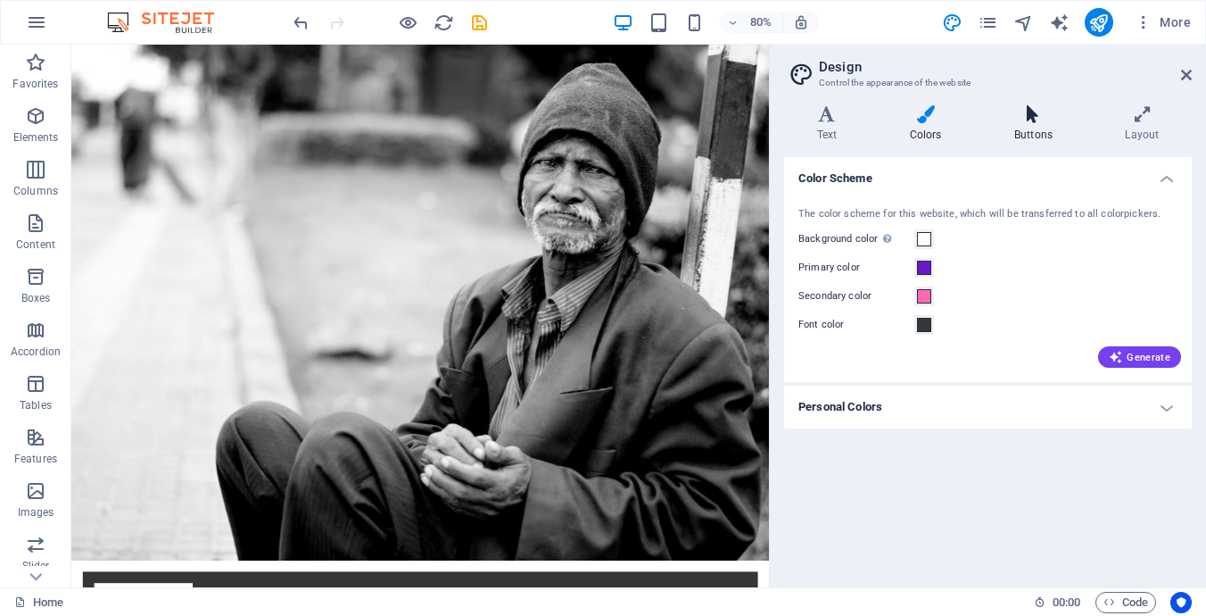
click at [1035, 129] on h4 "Buttons" at bounding box center [1037, 123] width 111 height 37
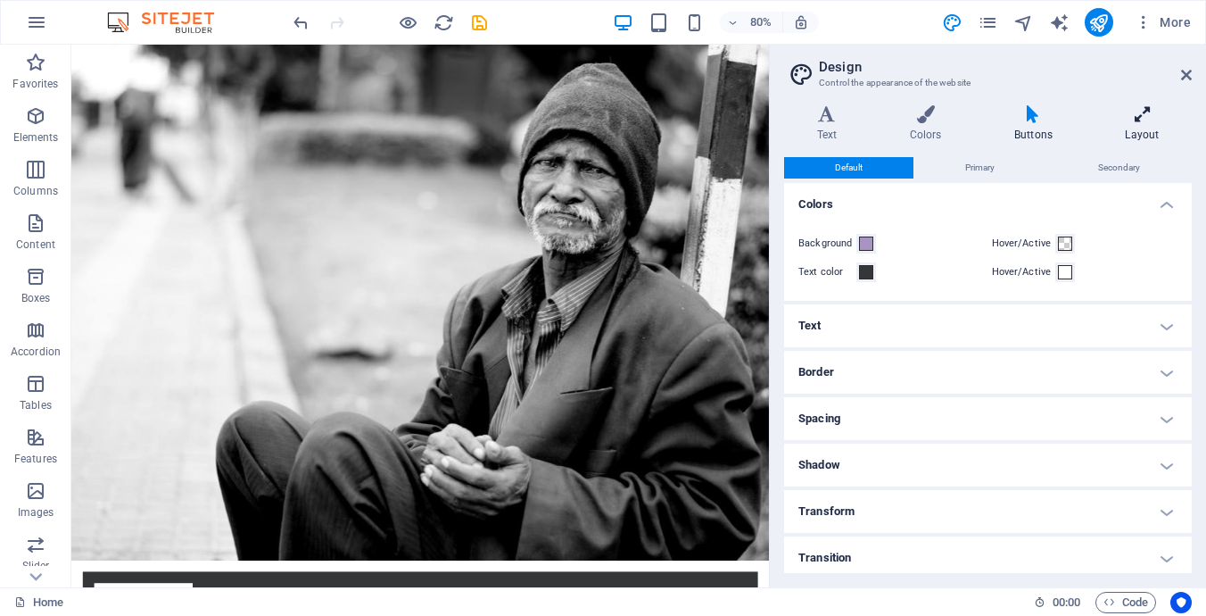
click at [1134, 112] on icon at bounding box center [1142, 114] width 99 height 18
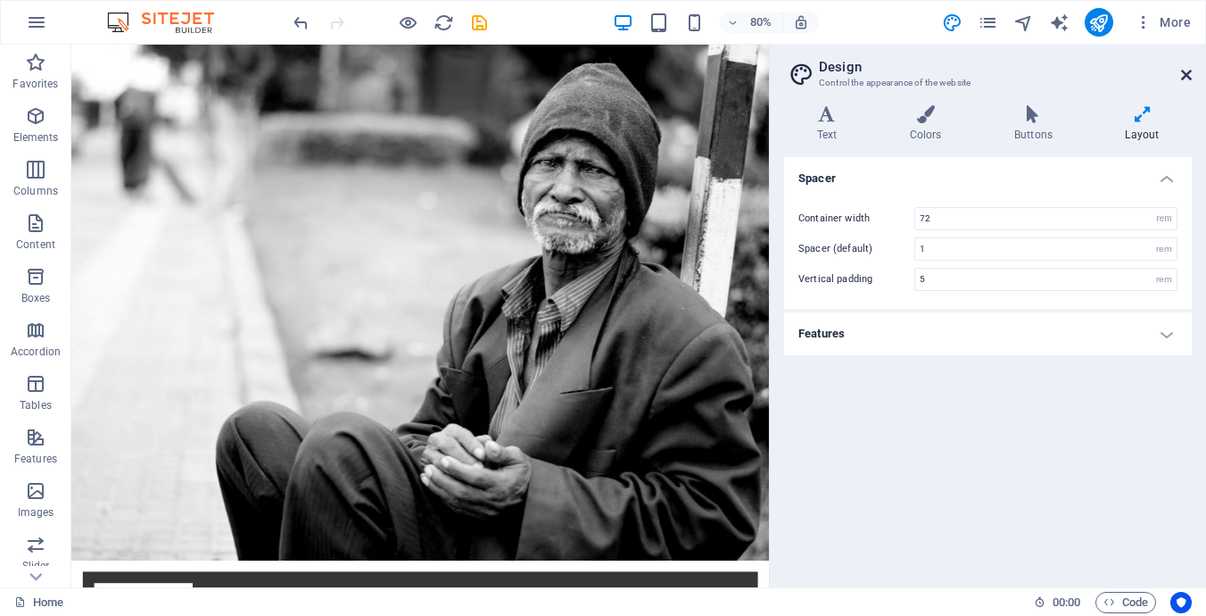
click at [1186, 73] on icon at bounding box center [1186, 75] width 11 height 14
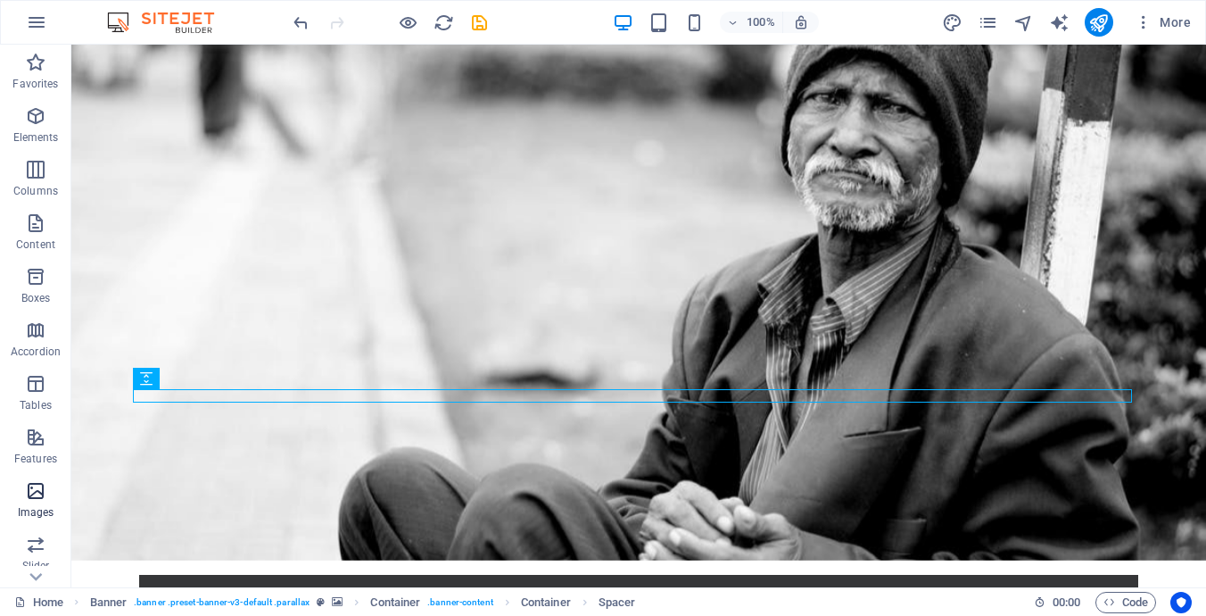
click at [32, 500] on icon "button" at bounding box center [35, 490] width 21 height 21
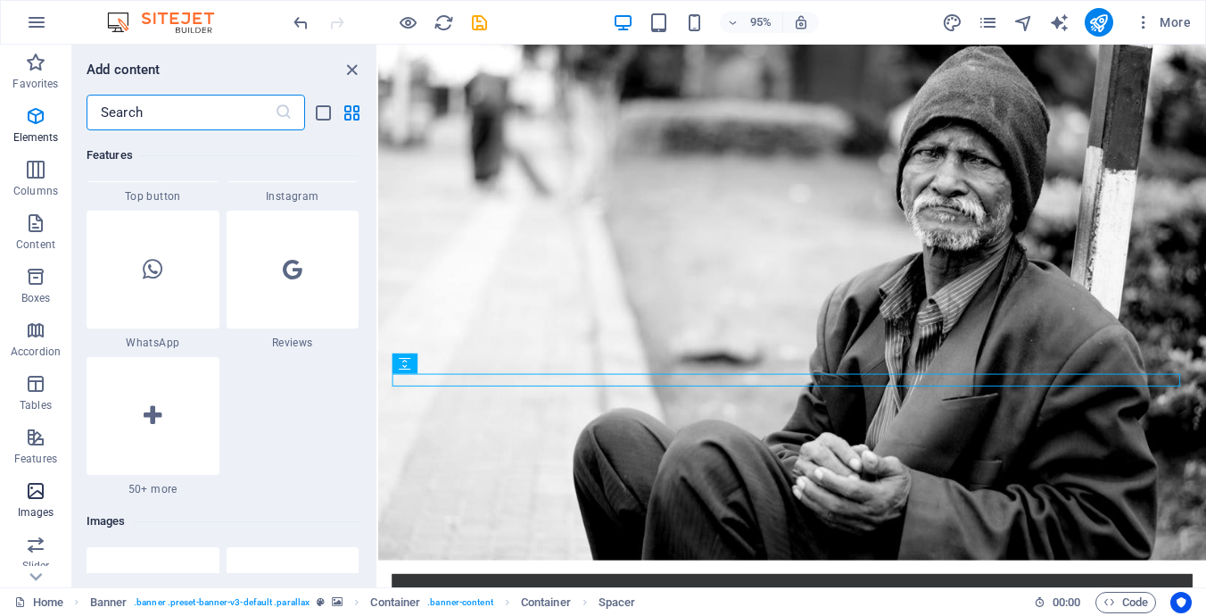
scroll to position [9049, 0]
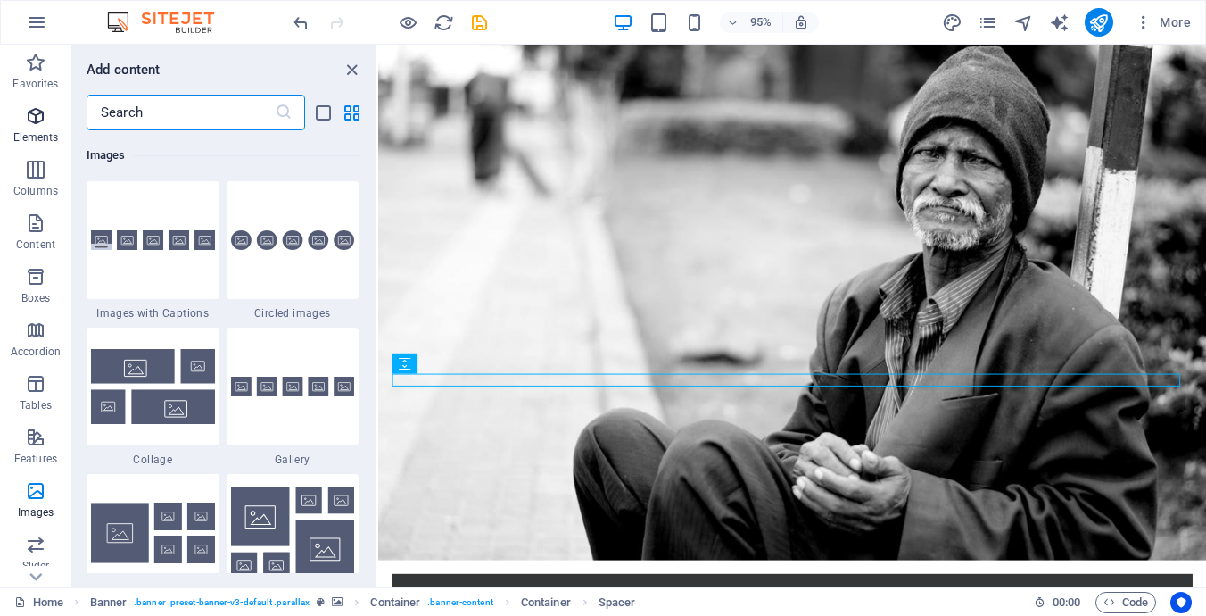
click at [41, 134] on p "Elements" at bounding box center [36, 137] width 46 height 14
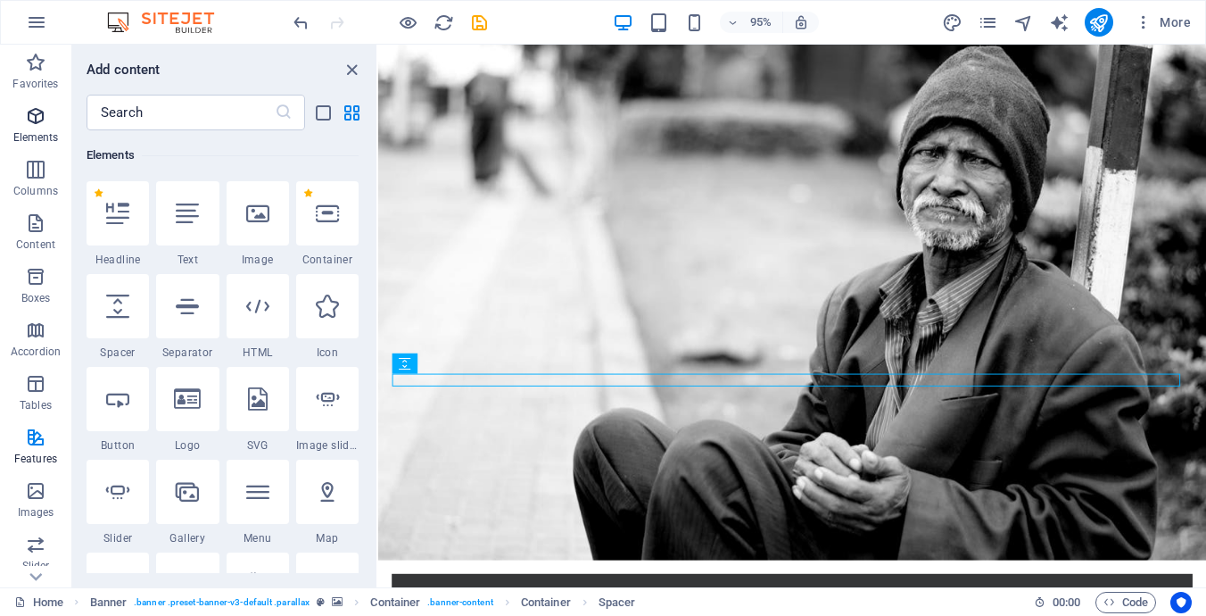
scroll to position [190, 0]
click at [39, 81] on p "Favorites" at bounding box center [35, 84] width 46 height 14
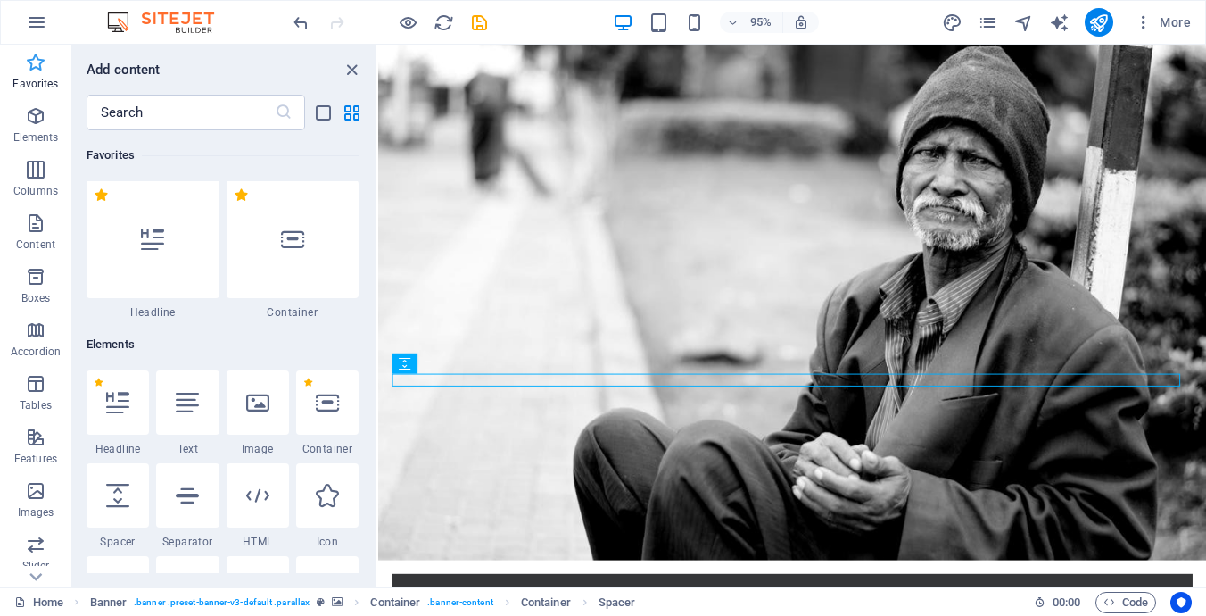
scroll to position [0, 0]
click at [37, 16] on icon "button" at bounding box center [36, 22] width 21 height 21
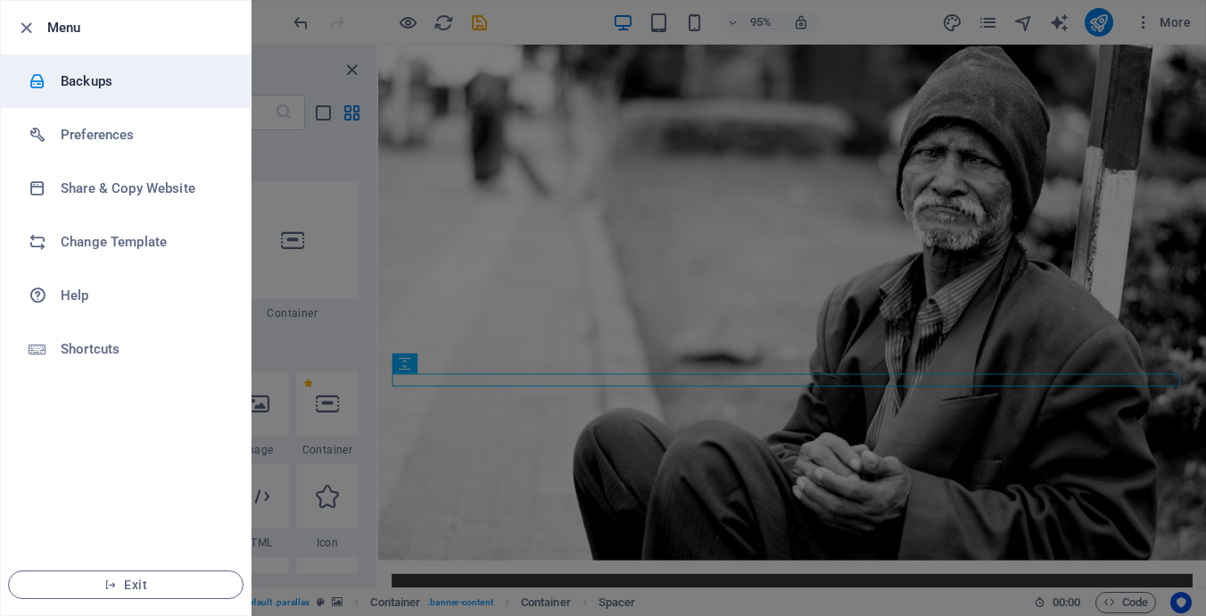
click at [101, 81] on h6 "Backups" at bounding box center [143, 80] width 165 height 21
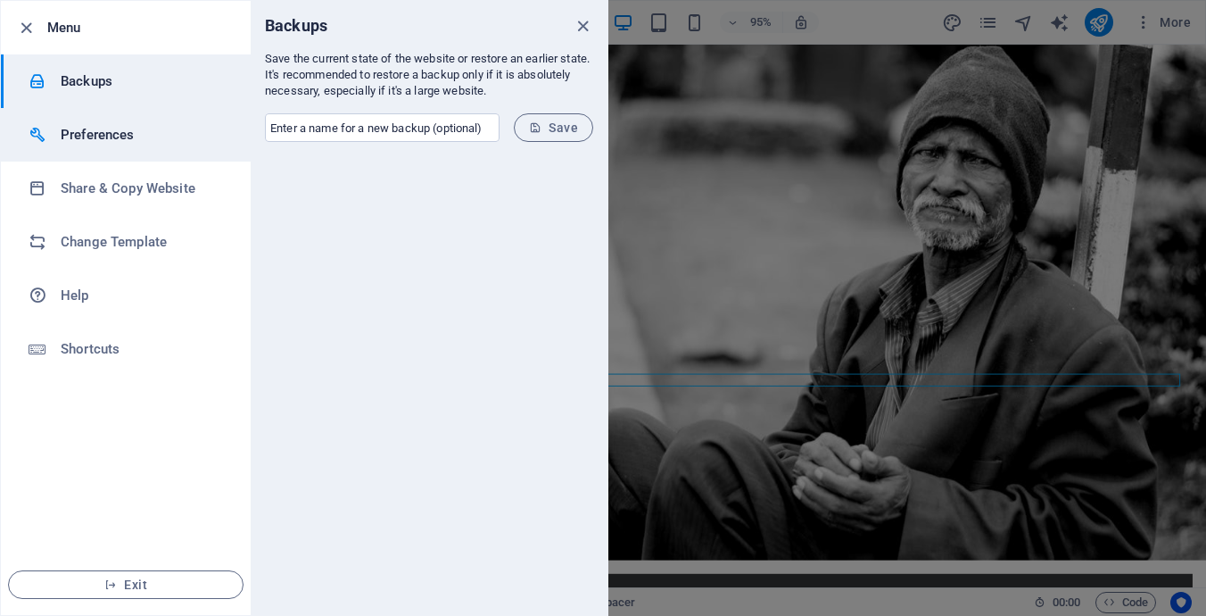
click at [112, 134] on h6 "Preferences" at bounding box center [143, 134] width 165 height 21
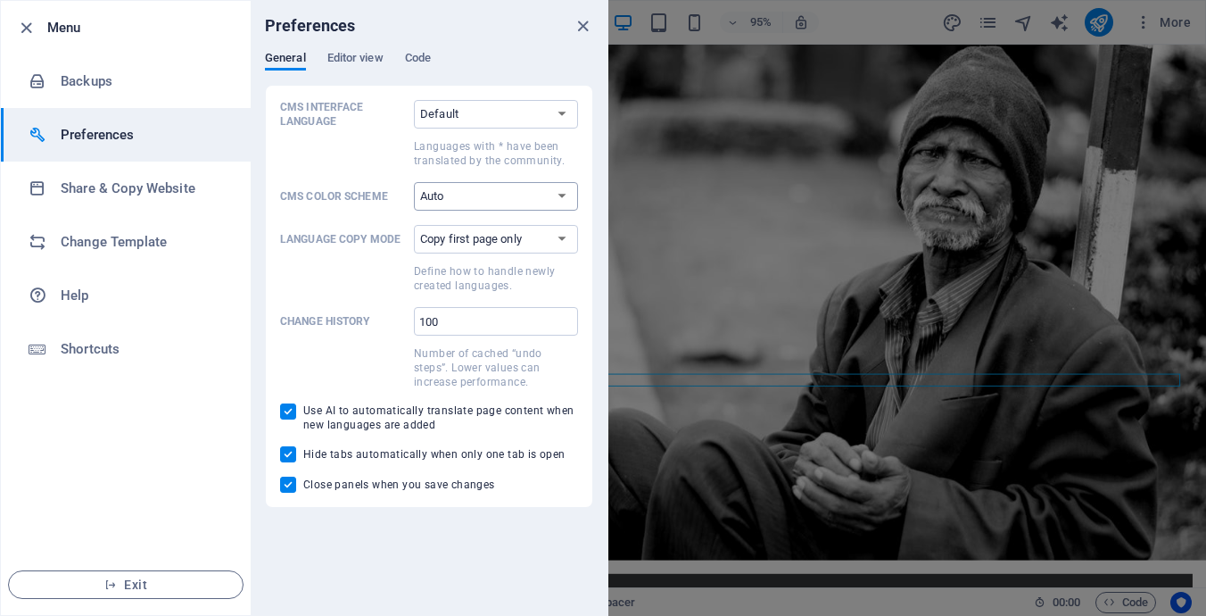
click at [428, 206] on select "Auto Dark Light" at bounding box center [496, 196] width 164 height 29
click at [448, 244] on select "Copy first page only Copy all pages" at bounding box center [496, 239] width 164 height 29
click at [432, 117] on select "Default Deutsch English Español Suomi* Français Magyar Italiano Nederlands Pols…" at bounding box center [496, 114] width 164 height 29
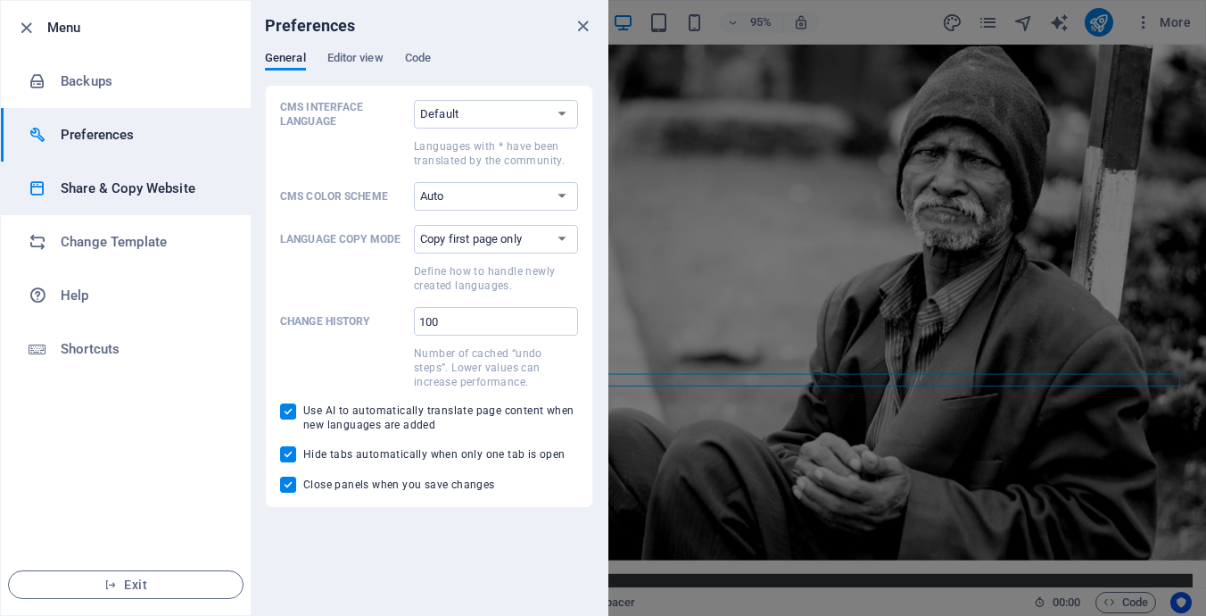
click at [162, 193] on h6 "Share & Copy Website" at bounding box center [143, 188] width 165 height 21
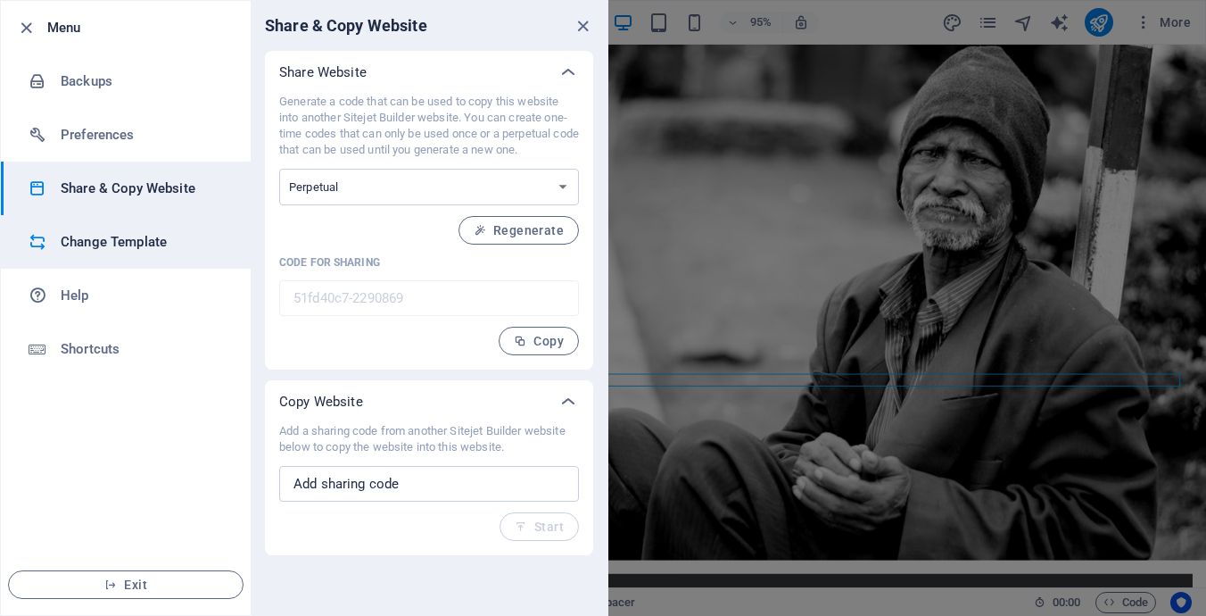
click at [144, 242] on h6 "Change Template" at bounding box center [143, 241] width 165 height 21
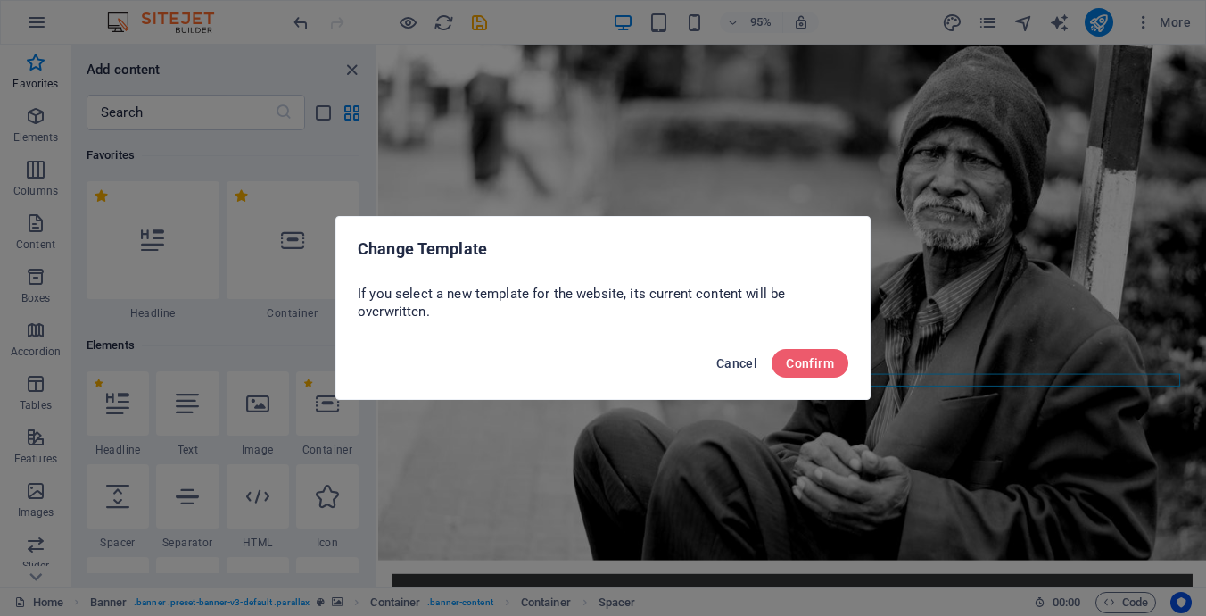
click at [750, 366] on span "Cancel" at bounding box center [737, 363] width 41 height 14
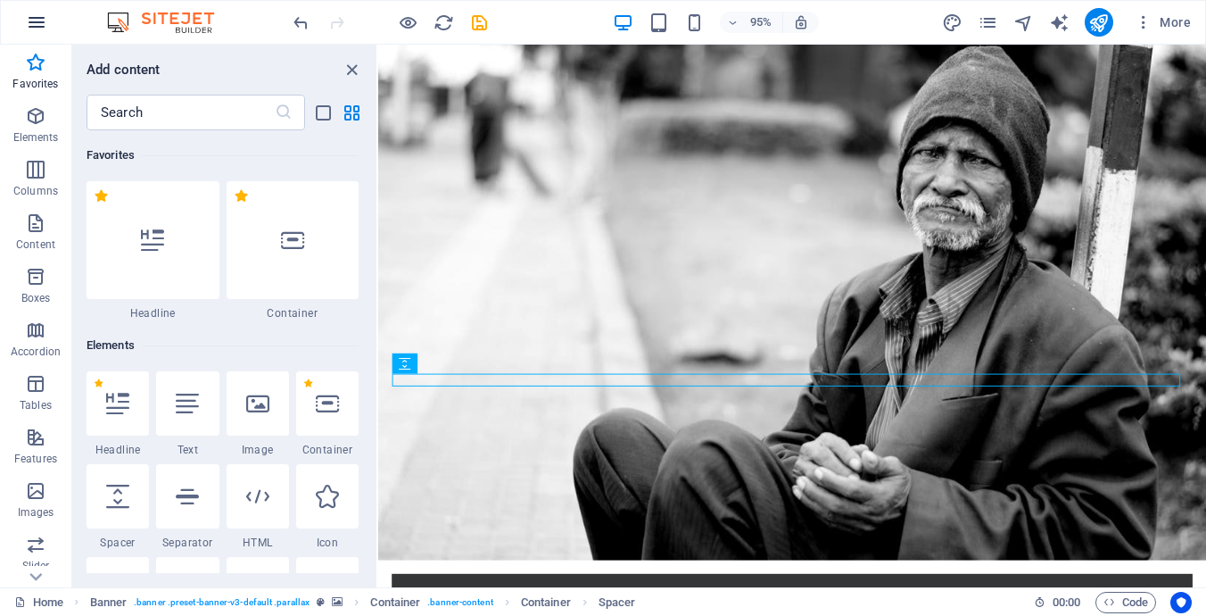
click at [36, 23] on icon "button" at bounding box center [36, 22] width 21 height 21
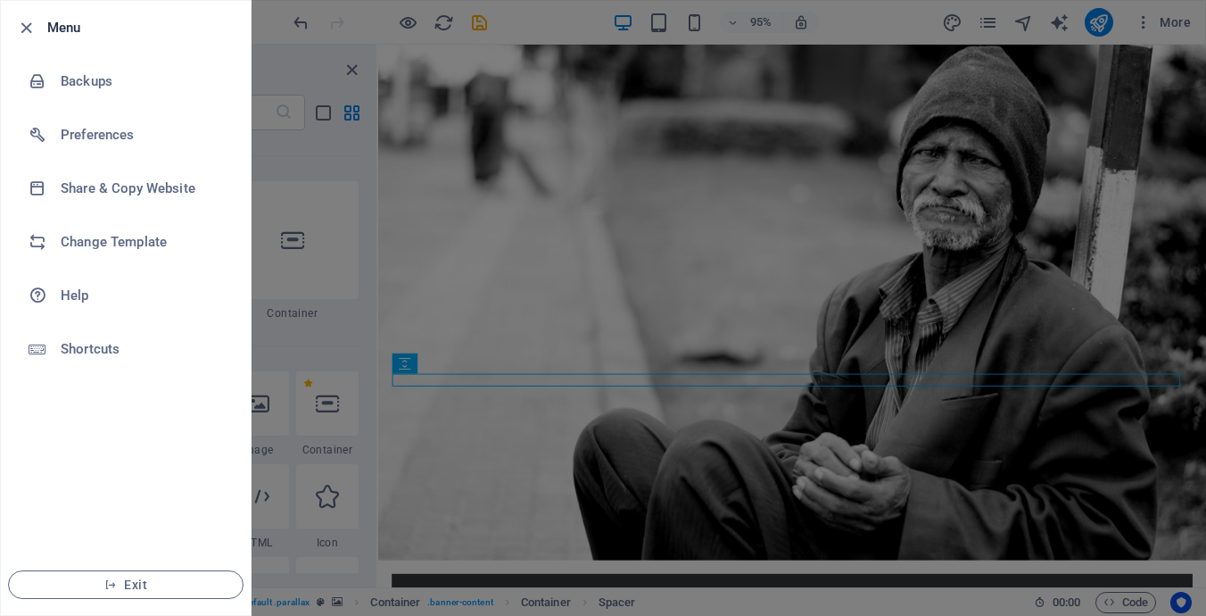
click at [450, 213] on div at bounding box center [603, 308] width 1206 height 616
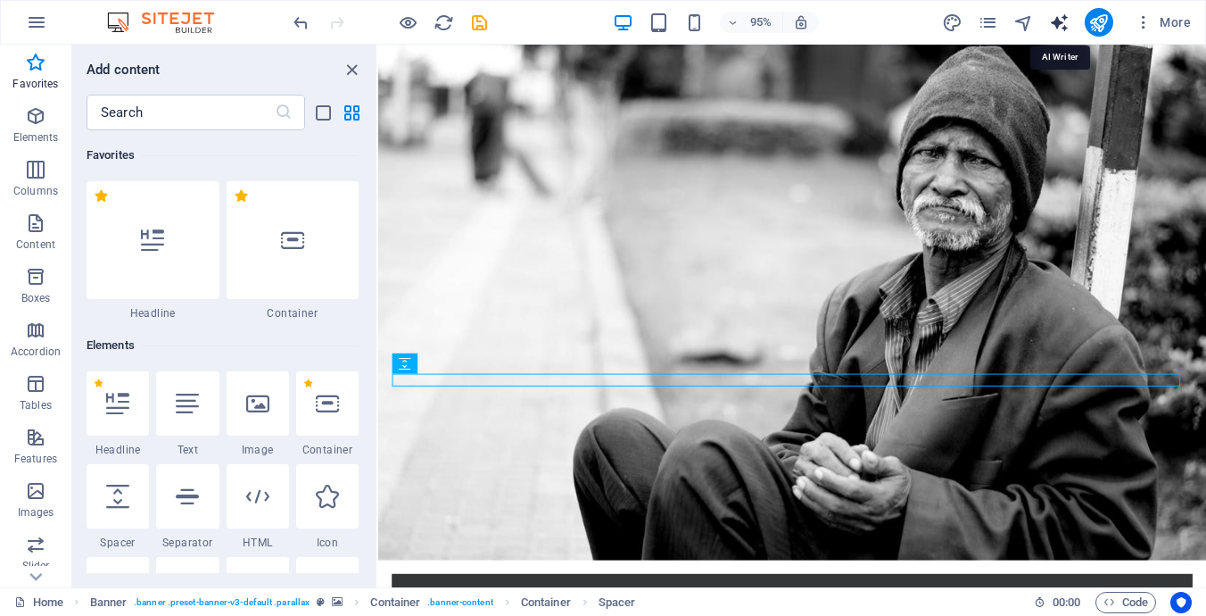
click at [1067, 22] on icon "text_generator" at bounding box center [1059, 22] width 21 height 21
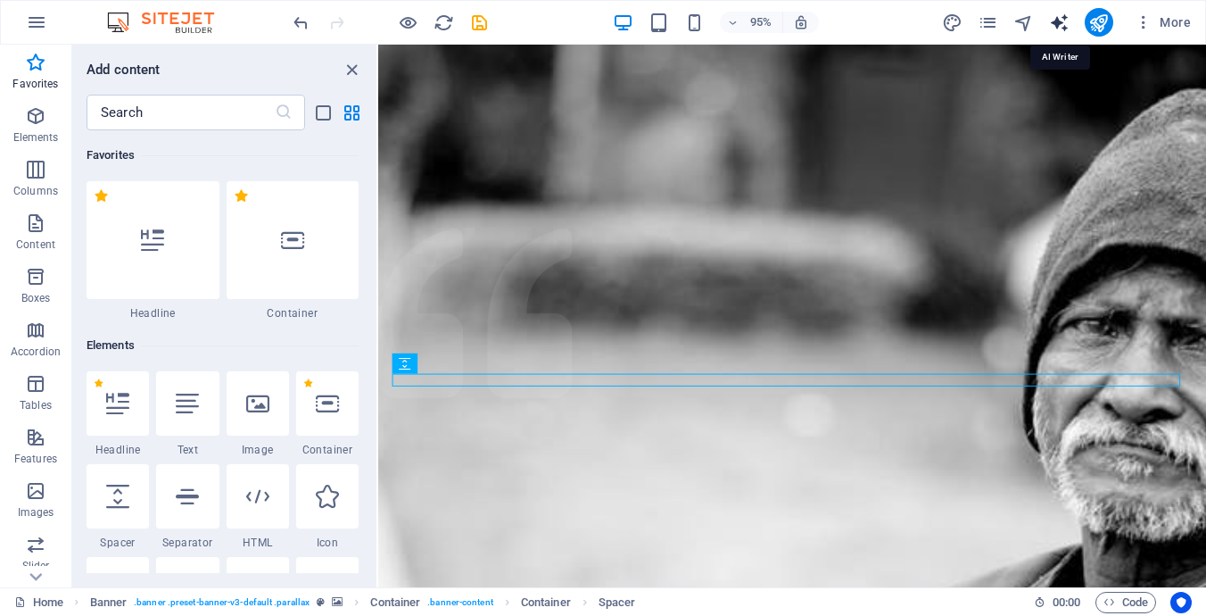
select select "English"
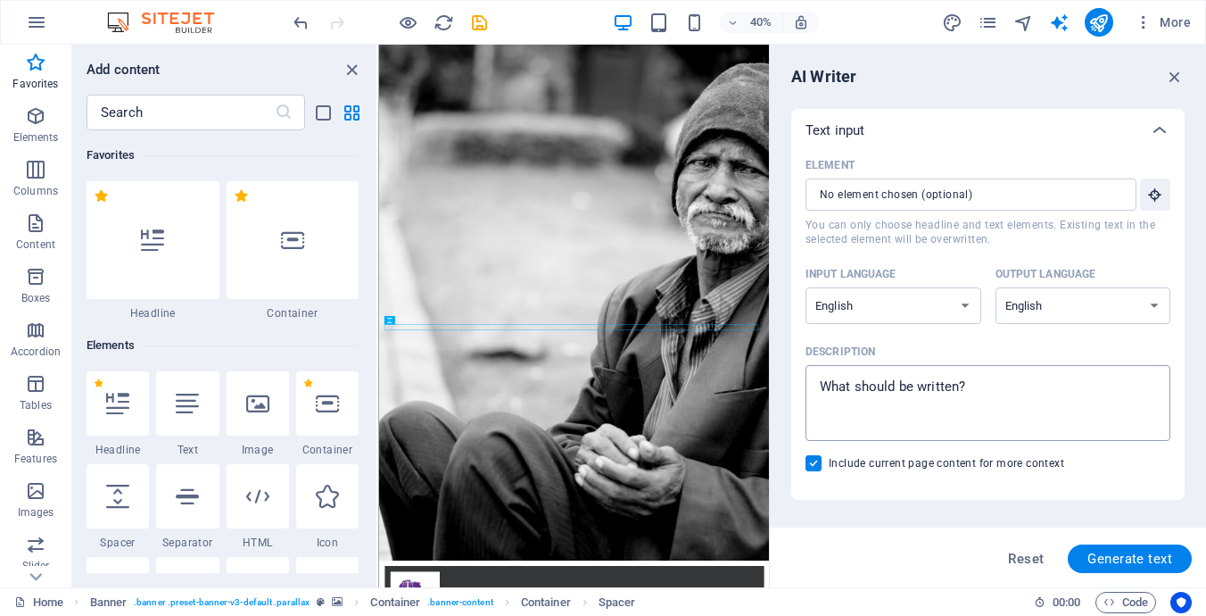
click at [933, 395] on textarea "Description x ​" at bounding box center [988, 403] width 347 height 58
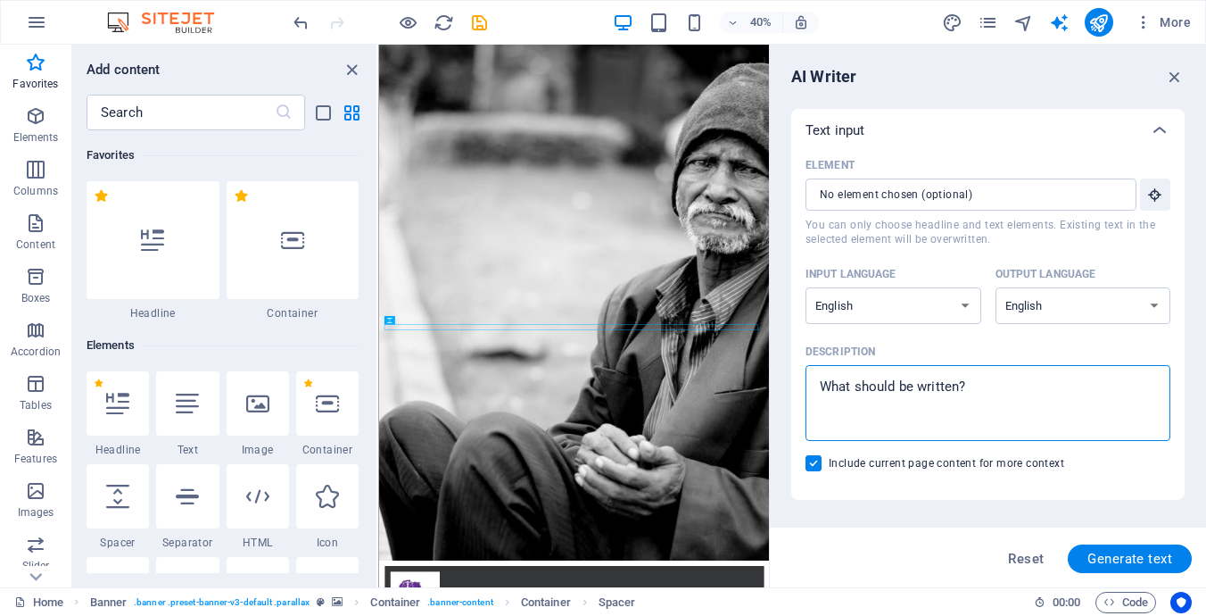
click at [933, 395] on textarea "Description x ​" at bounding box center [988, 403] width 347 height 58
type textarea "x"
click at [911, 193] on input "Element ​ You can only choose headline and text elements. Existing text in the …" at bounding box center [965, 194] width 319 height 32
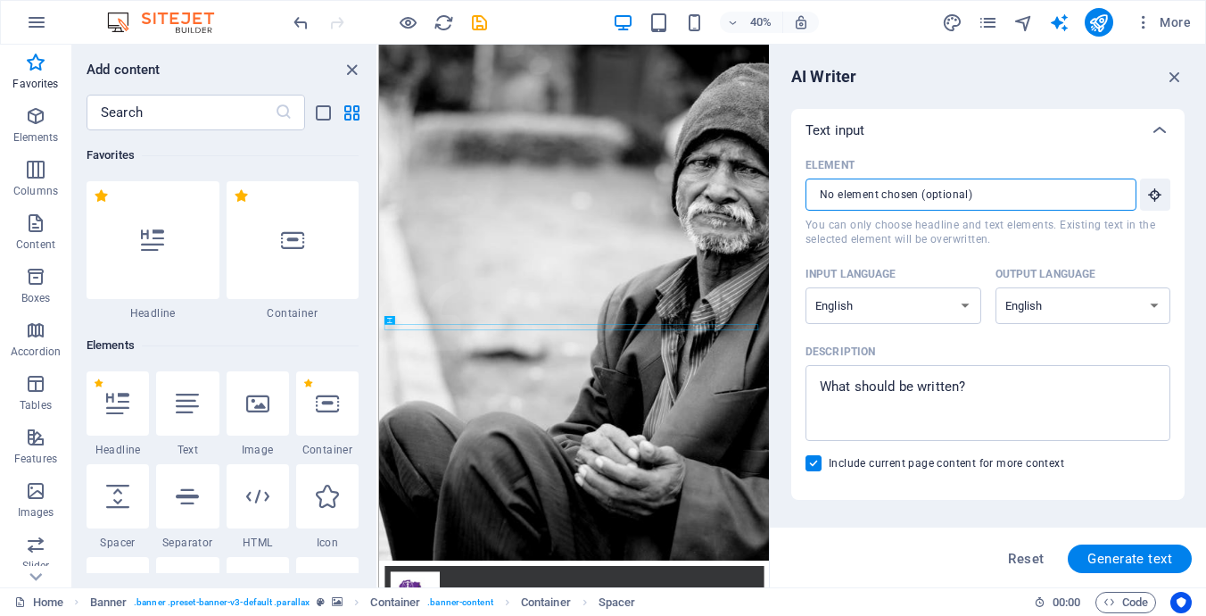
click at [911, 193] on input "Element ​ You can only choose headline and text elements. Existing text in the …" at bounding box center [965, 194] width 319 height 32
click at [986, 204] on input "Element ​ You can only choose headline and text elements. Existing text in the …" at bounding box center [965, 194] width 319 height 32
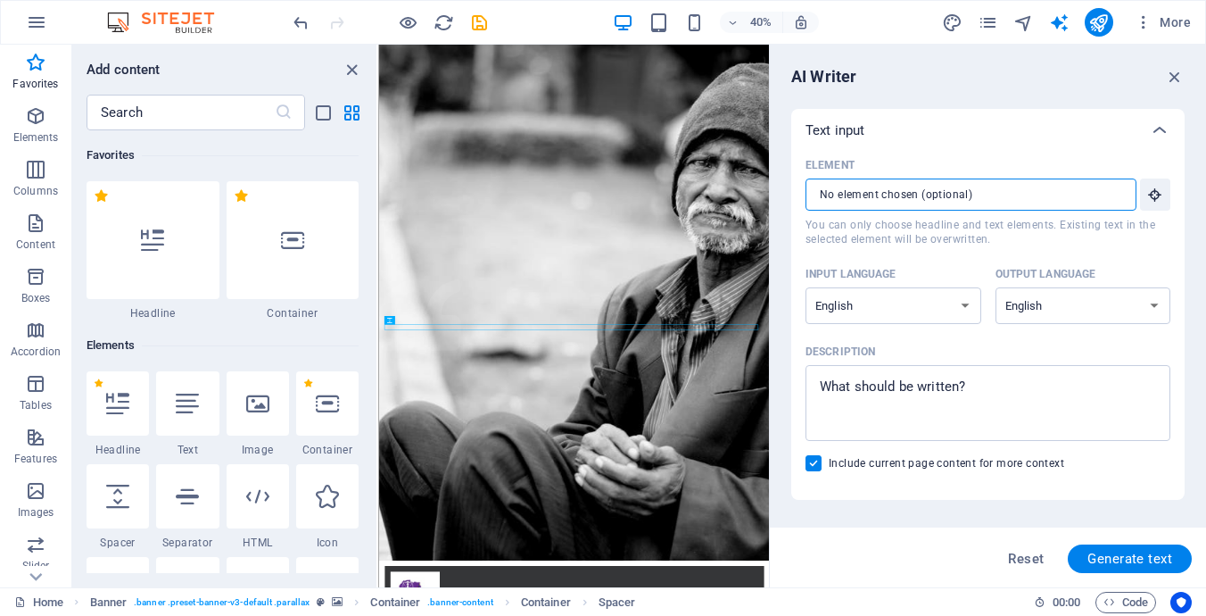
click at [986, 204] on input "Element ​ You can only choose headline and text elements. Existing text in the …" at bounding box center [965, 194] width 319 height 32
click at [972, 198] on input "Element ​ You can only choose headline and text elements. Existing text in the …" at bounding box center [965, 194] width 319 height 32
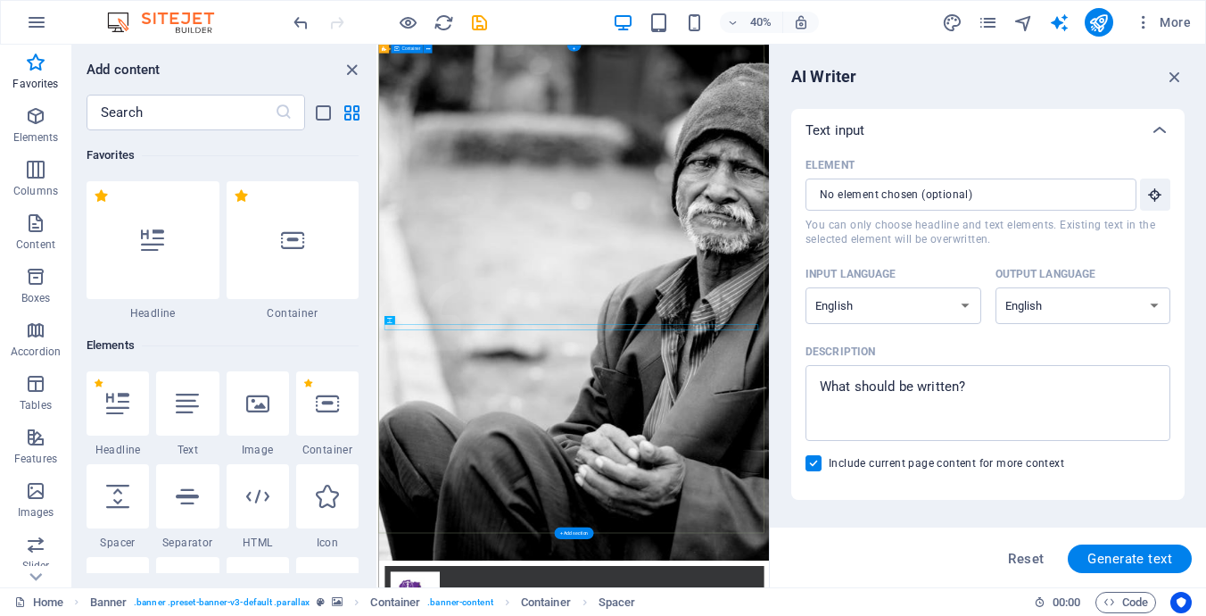
click at [1177, 74] on icon "button" at bounding box center [1175, 77] width 20 height 20
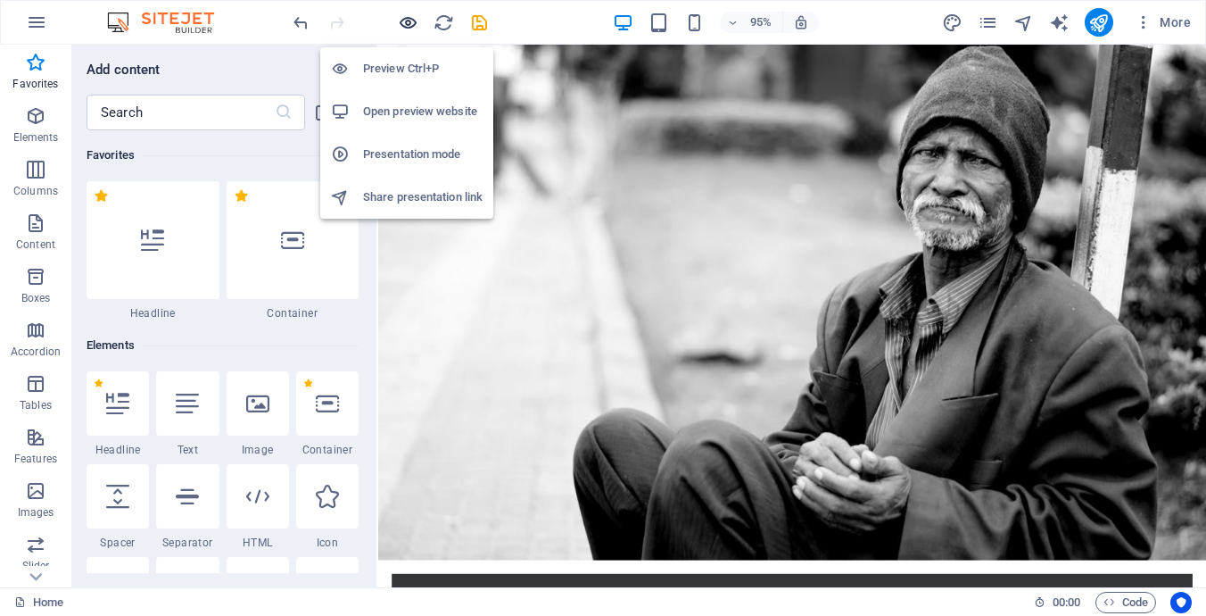
click at [410, 18] on icon "button" at bounding box center [408, 22] width 21 height 21
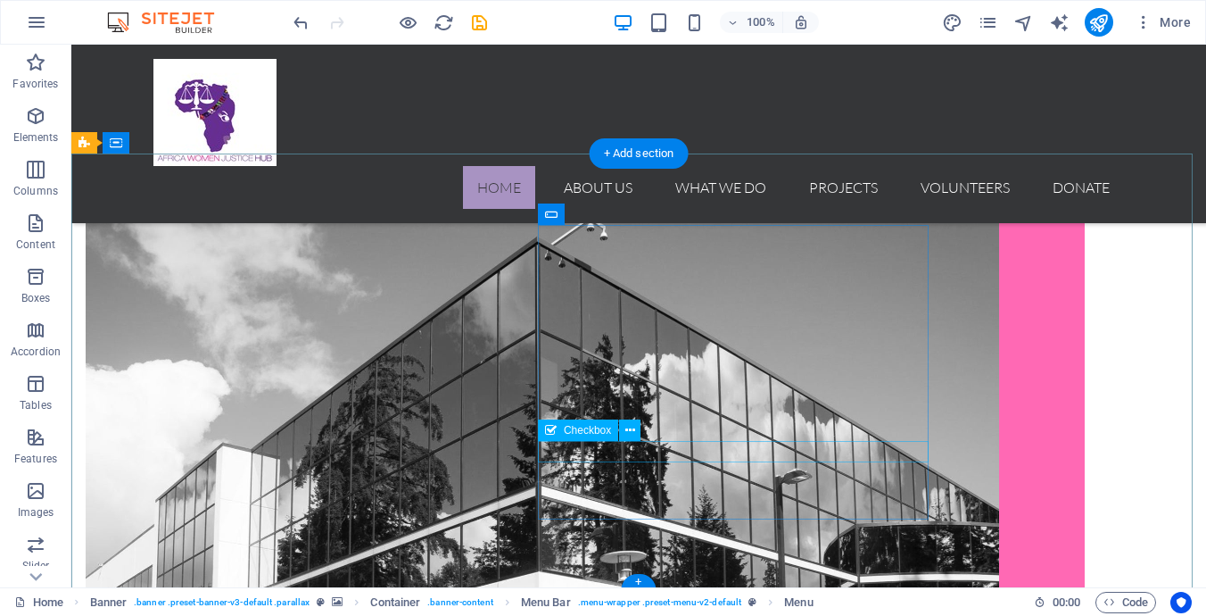
scroll to position [1828, 0]
